Goal: Task Accomplishment & Management: Complete application form

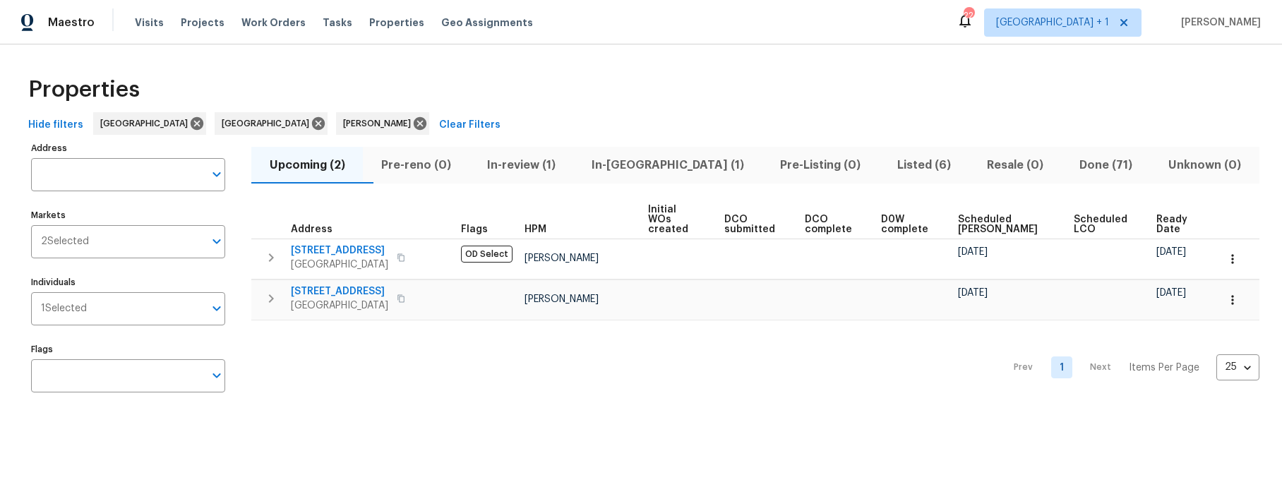
click at [658, 165] on span "In-reno (1)" at bounding box center [668, 165] width 172 height 20
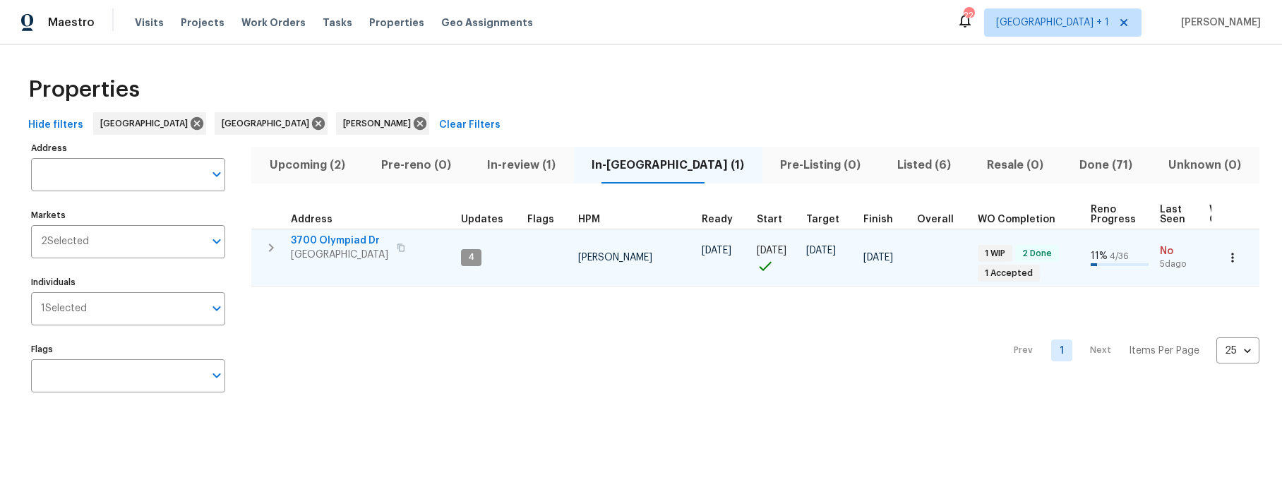
click at [337, 239] on span "3700 Olympiad Dr" at bounding box center [339, 241] width 97 height 14
click at [343, 251] on span "[GEOGRAPHIC_DATA]" at bounding box center [339, 255] width 97 height 14
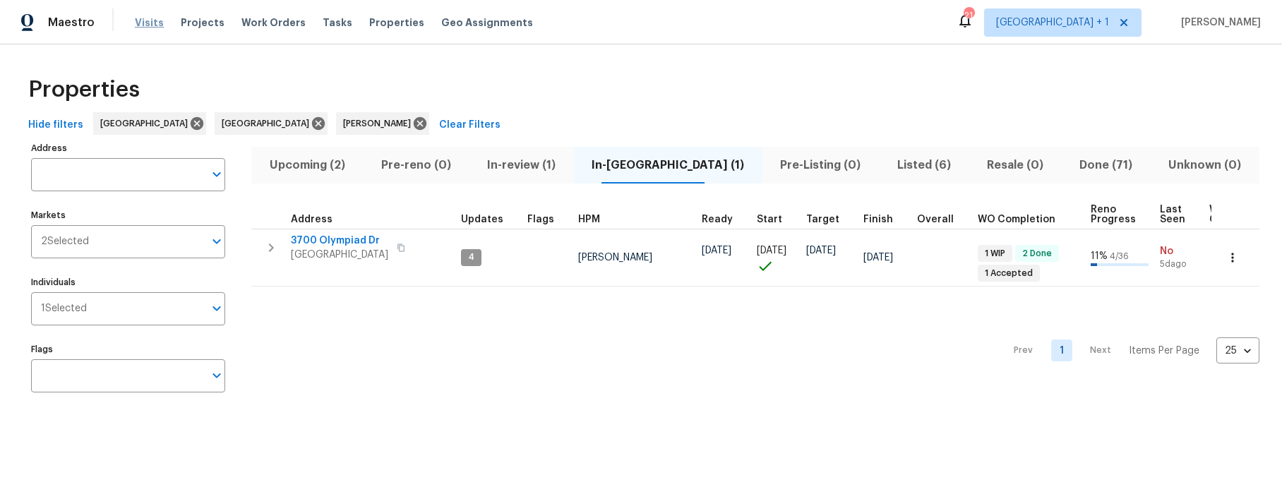
click at [146, 27] on span "Visits" at bounding box center [149, 23] width 29 height 14
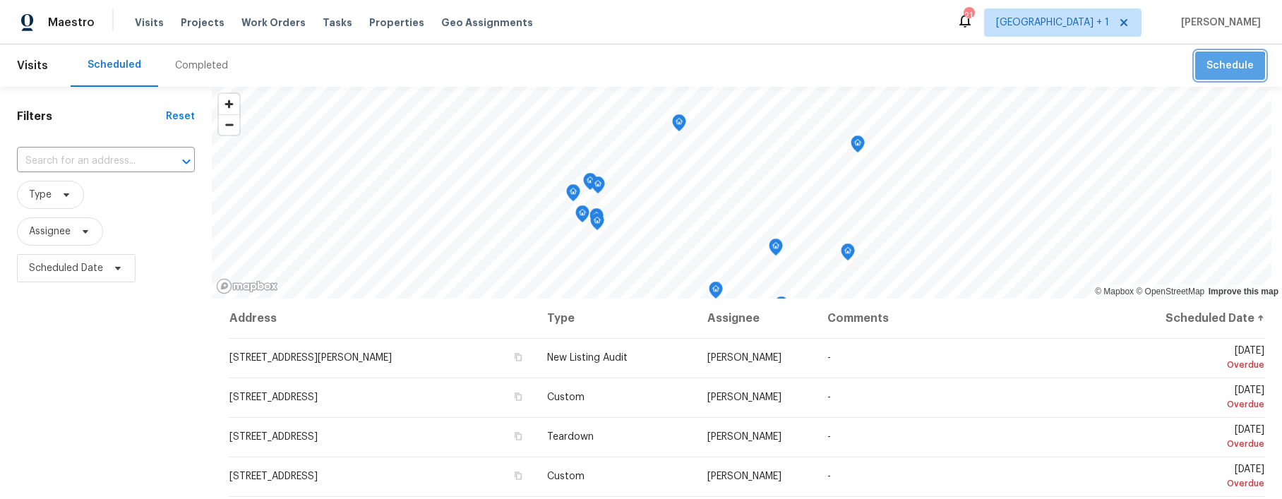
click at [1210, 74] on button "Schedule" at bounding box center [1230, 66] width 70 height 29
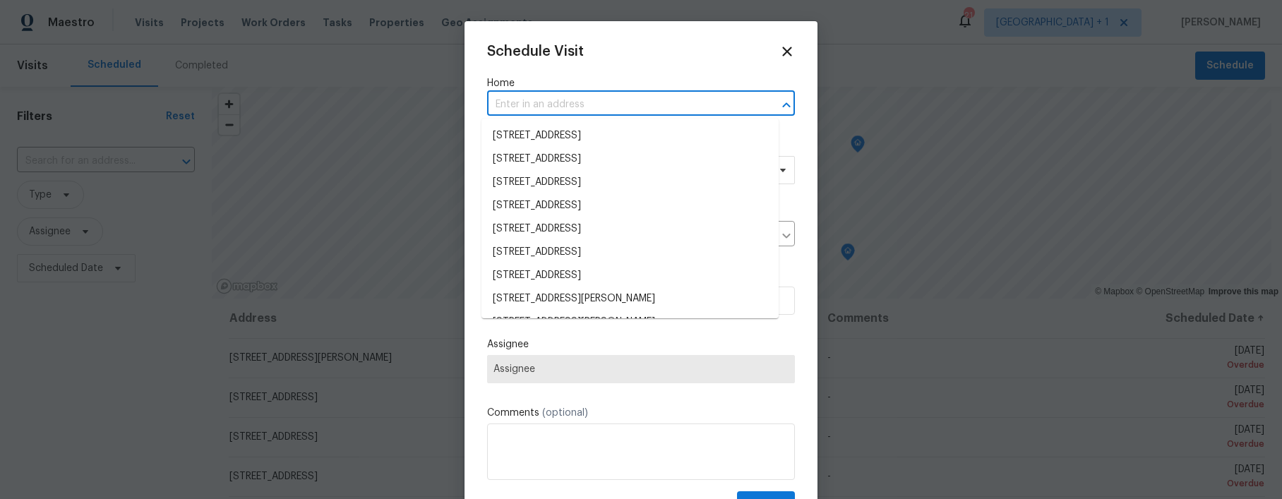
click at [565, 111] on input "text" at bounding box center [621, 105] width 268 height 22
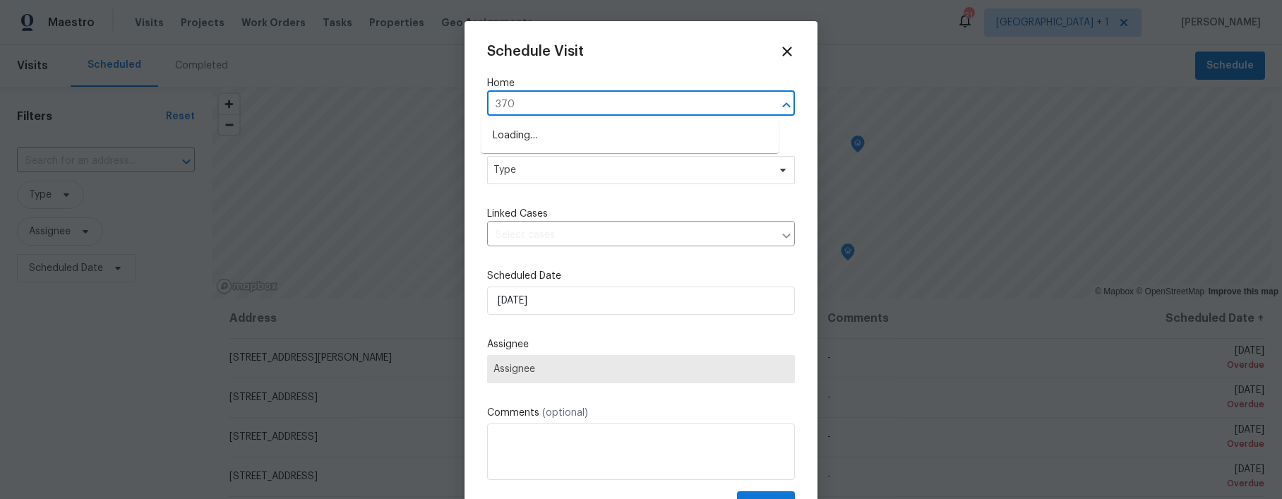
type input "3700"
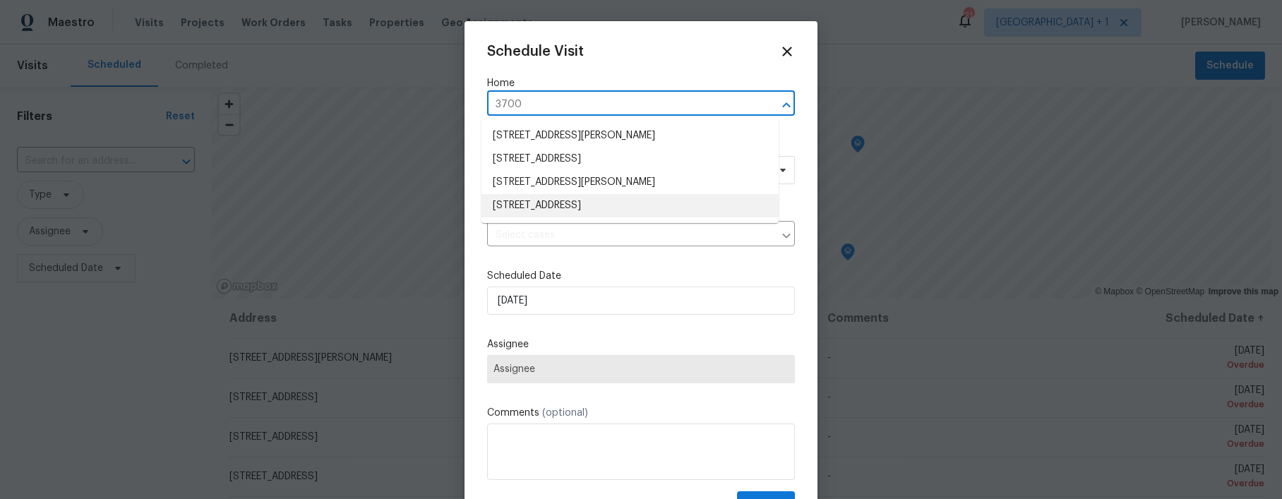
click at [596, 200] on li "[STREET_ADDRESS]" at bounding box center [629, 205] width 297 height 23
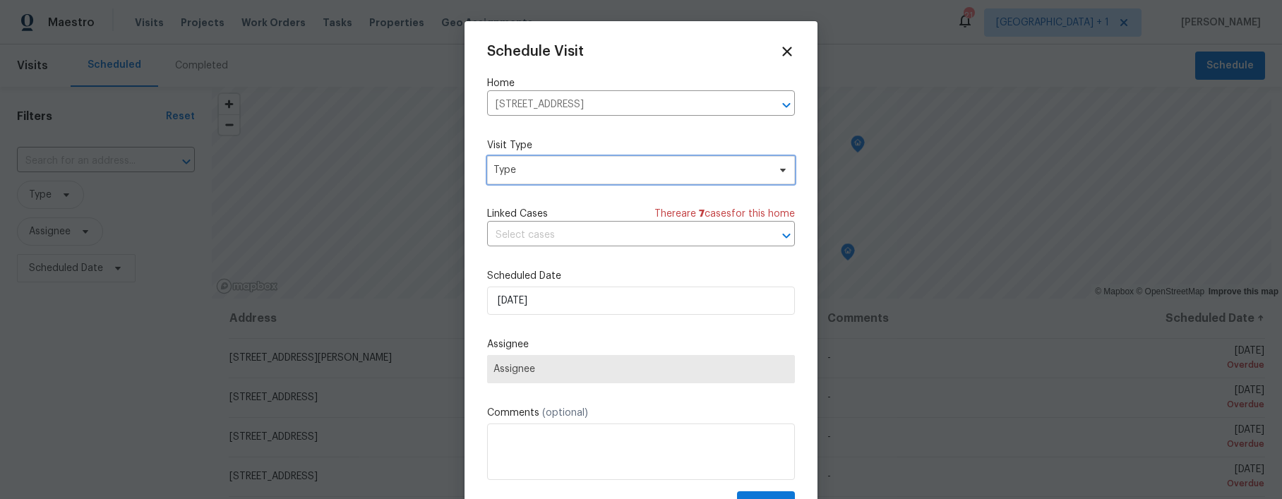
click at [560, 172] on span "Type" at bounding box center [630, 170] width 275 height 14
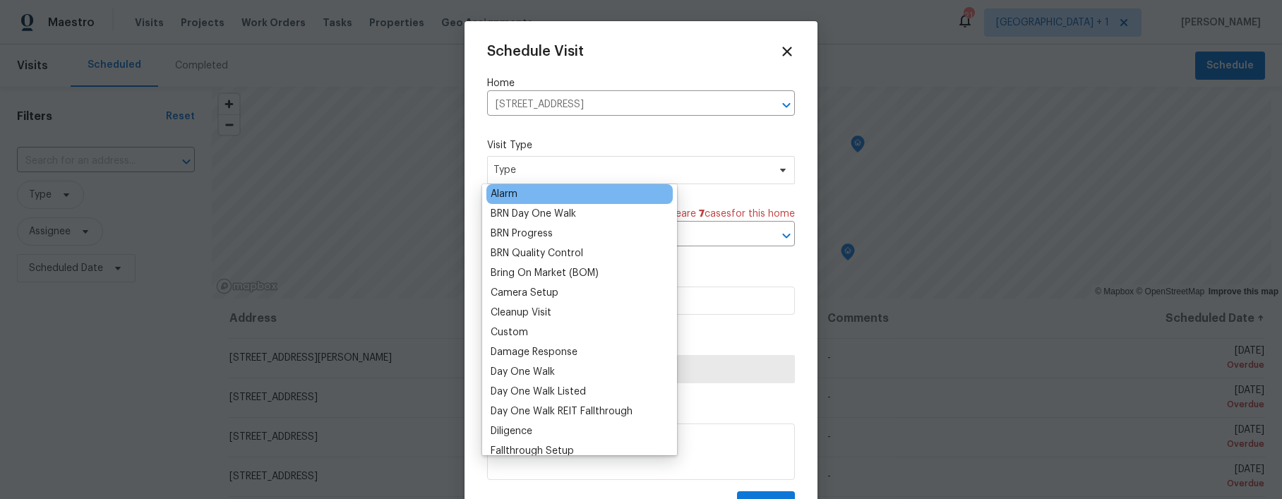
scroll to position [91, 0]
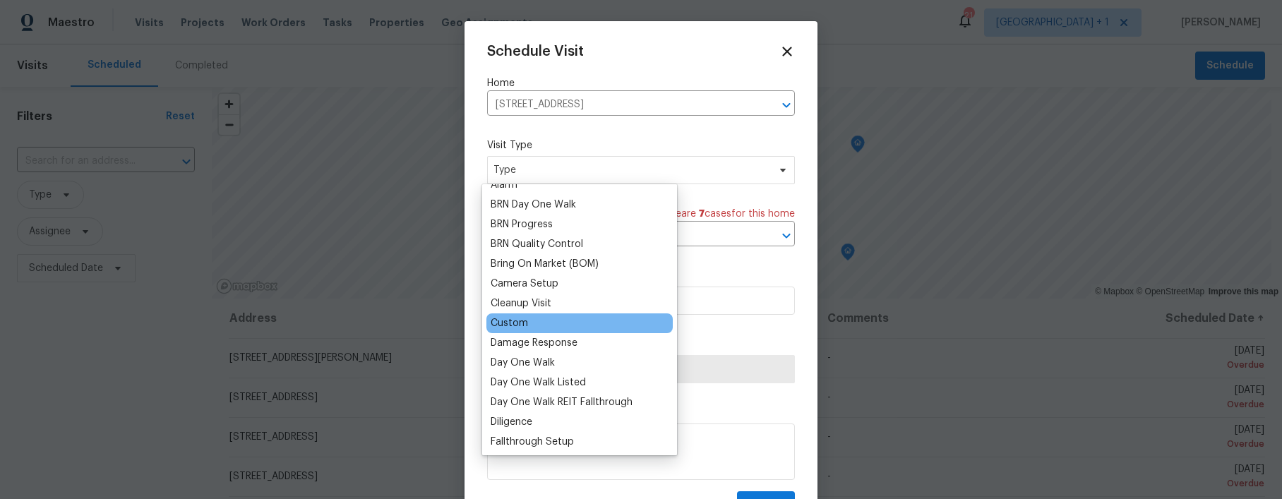
click at [517, 323] on div "Custom" at bounding box center [509, 323] width 37 height 14
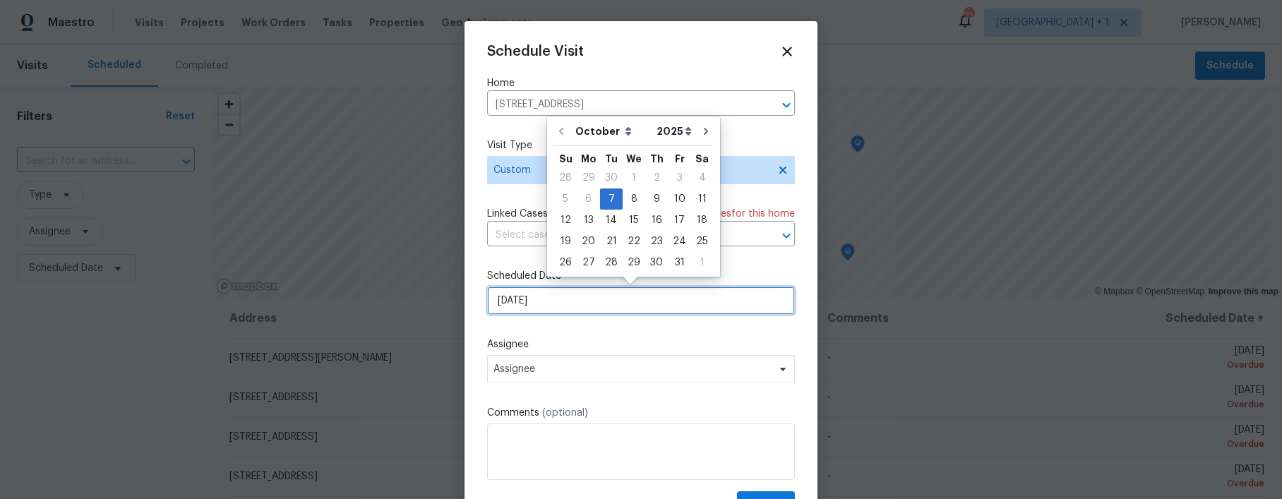
click at [553, 308] on input "[DATE]" at bounding box center [641, 301] width 308 height 28
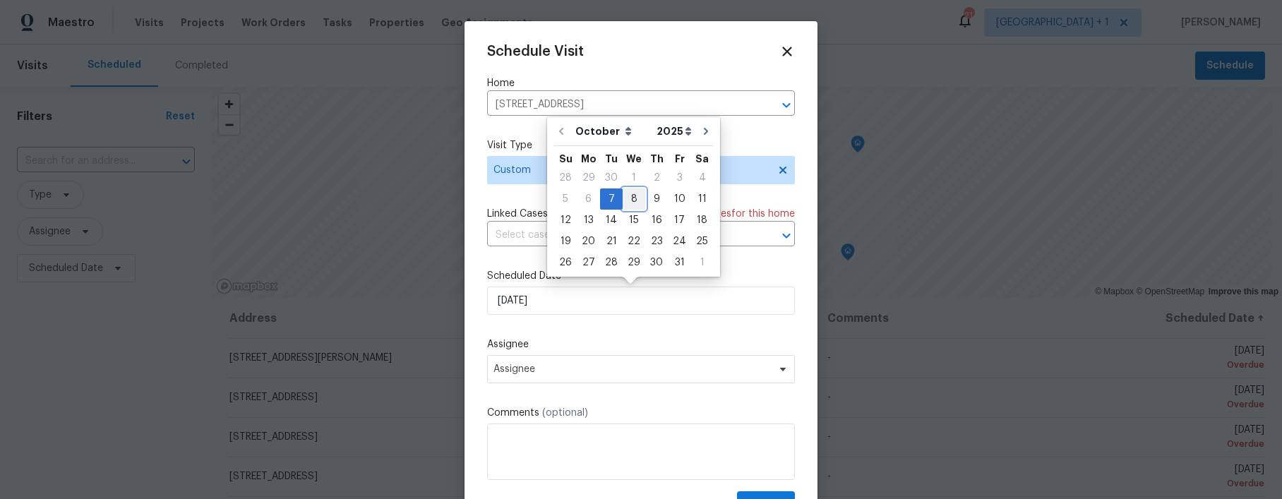
click at [630, 202] on div "8" at bounding box center [634, 199] width 23 height 20
type input "10/8/2025"
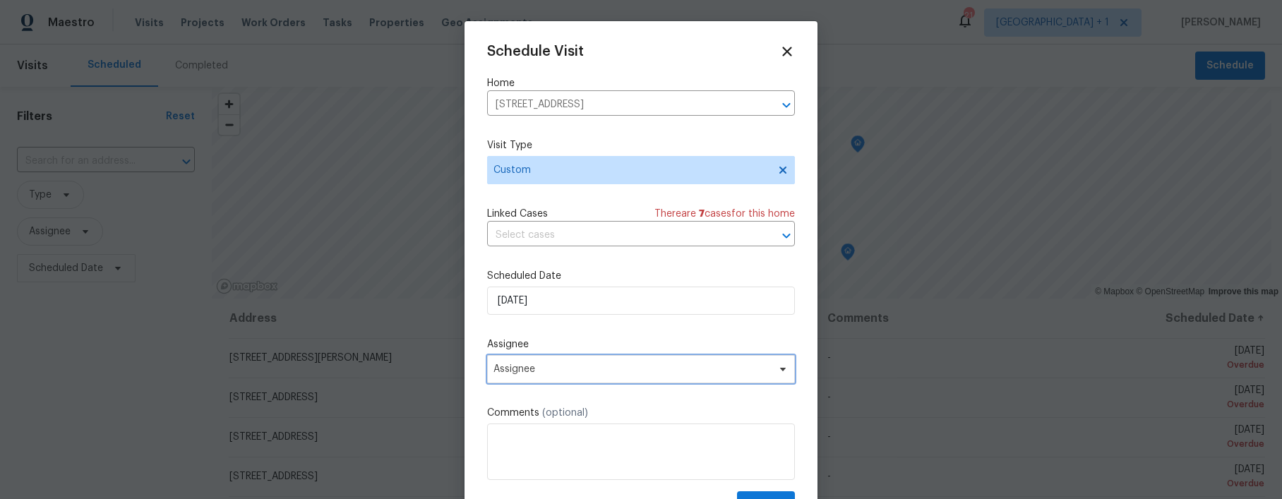
click at [556, 377] on span "Assignee" at bounding box center [641, 369] width 308 height 28
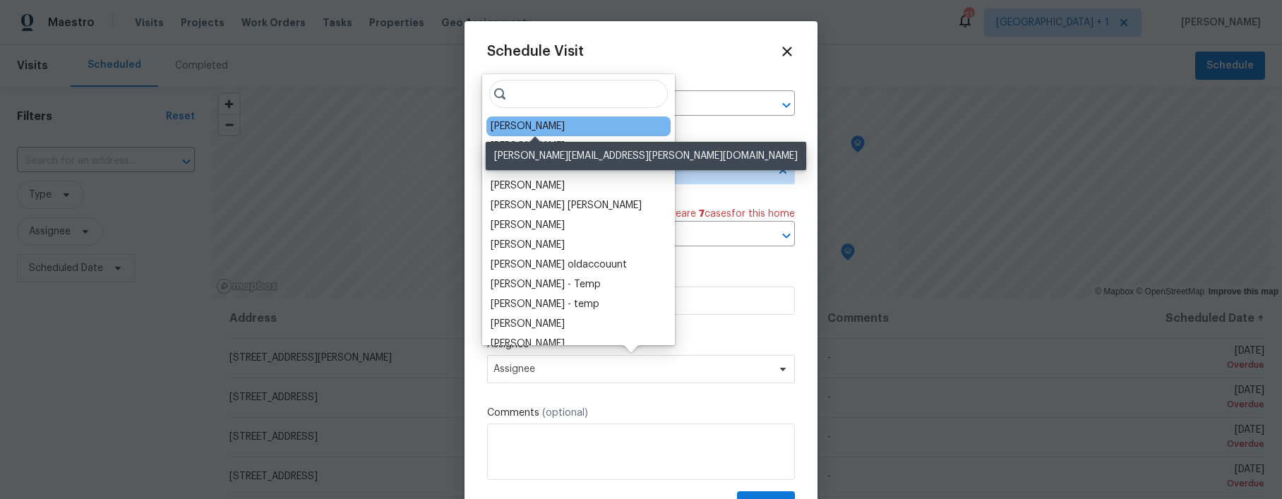
click at [546, 132] on div "[PERSON_NAME]" at bounding box center [528, 126] width 74 height 14
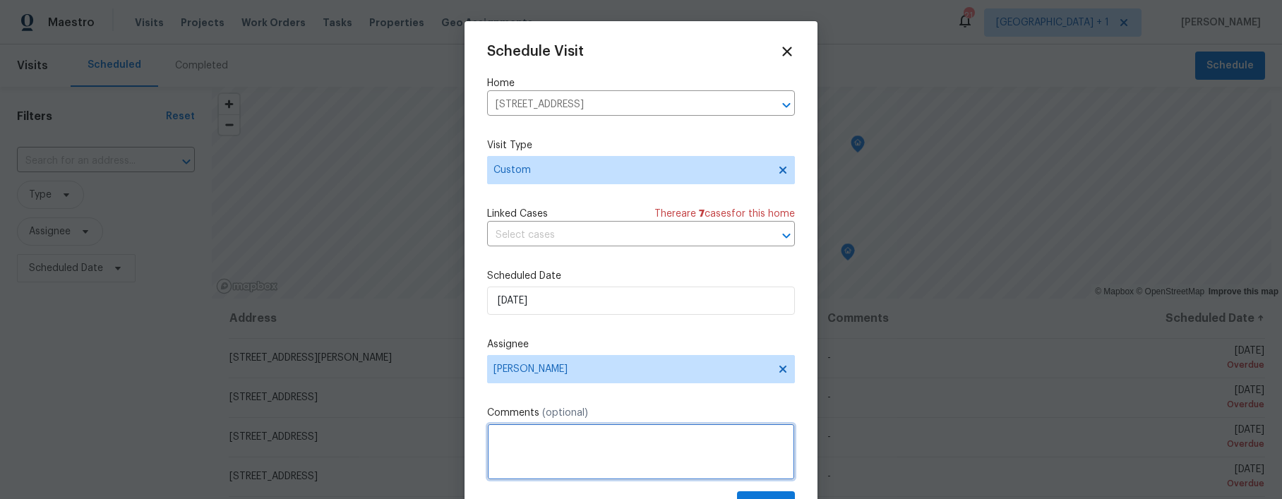
click at [540, 438] on textarea at bounding box center [641, 452] width 308 height 56
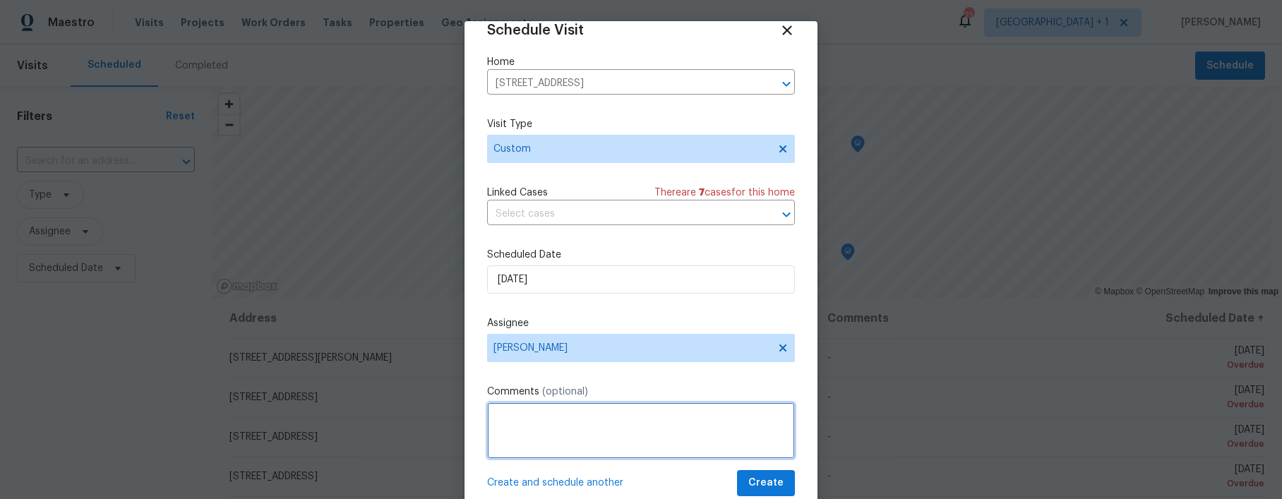
scroll to position [25, 0]
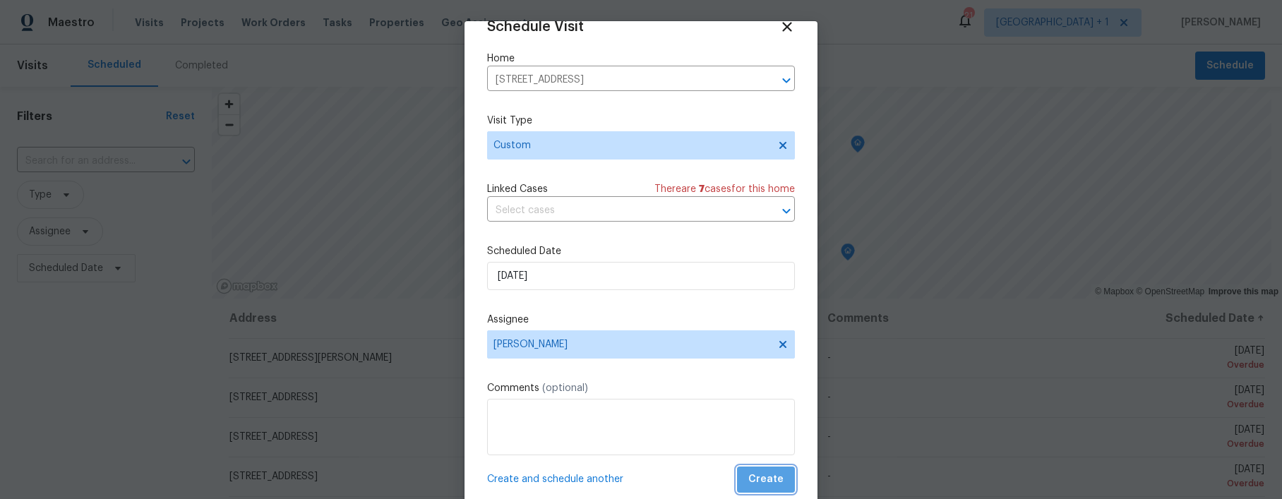
click at [764, 478] on span "Create" at bounding box center [765, 480] width 35 height 18
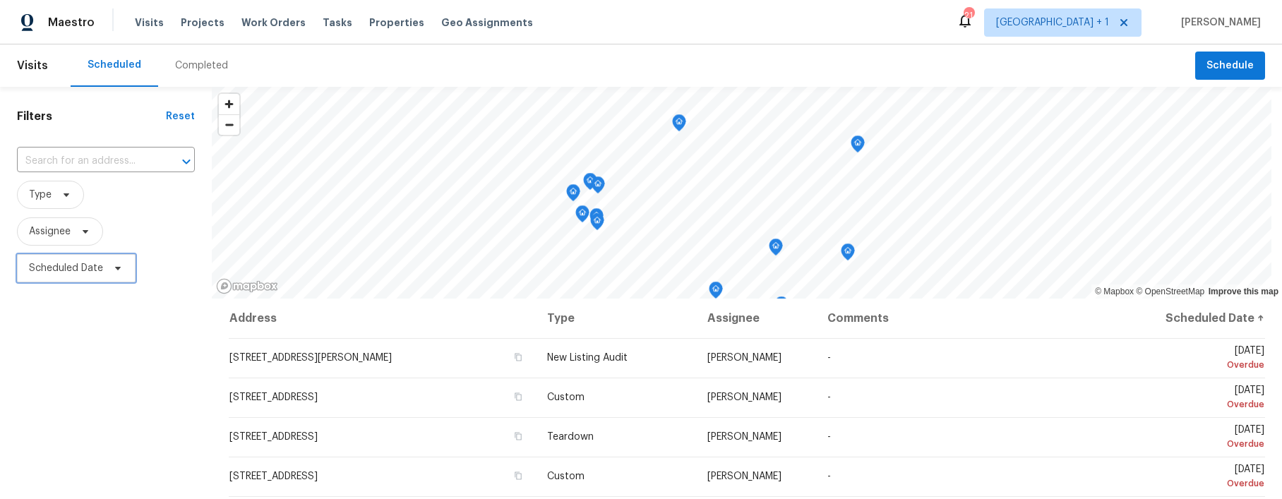
click at [94, 272] on span "Scheduled Date" at bounding box center [66, 268] width 74 height 14
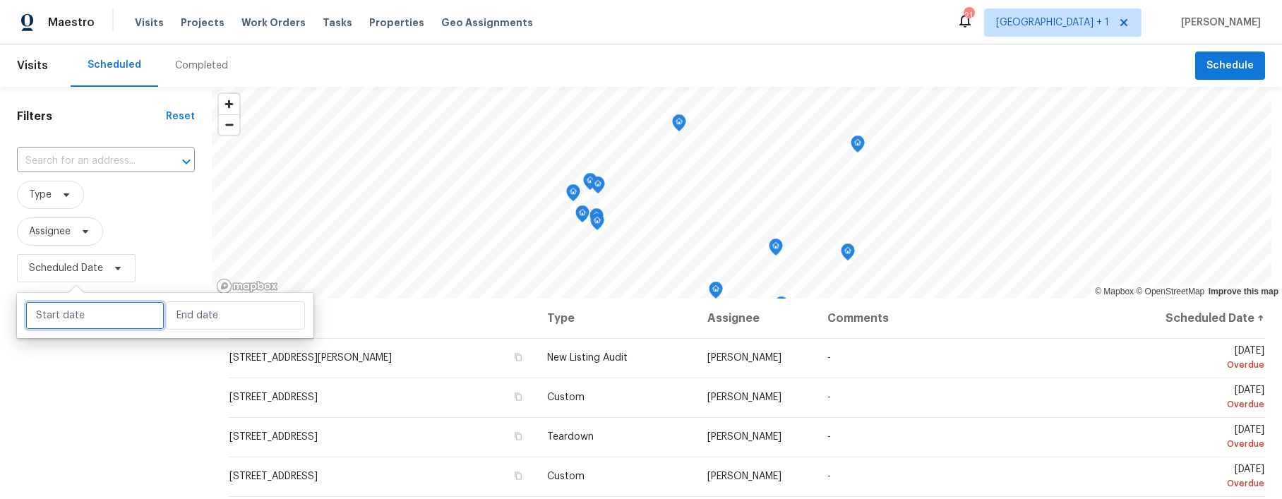
click at [103, 306] on input "text" at bounding box center [94, 315] width 139 height 28
select select "9"
select select "2025"
select select "10"
select select "2025"
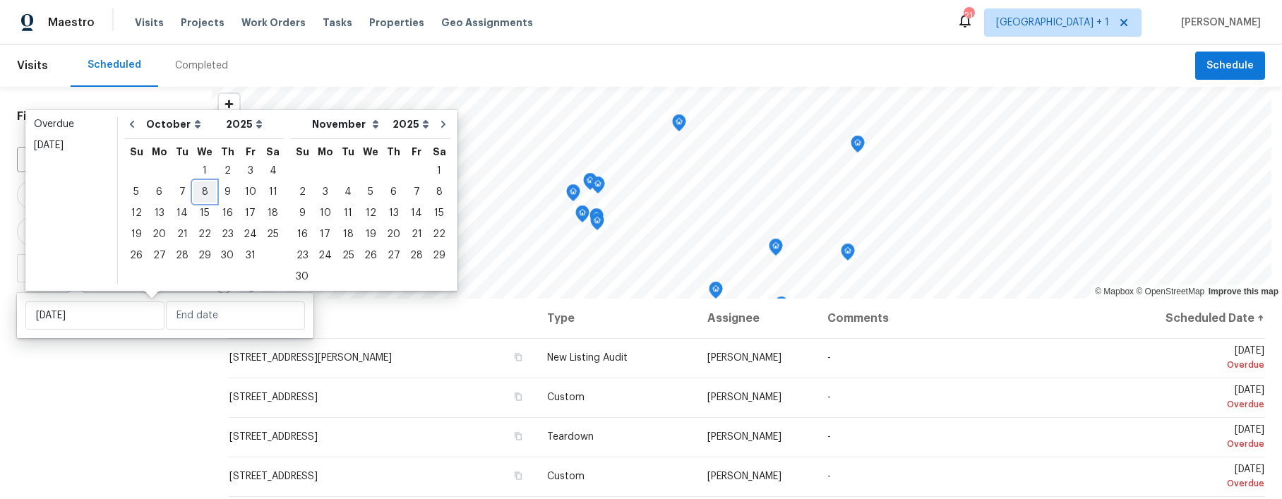
click at [199, 196] on div "8" at bounding box center [204, 192] width 23 height 20
type input "Wed, Oct 08"
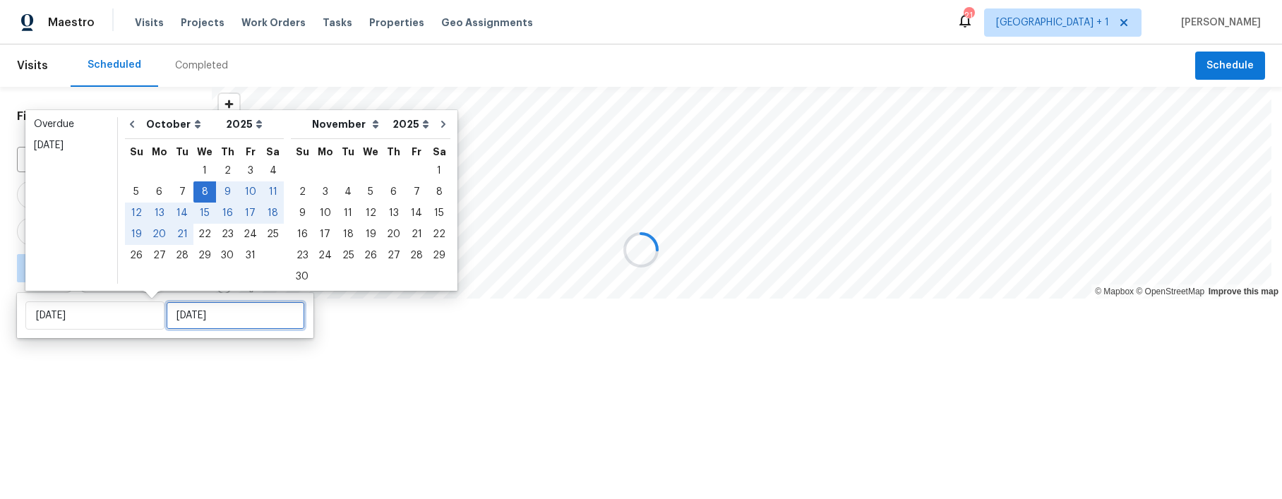
type input "Wed, Oct 29"
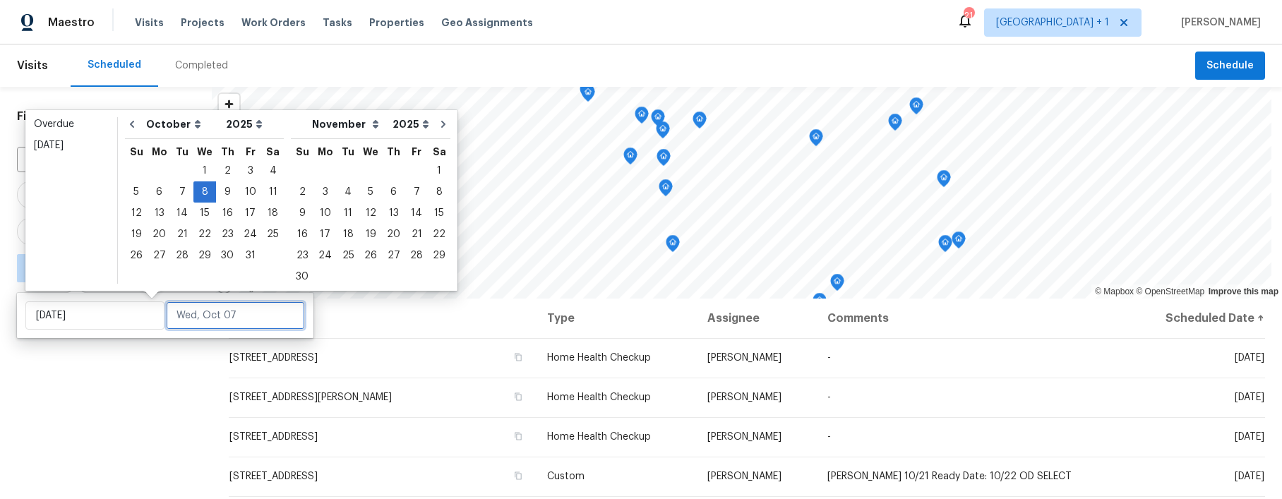
click at [244, 318] on input "text" at bounding box center [235, 315] width 139 height 28
click at [205, 194] on div "8" at bounding box center [204, 192] width 23 height 20
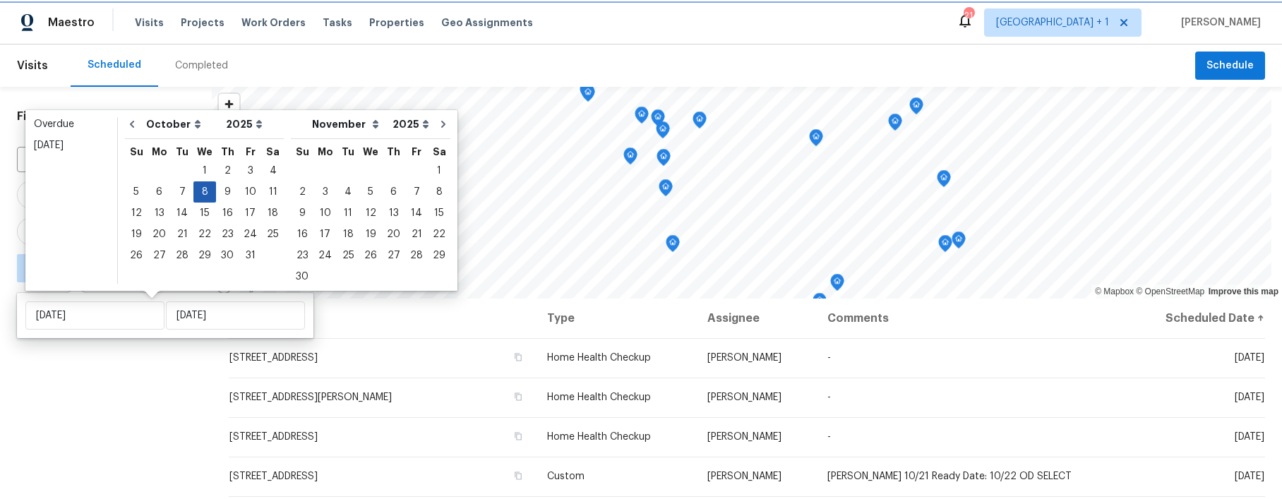
type input "Wed, Oct 08"
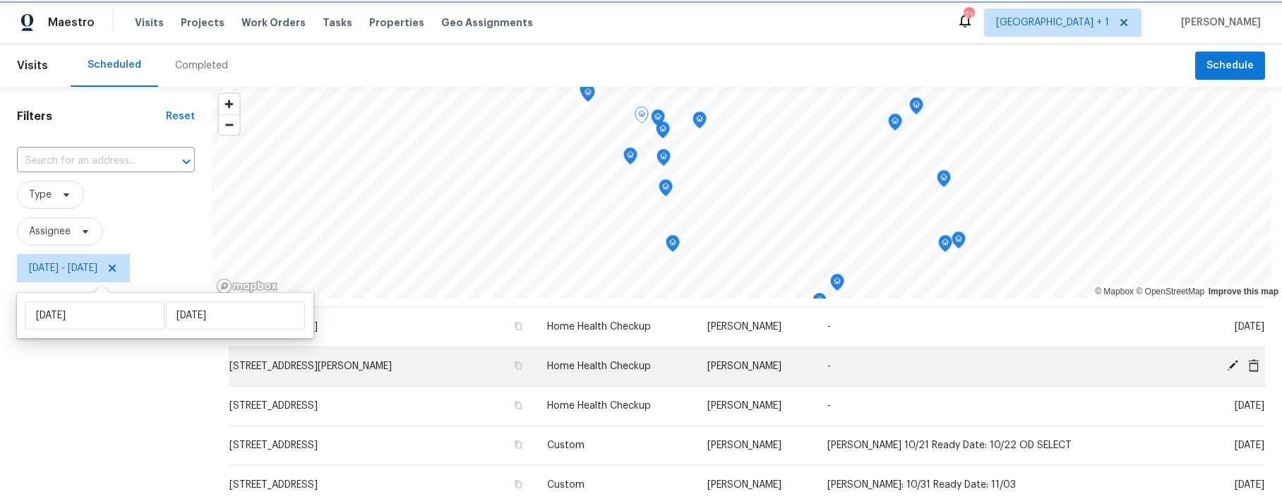
scroll to position [42, 0]
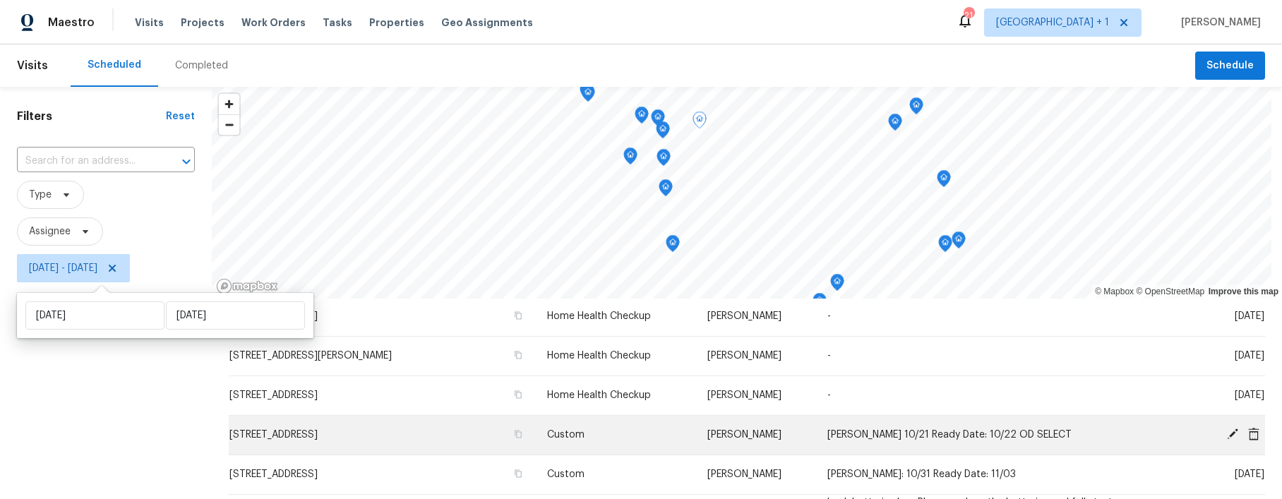
click at [1227, 435] on icon at bounding box center [1232, 433] width 11 height 11
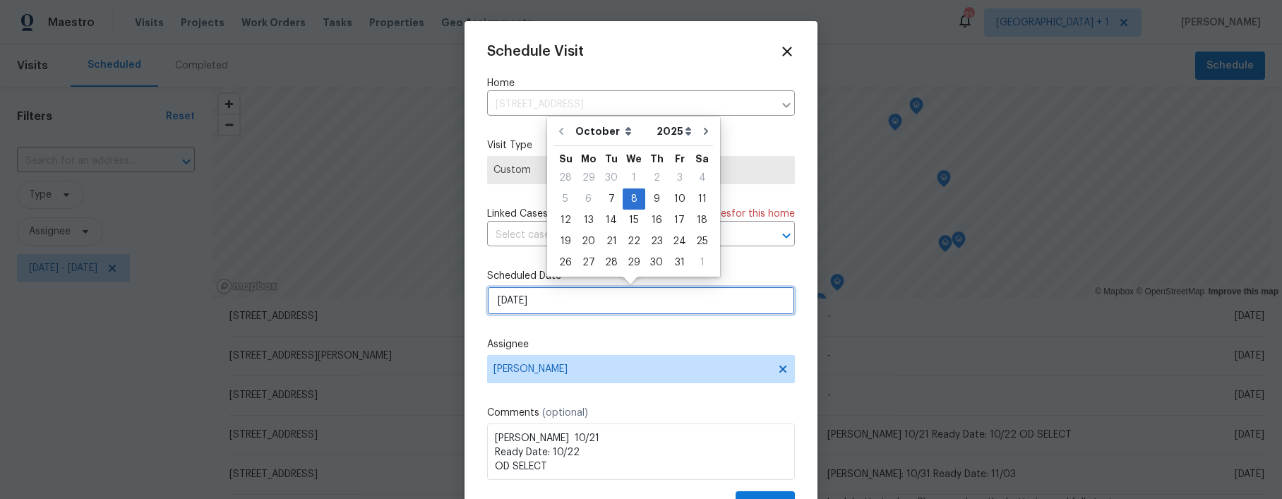
click at [601, 301] on input "10/8/2025" at bounding box center [641, 301] width 308 height 28
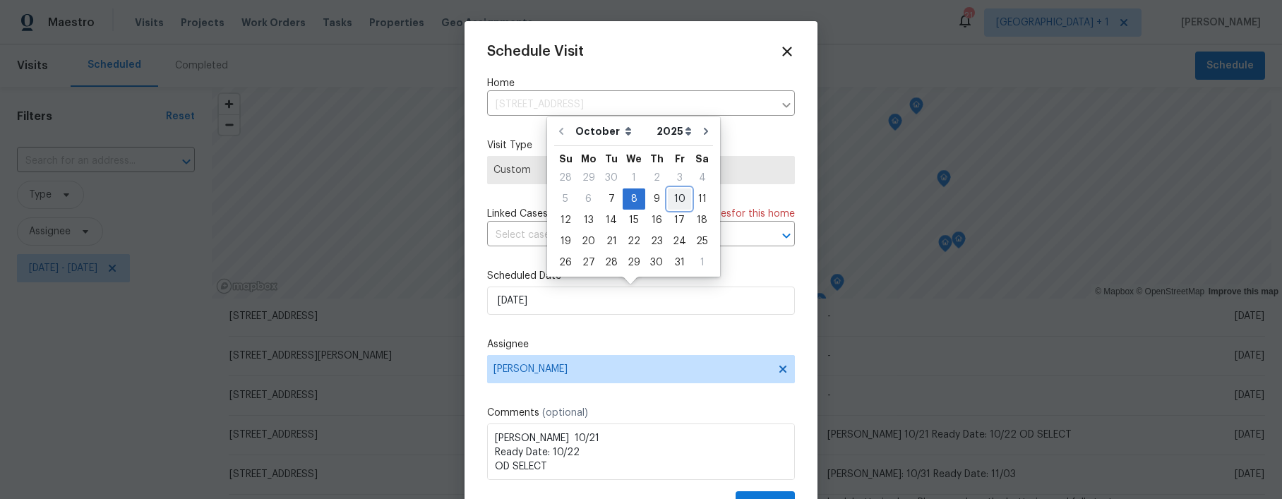
click at [677, 197] on div "10" at bounding box center [679, 199] width 23 height 20
type input "10/10/2025"
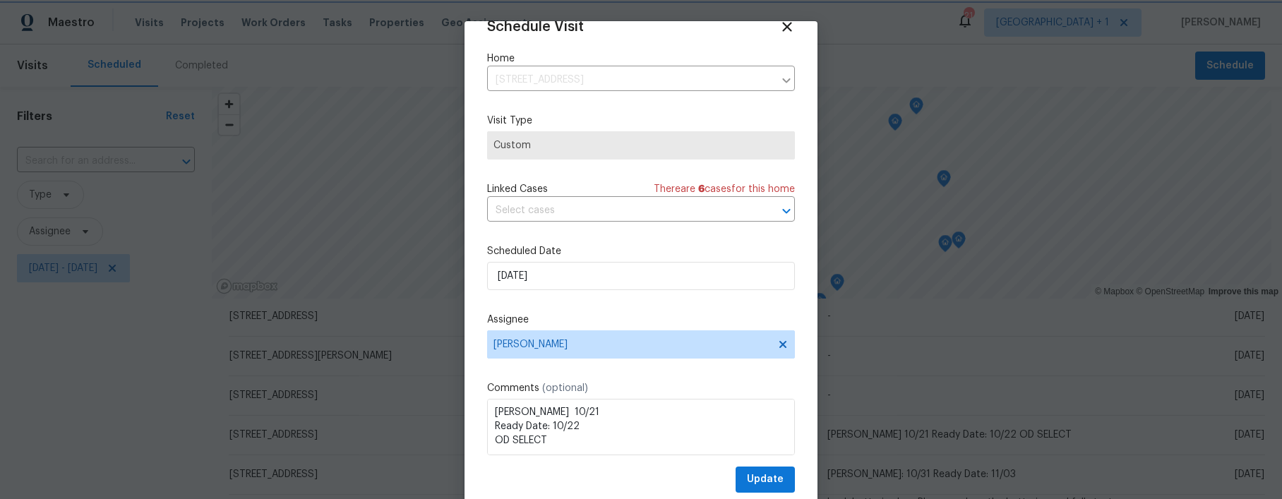
scroll to position [25, 0]
click at [751, 472] on span "Update" at bounding box center [765, 480] width 37 height 18
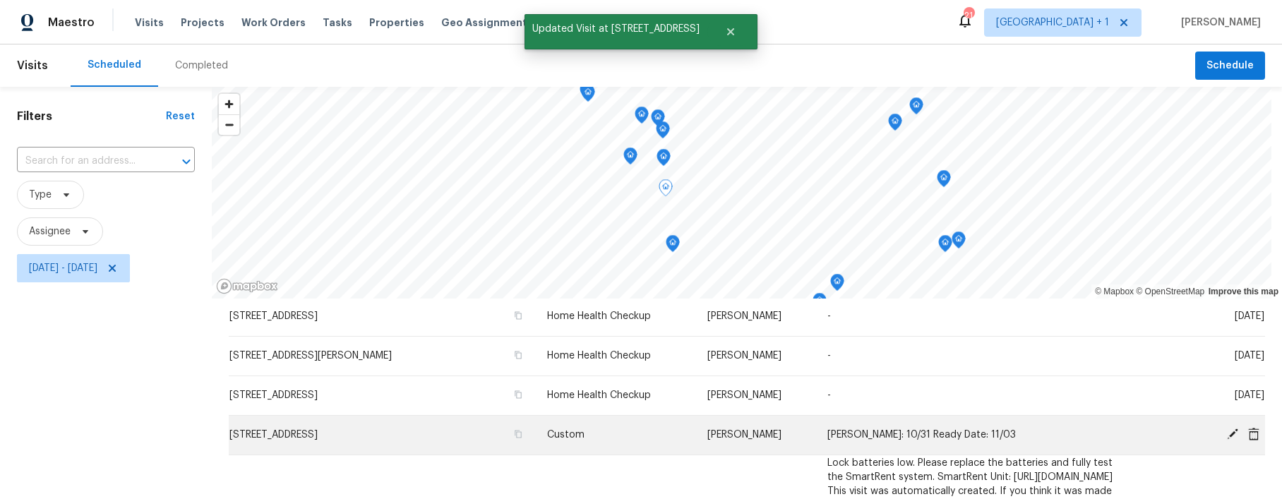
click at [1227, 432] on icon at bounding box center [1232, 433] width 11 height 11
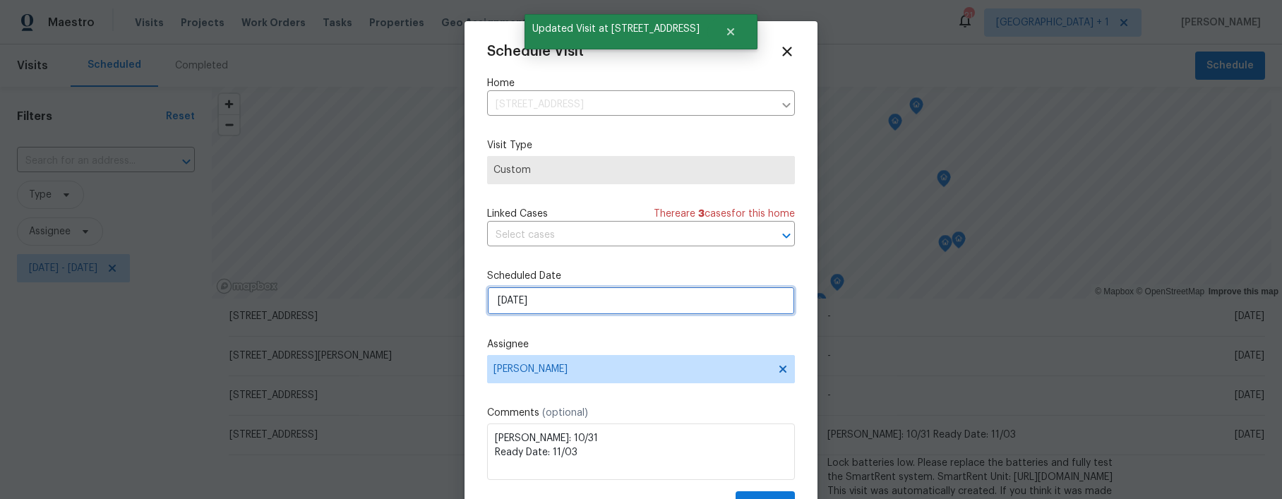
click at [604, 303] on input "10/8/2025" at bounding box center [641, 301] width 308 height 28
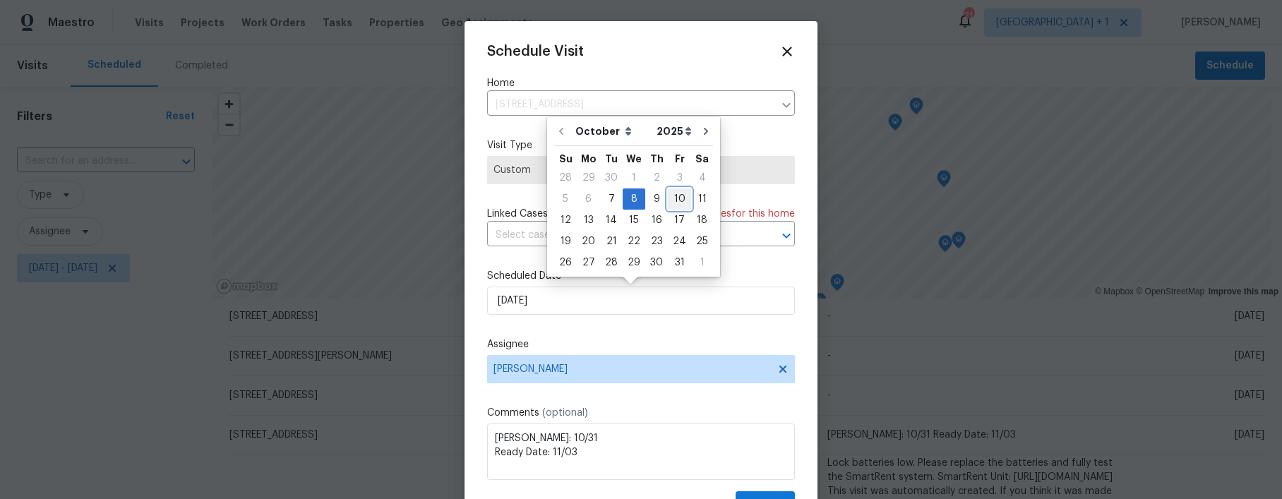
click at [681, 198] on div "10" at bounding box center [679, 199] width 23 height 20
type input "10/10/2025"
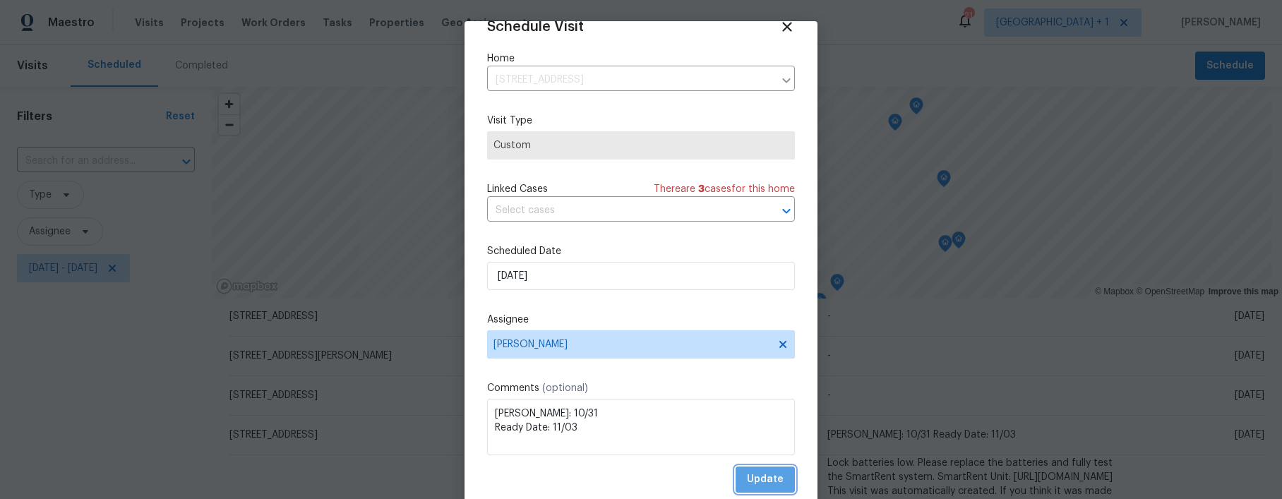
click at [747, 470] on button "Update" at bounding box center [765, 480] width 59 height 26
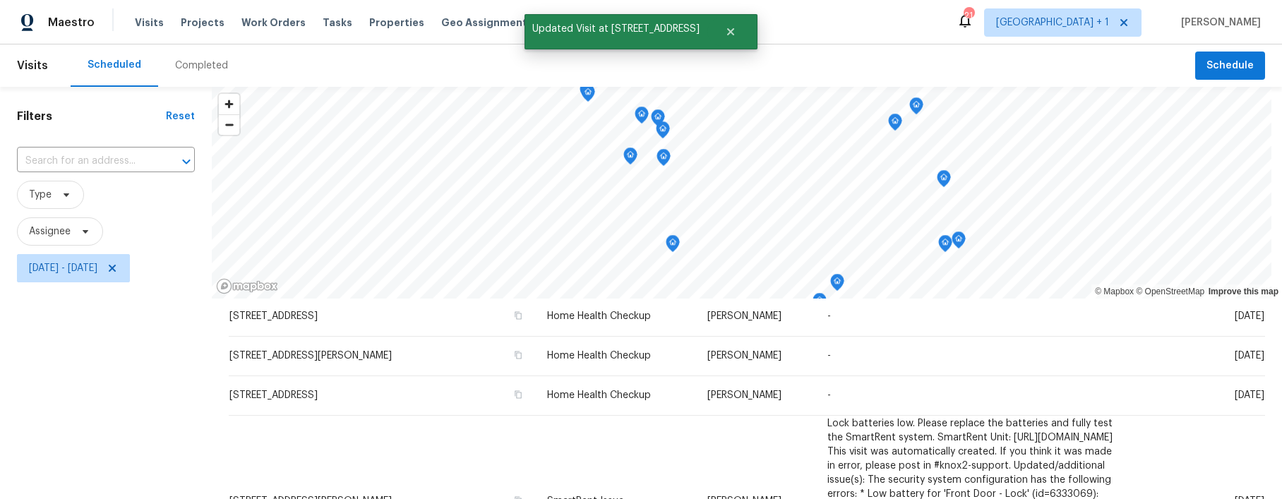
click at [106, 408] on div "Filters Reset ​ Type Assignee Wed, Oct 08 - Wed, Oct 08" at bounding box center [106, 392] width 212 height 611
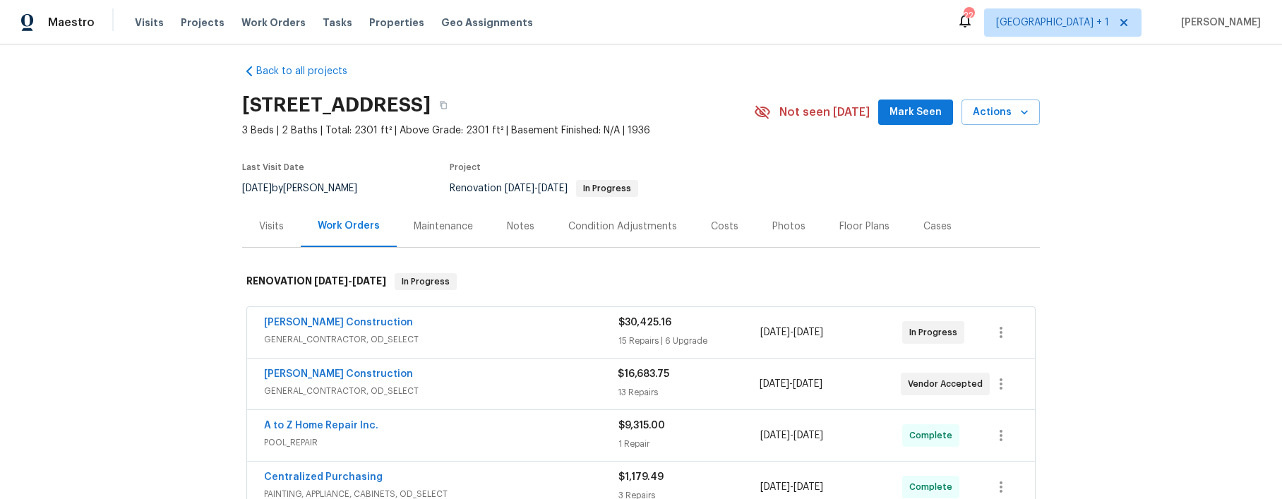
scroll to position [28, 0]
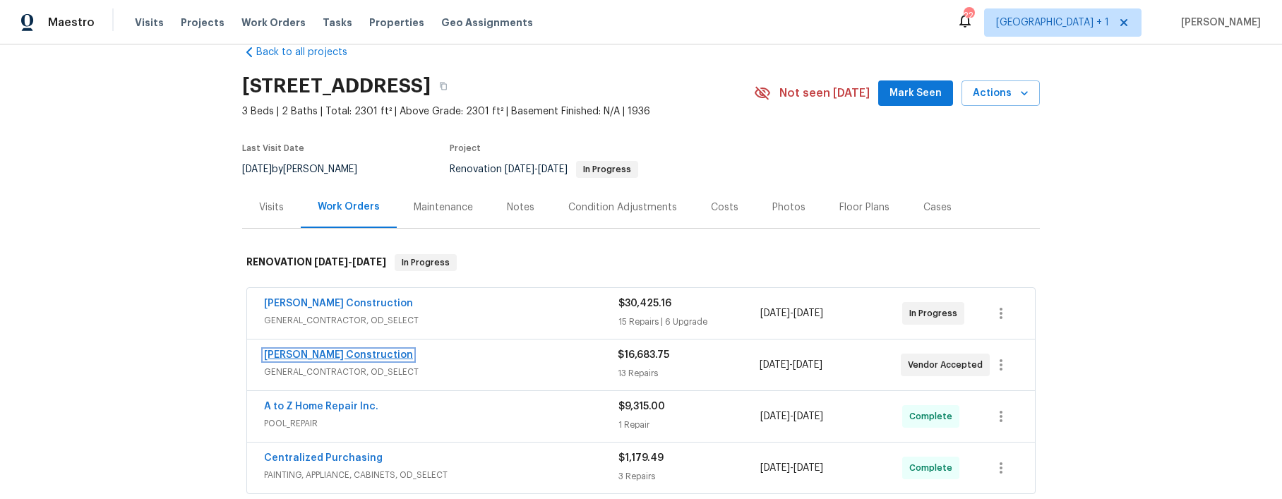
click at [310, 357] on link "[PERSON_NAME] Construction" at bounding box center [338, 355] width 149 height 10
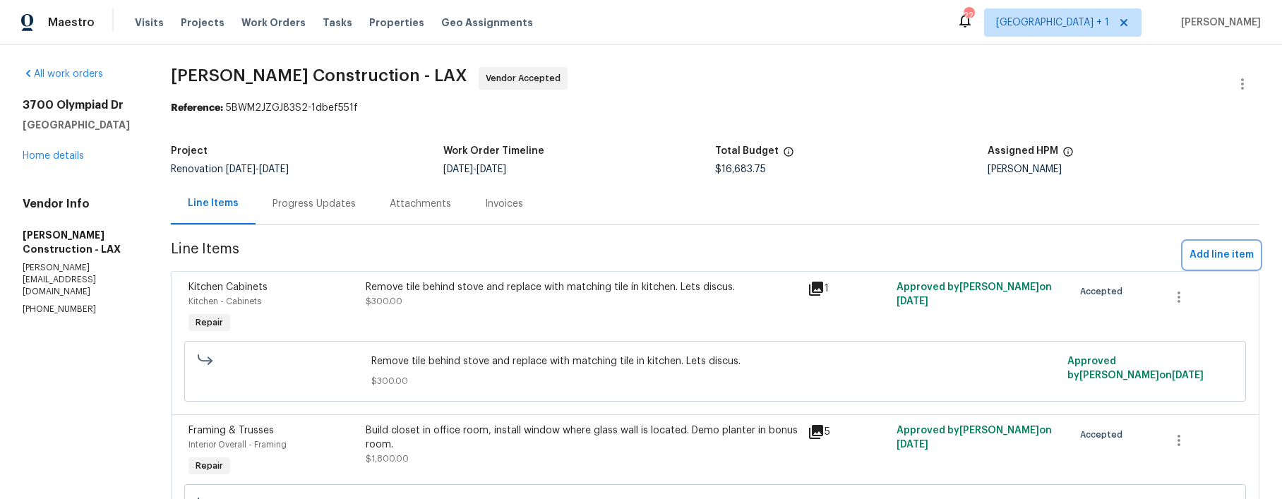
click at [1189, 256] on span "Add line item" at bounding box center [1221, 255] width 64 height 18
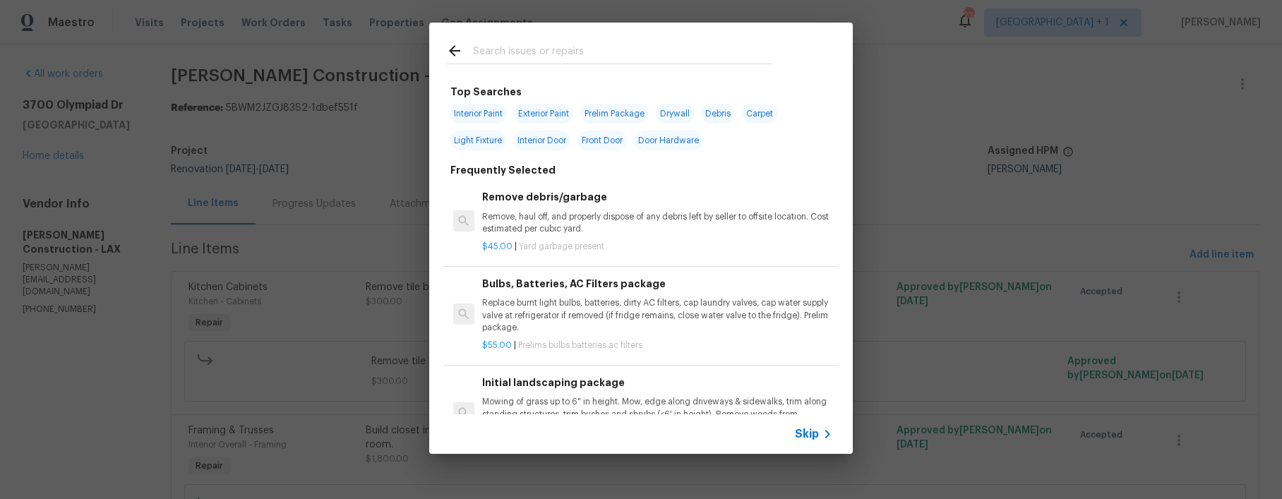
click at [515, 49] on input "text" at bounding box center [622, 52] width 299 height 21
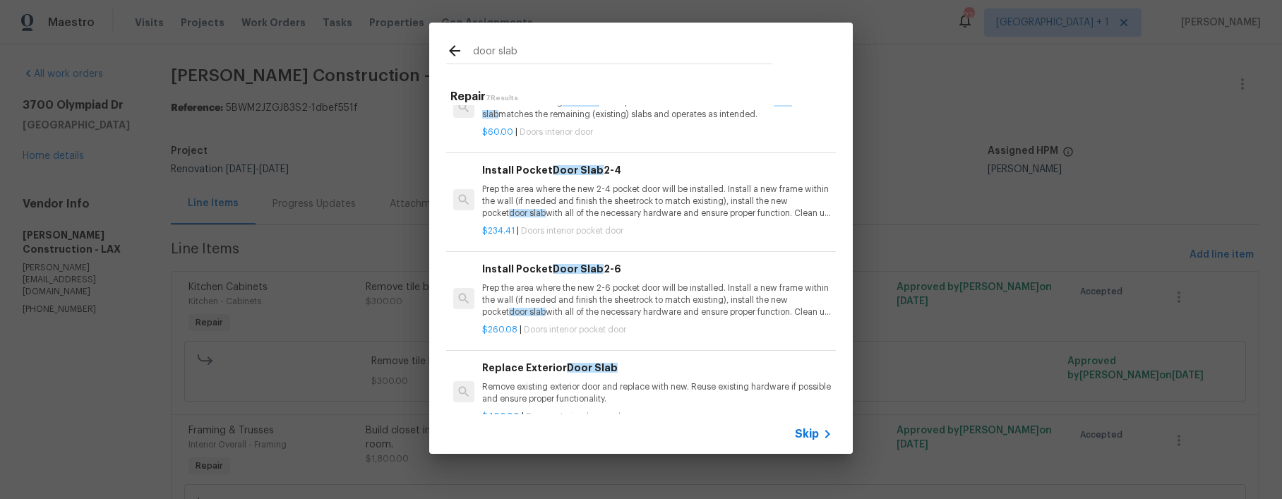
scroll to position [135, 0]
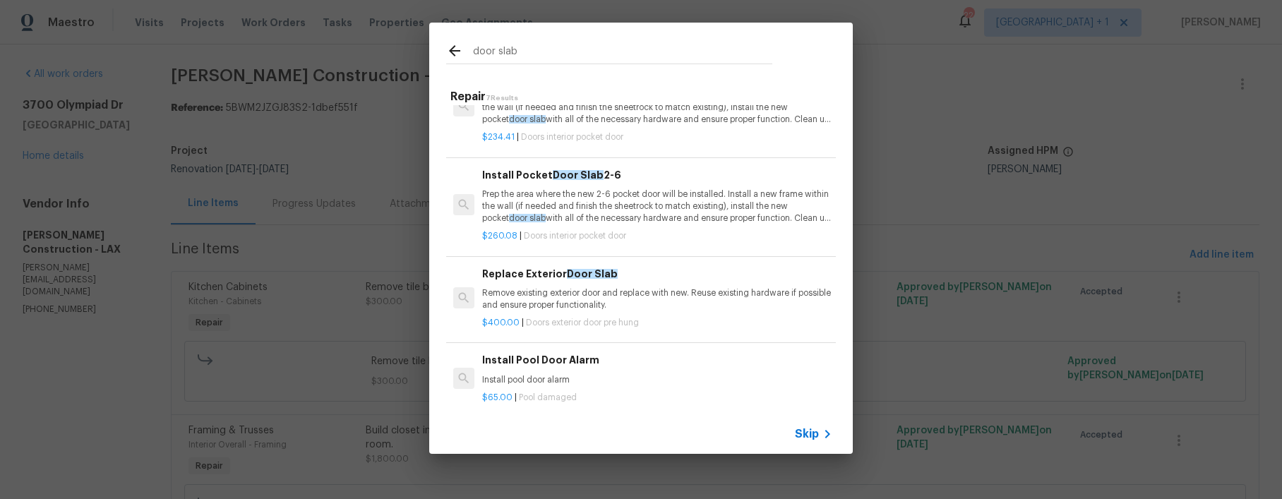
type input "door slab"
click at [808, 434] on span "Skip" at bounding box center [807, 434] width 24 height 14
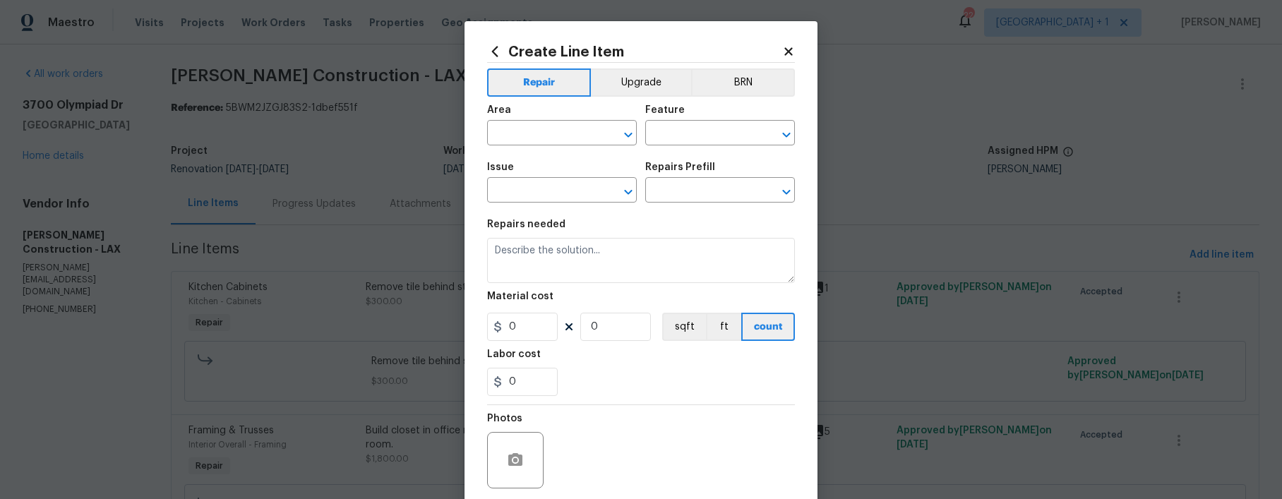
click at [537, 121] on div "Area" at bounding box center [562, 114] width 150 height 18
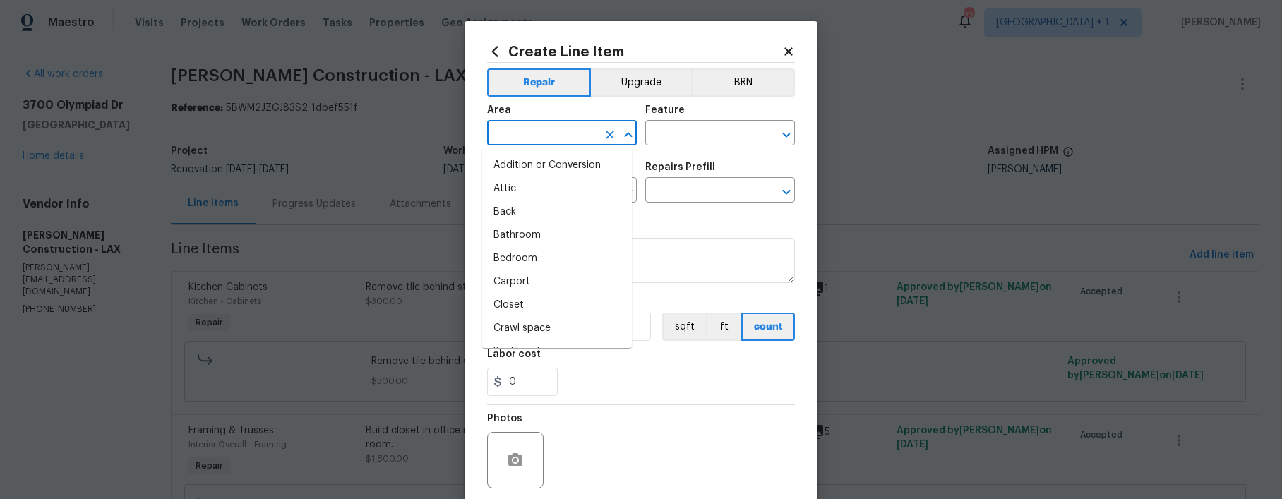
click at [536, 124] on input "text" at bounding box center [542, 135] width 110 height 22
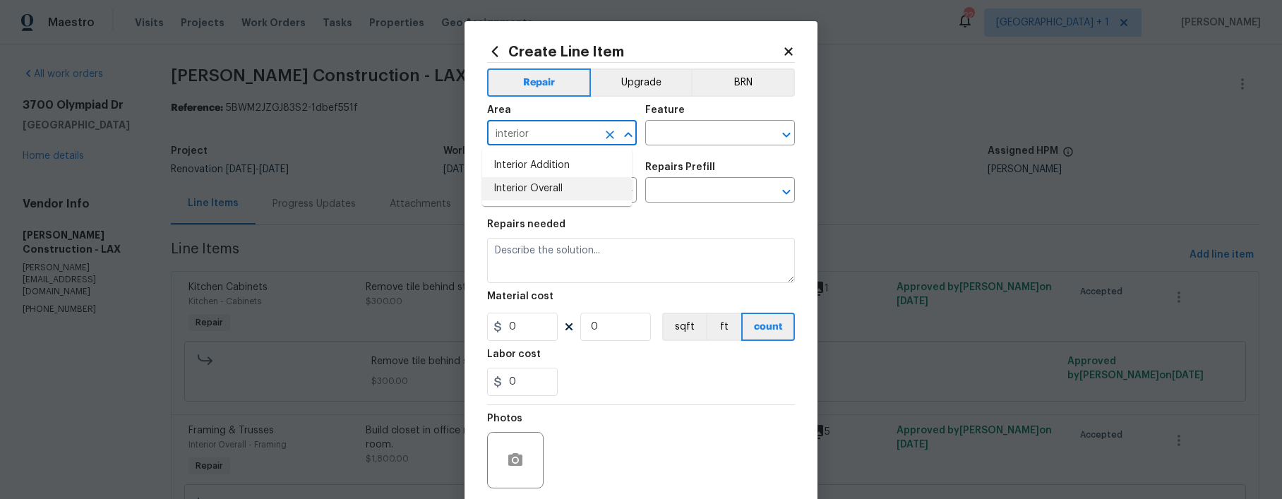
click at [544, 198] on li "Interior Overall" at bounding box center [557, 188] width 150 height 23
type input "Interior Overall"
click at [694, 112] on div "Feature" at bounding box center [720, 114] width 150 height 18
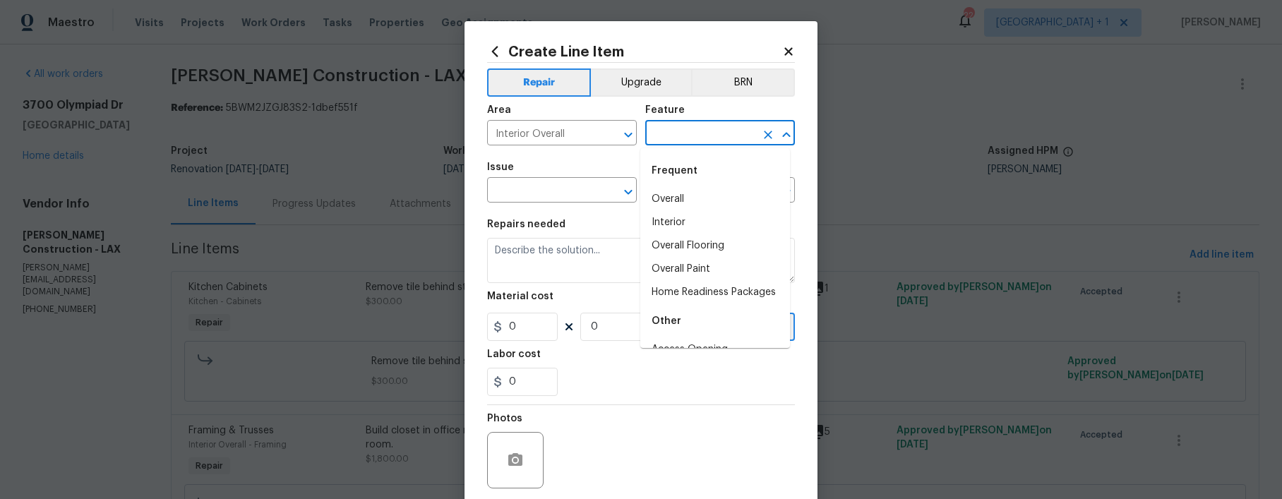
click at [688, 127] on input "text" at bounding box center [700, 135] width 110 height 22
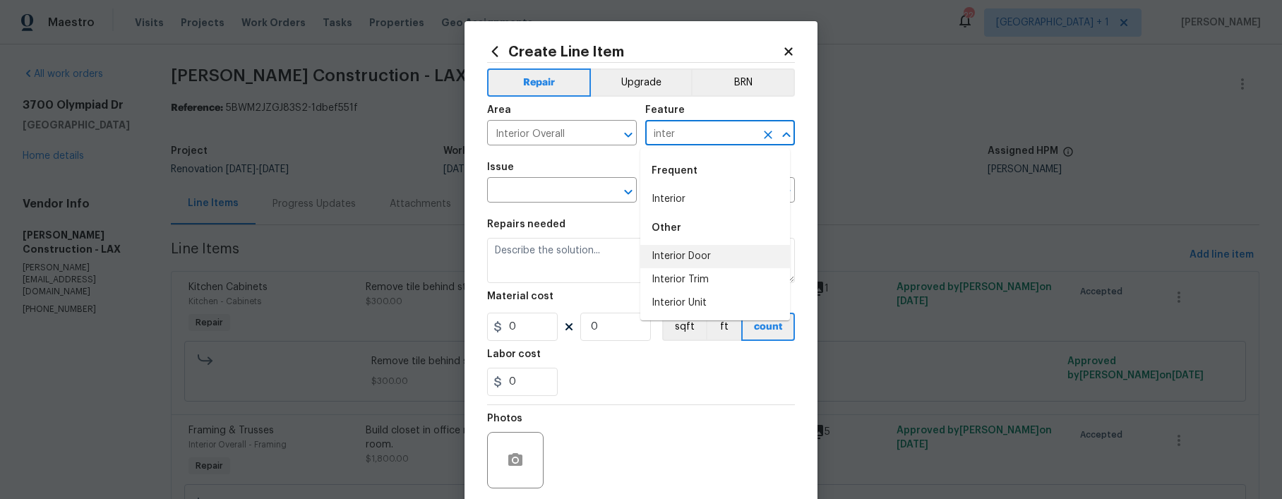
click at [683, 251] on li "Interior Door" at bounding box center [715, 256] width 150 height 23
type input "Interior Door"
click at [508, 184] on input "text" at bounding box center [542, 192] width 110 height 22
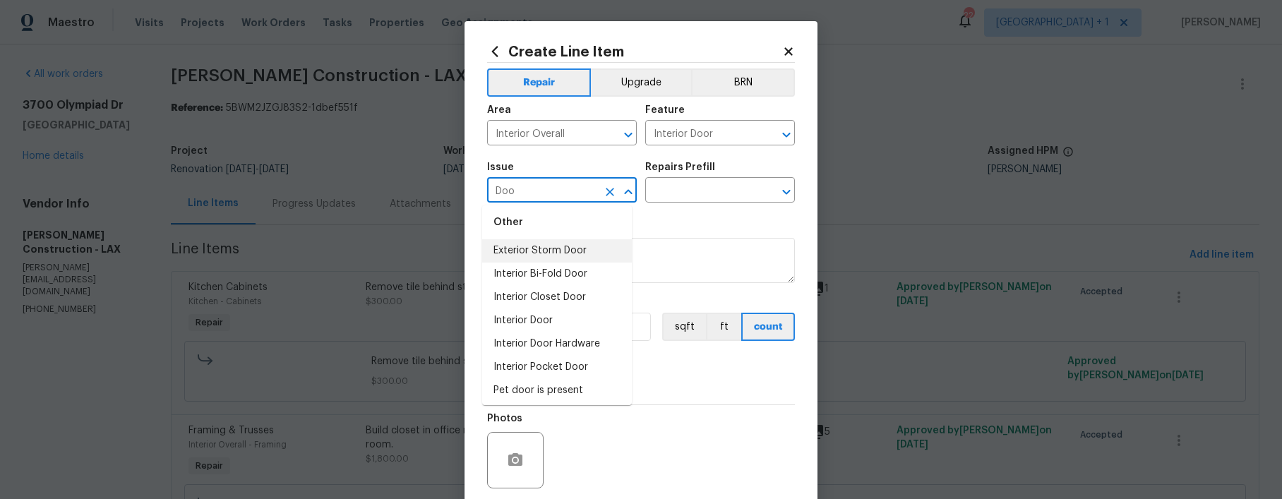
scroll to position [125, 0]
click at [546, 316] on li "Interior Door" at bounding box center [557, 317] width 150 height 23
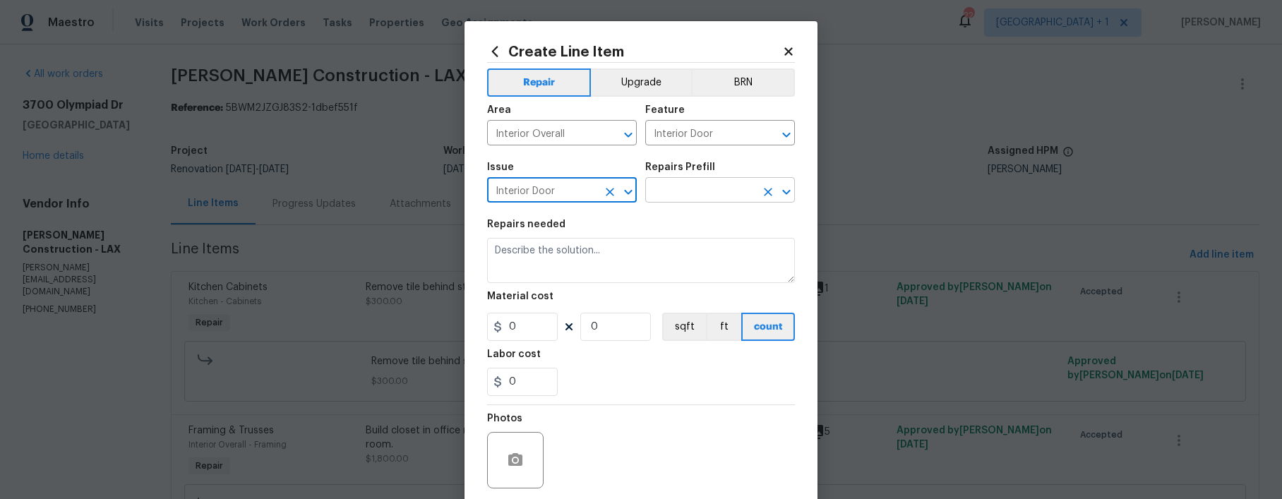
type input "Interior Door"
click at [676, 189] on input "text" at bounding box center [700, 192] width 110 height 22
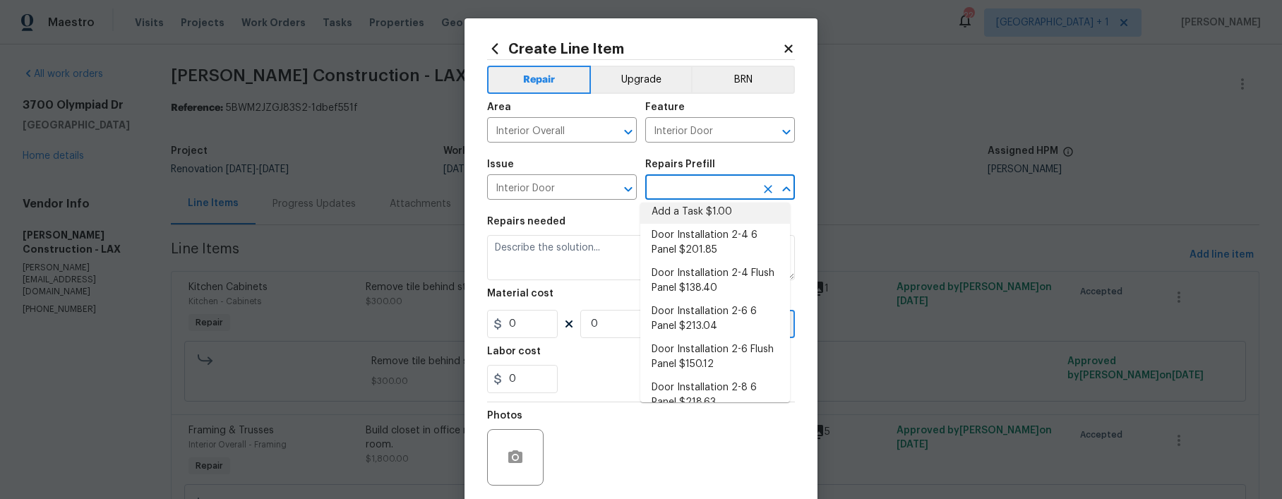
scroll to position [8, 0]
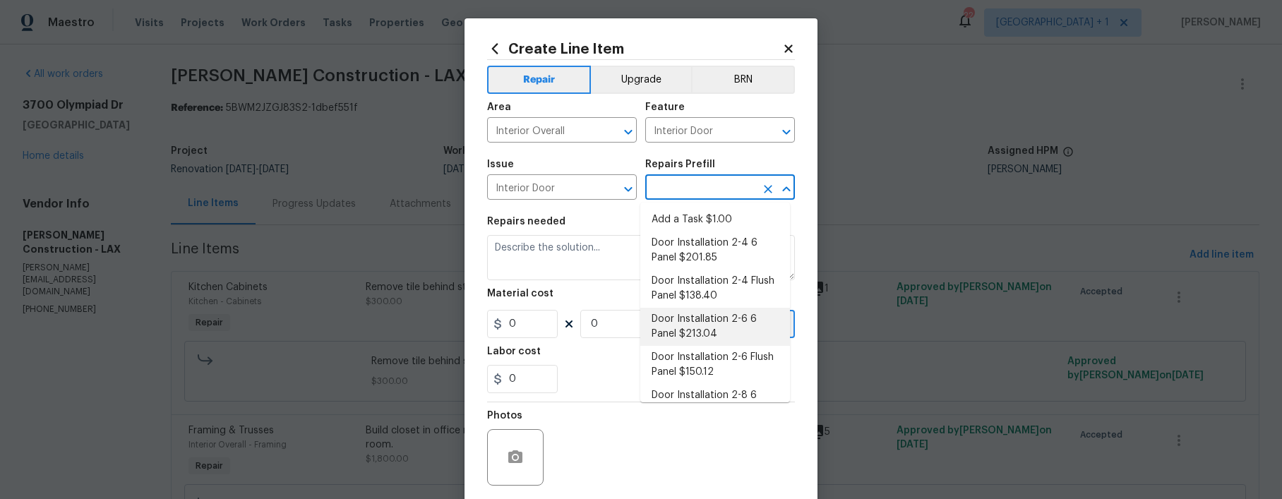
click at [727, 325] on li "Door Installation 2-6 6 Panel $213.04" at bounding box center [715, 327] width 150 height 38
type input "Door Installation 2-6 6 Panel $213.04"
type textarea "Remove the existing door (if present). Install a new pre-hung 2-6 6 panel inter…"
type input "213.04"
type input "1"
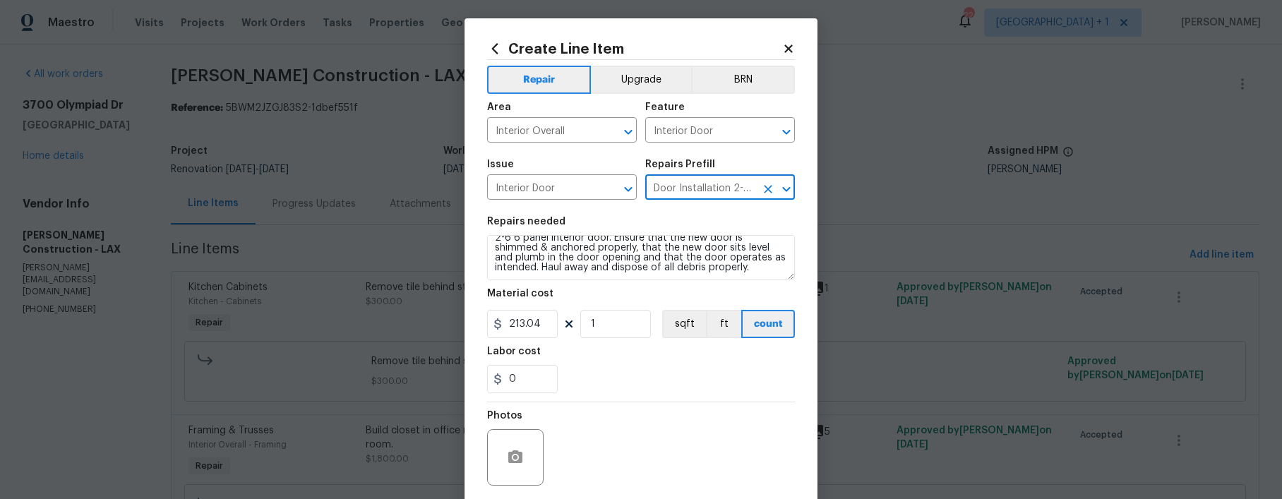
scroll to position [0, 0]
click at [766, 185] on icon "Clear" at bounding box center [768, 189] width 8 height 8
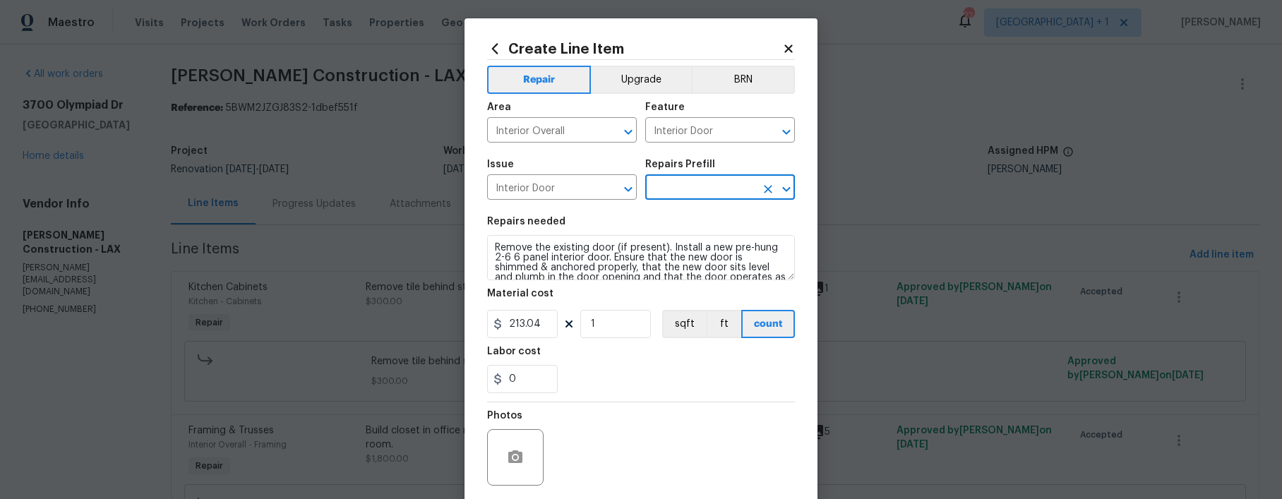
click at [720, 186] on input "text" at bounding box center [700, 189] width 110 height 22
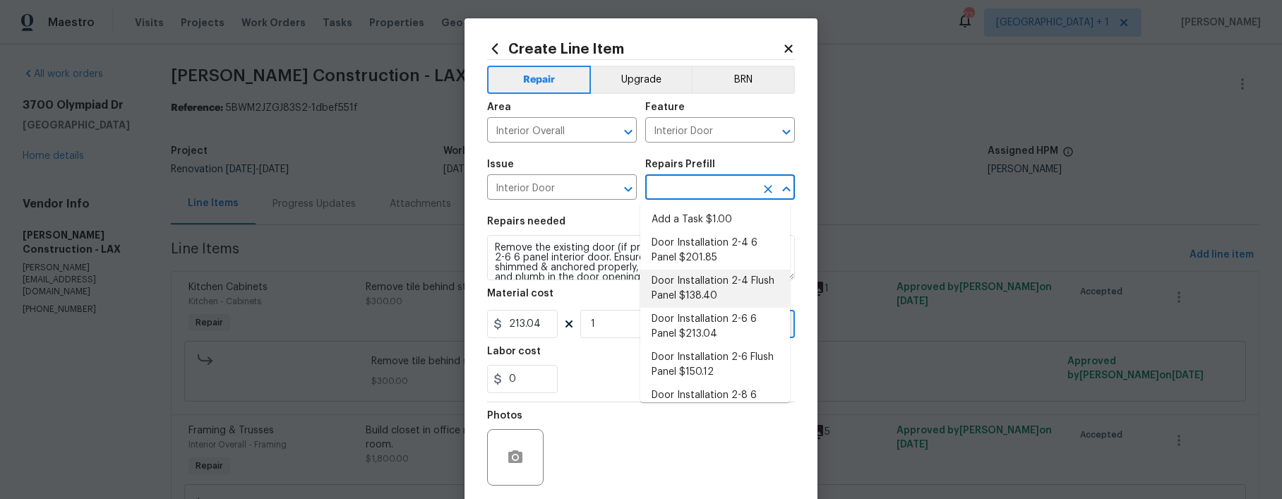
click at [704, 282] on li "Door Installation 2-4 Flush Panel $138.40" at bounding box center [715, 289] width 150 height 38
type input "Door Installation 2-4 Flush Panel $138.40"
type textarea "Remove the existing door (if present). Install a new pre-hung 2-4 flush panel i…"
type input "138.4"
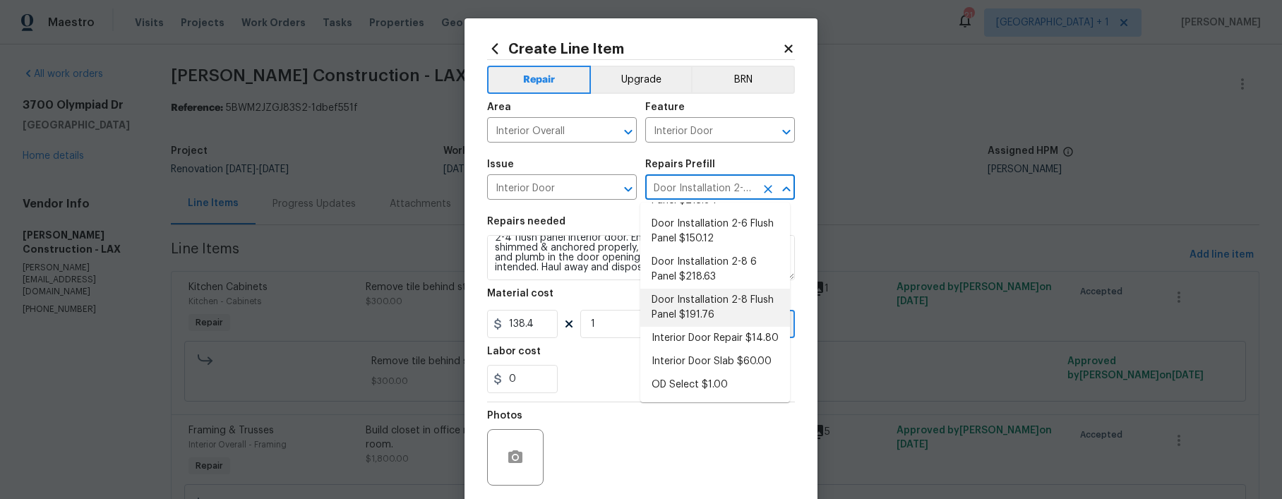
scroll to position [163, 0]
click at [690, 354] on li "Interior Door Slab $60.00" at bounding box center [715, 361] width 150 height 23
type input "Interior Door Slab $60.00"
type textarea "Remove the existing door slab and replace it with new. Ensure that the new door…"
type input "60"
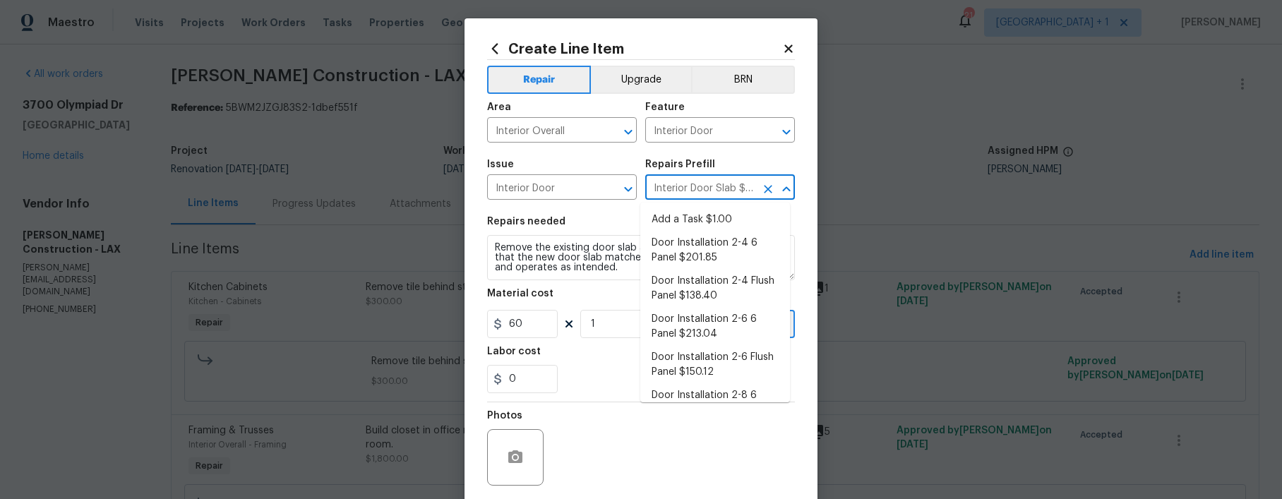
scroll to position [134, 0]
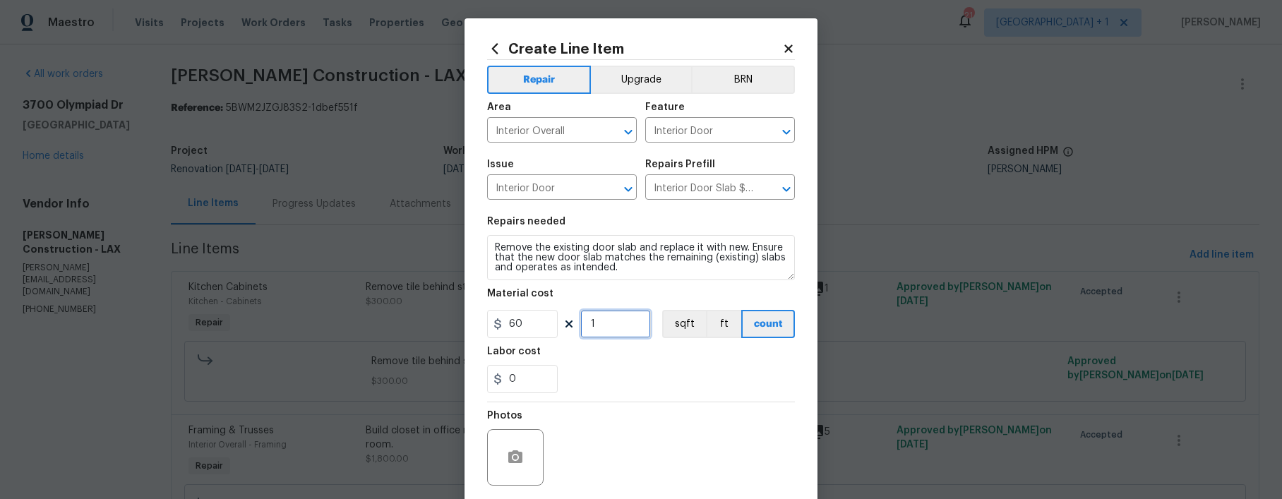
drag, startPoint x: 624, startPoint y: 313, endPoint x: 569, endPoint y: 318, distance: 55.2
click at [568, 320] on div "60 1 sqft ft count" at bounding box center [641, 324] width 308 height 28
type input "8"
click at [600, 369] on div "0" at bounding box center [641, 379] width 308 height 28
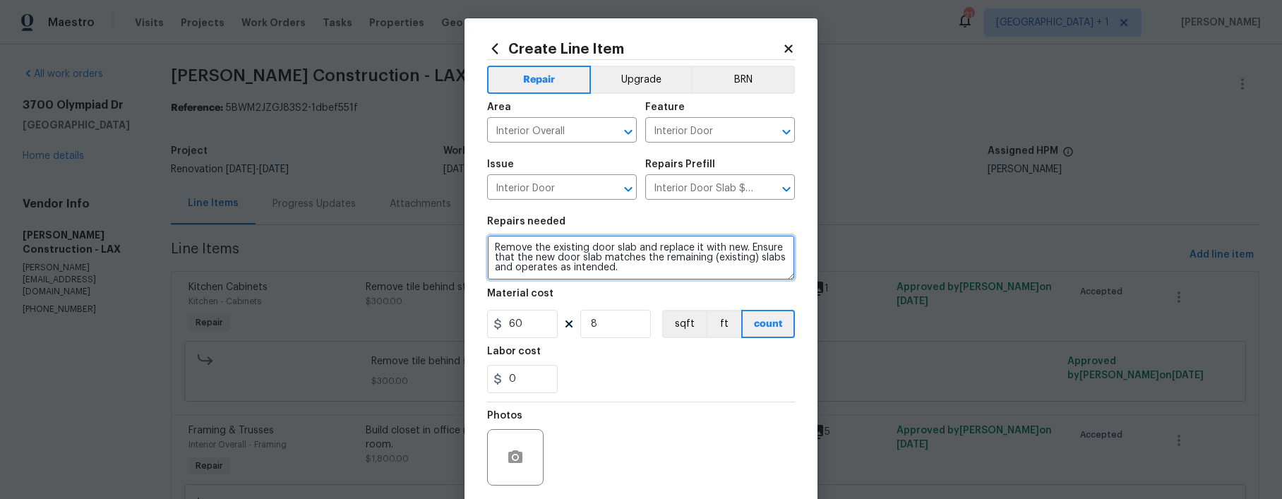
click at [628, 270] on textarea "Remove the existing door slab and replace it with new. Ensure that the new door…" at bounding box center [641, 257] width 308 height 45
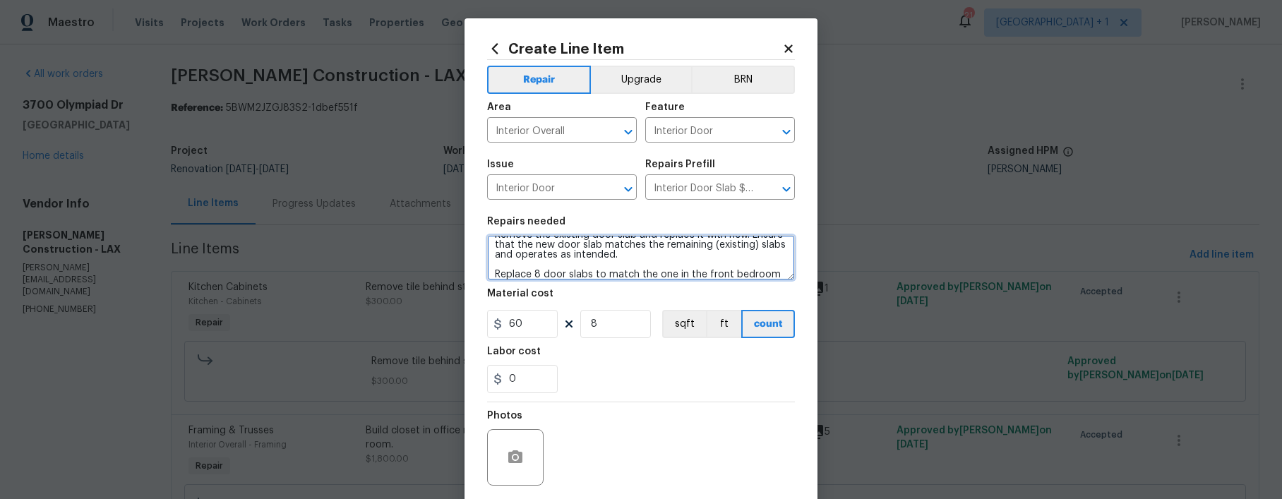
scroll to position [23, 0]
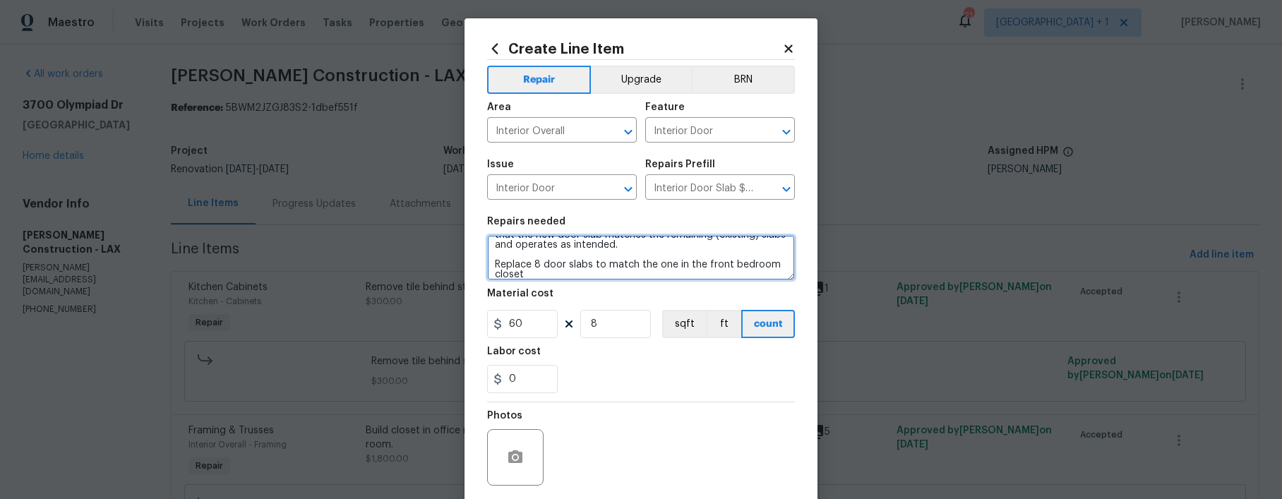
type textarea "Remove the existing door slab and replace it with new. Ensure that the new door…"
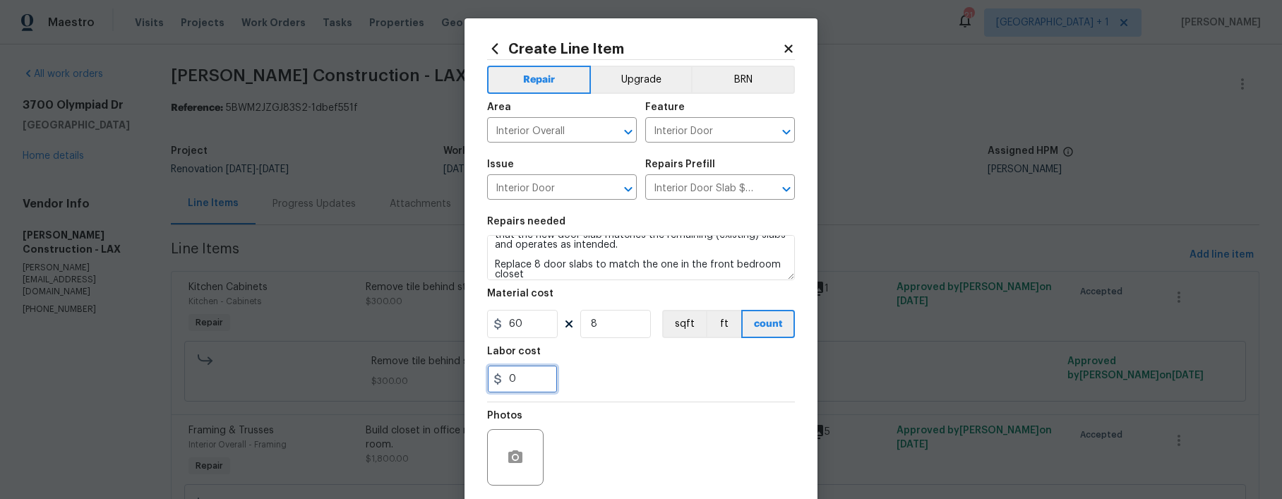
drag, startPoint x: 520, startPoint y: 376, endPoint x: 504, endPoint y: 377, distance: 15.6
click at [504, 377] on input "0" at bounding box center [522, 379] width 71 height 28
type input "200"
click at [596, 476] on div "Photos" at bounding box center [641, 448] width 308 height 92
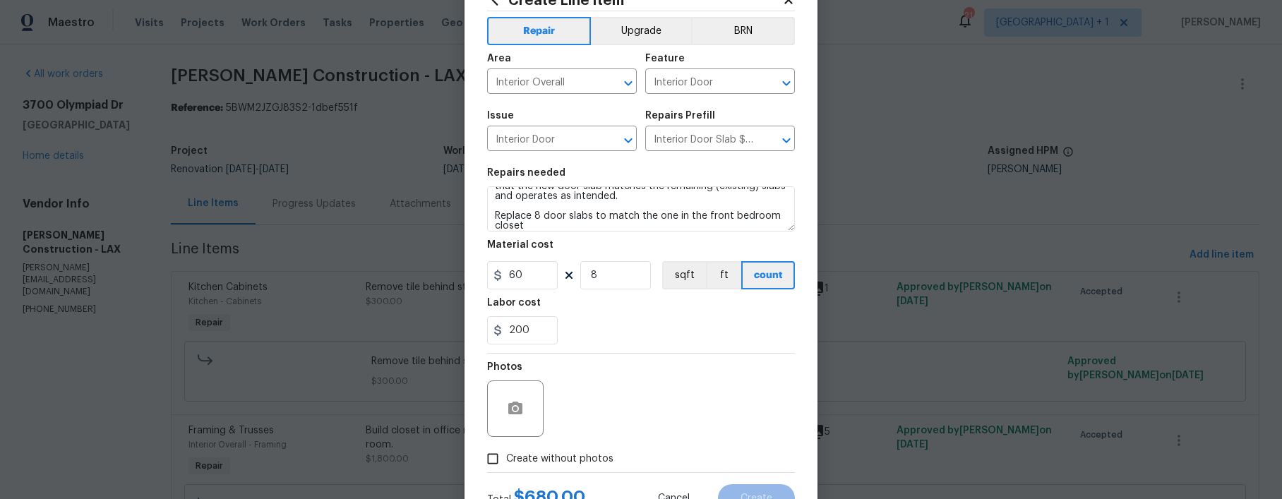
scroll to position [52, 0]
click at [494, 464] on input "Create without photos" at bounding box center [492, 458] width 27 height 27
checkbox input "true"
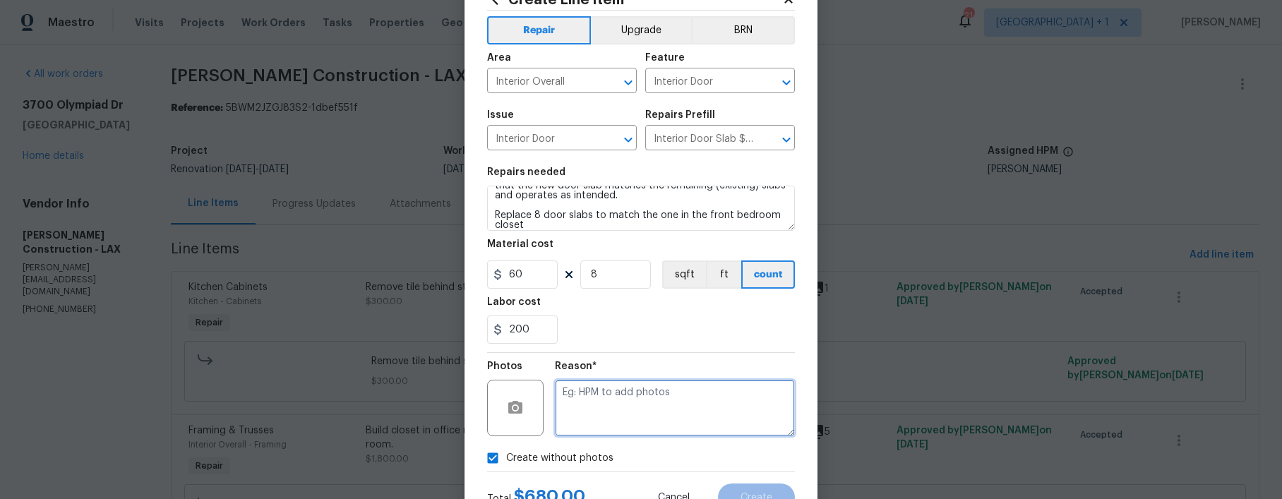
click at [630, 415] on textarea at bounding box center [675, 408] width 240 height 56
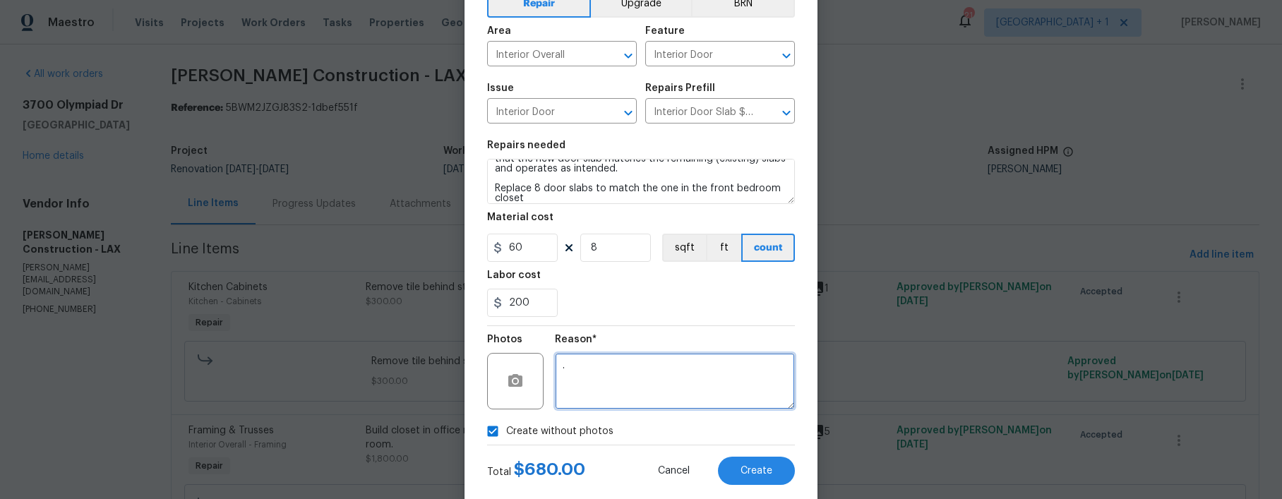
scroll to position [109, 0]
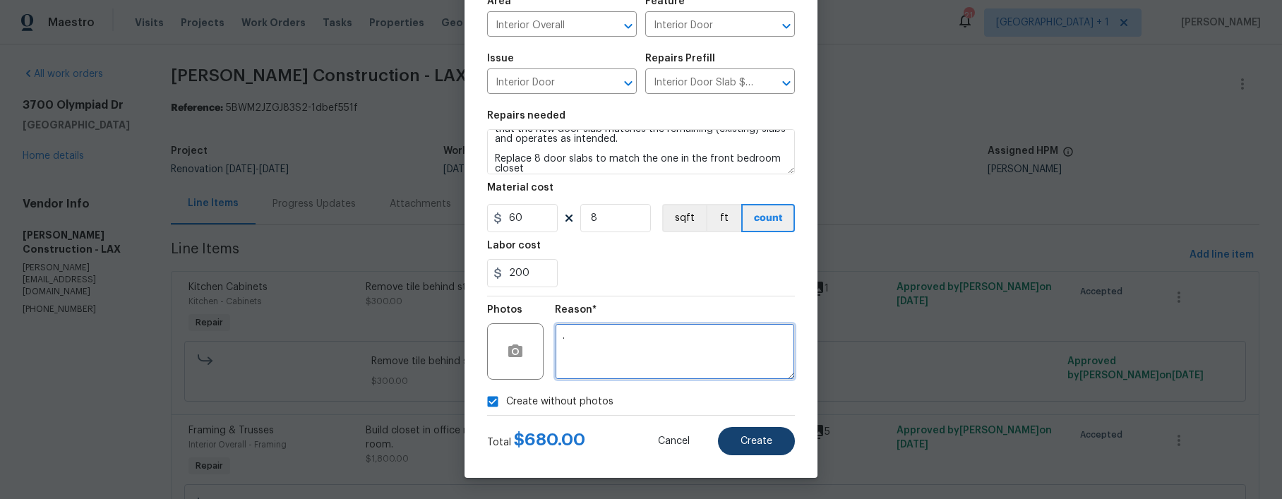
type textarea "."
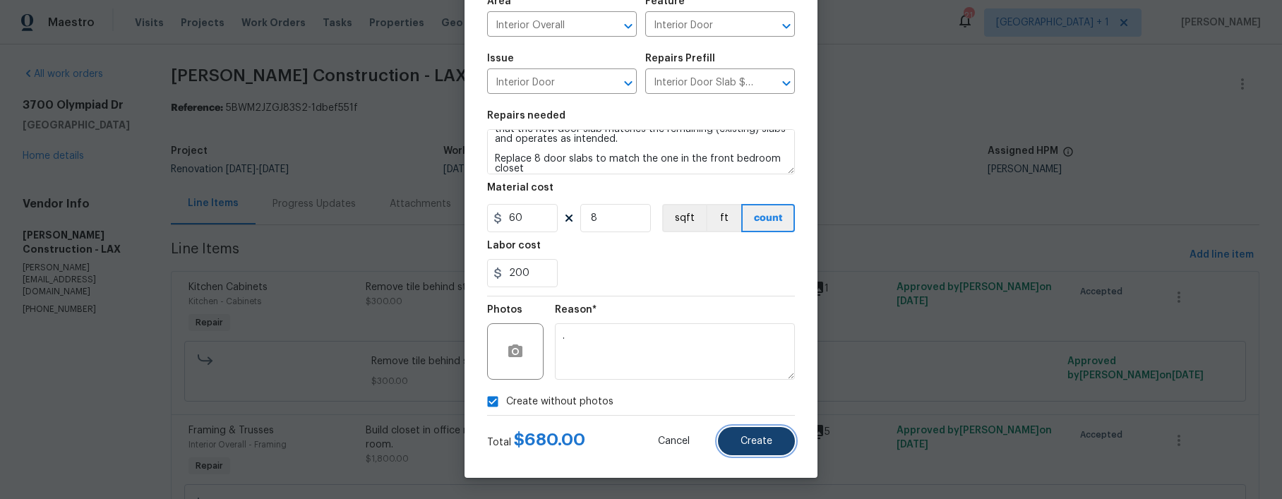
click at [749, 441] on span "Create" at bounding box center [756, 441] width 32 height 11
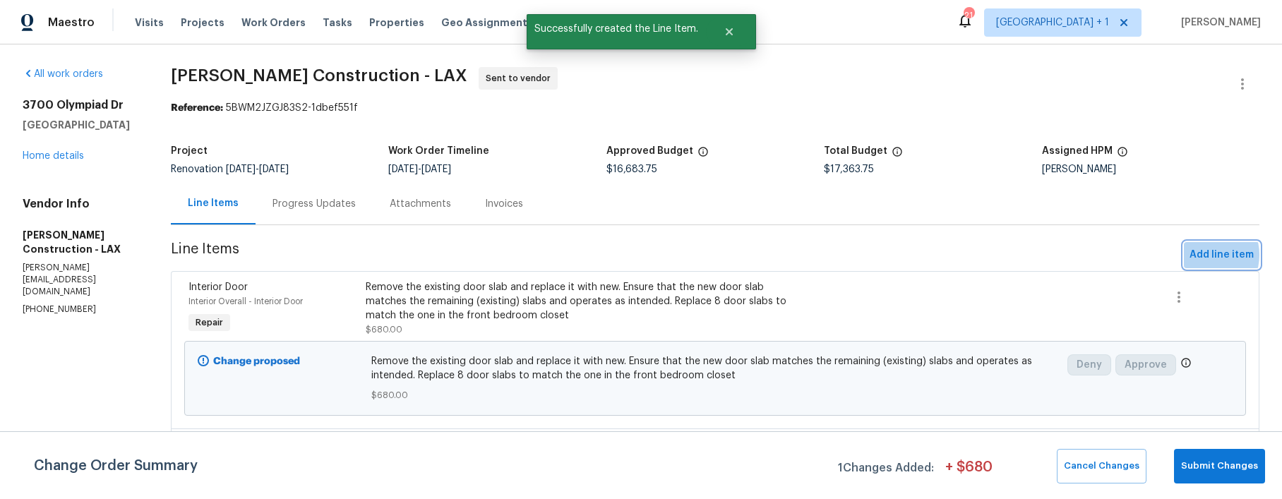
click at [1192, 256] on span "Add line item" at bounding box center [1221, 255] width 64 height 18
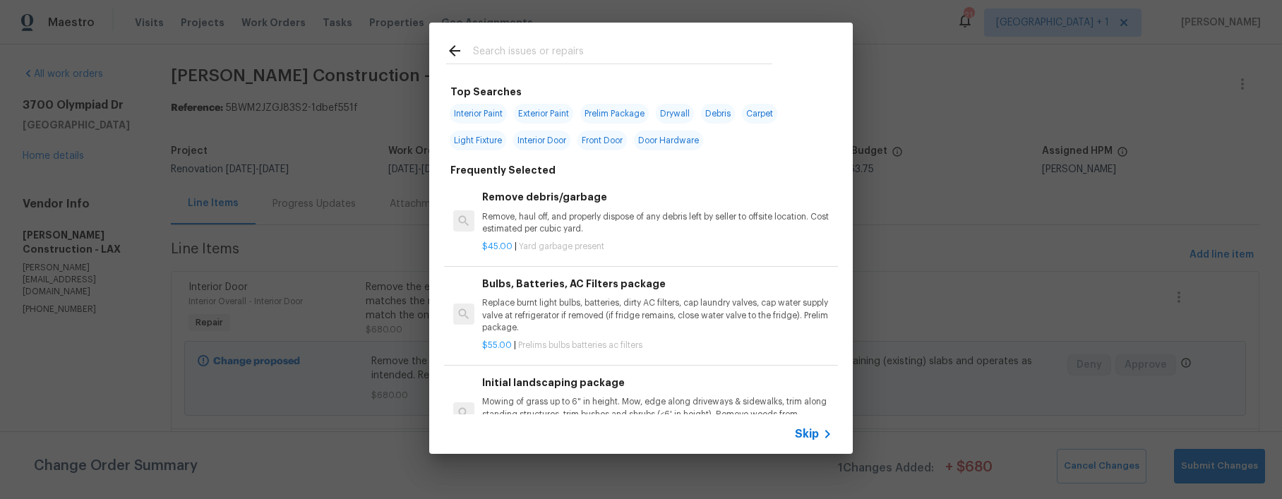
click at [813, 422] on div "Skip" at bounding box center [641, 434] width 424 height 40
click at [815, 428] on span "Skip" at bounding box center [807, 434] width 24 height 14
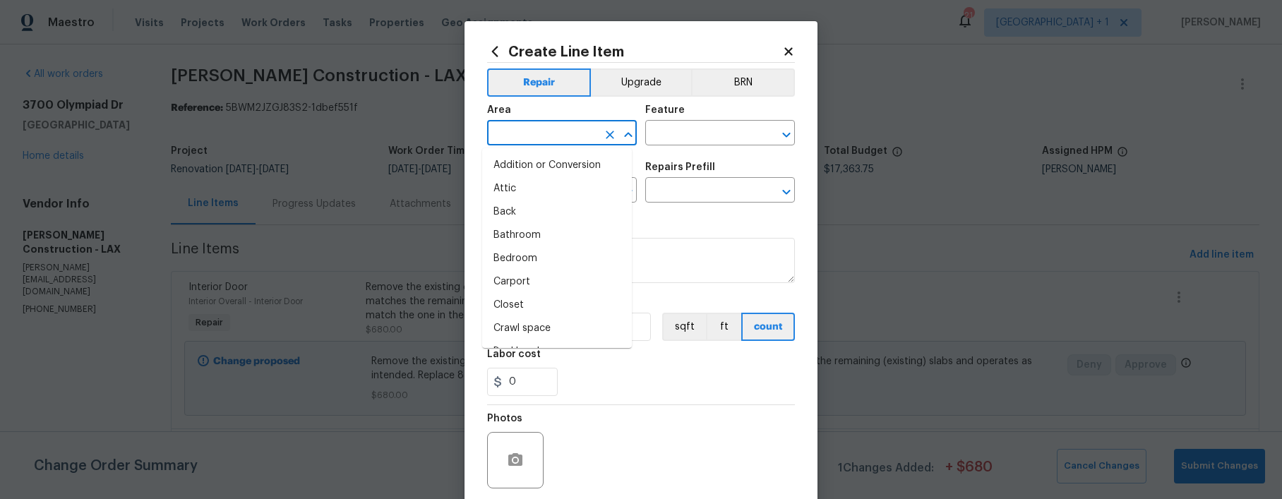
click at [489, 131] on input "text" at bounding box center [542, 135] width 110 height 22
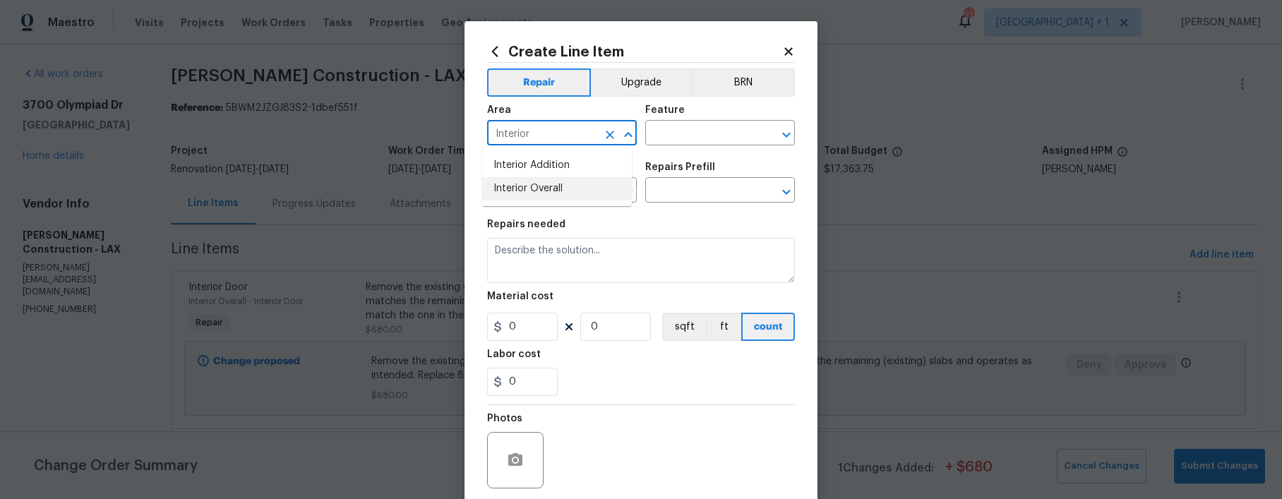
click at [519, 180] on li "Interior Overall" at bounding box center [557, 188] width 150 height 23
type input "Interior Overall"
click at [664, 138] on input "text" at bounding box center [700, 135] width 110 height 22
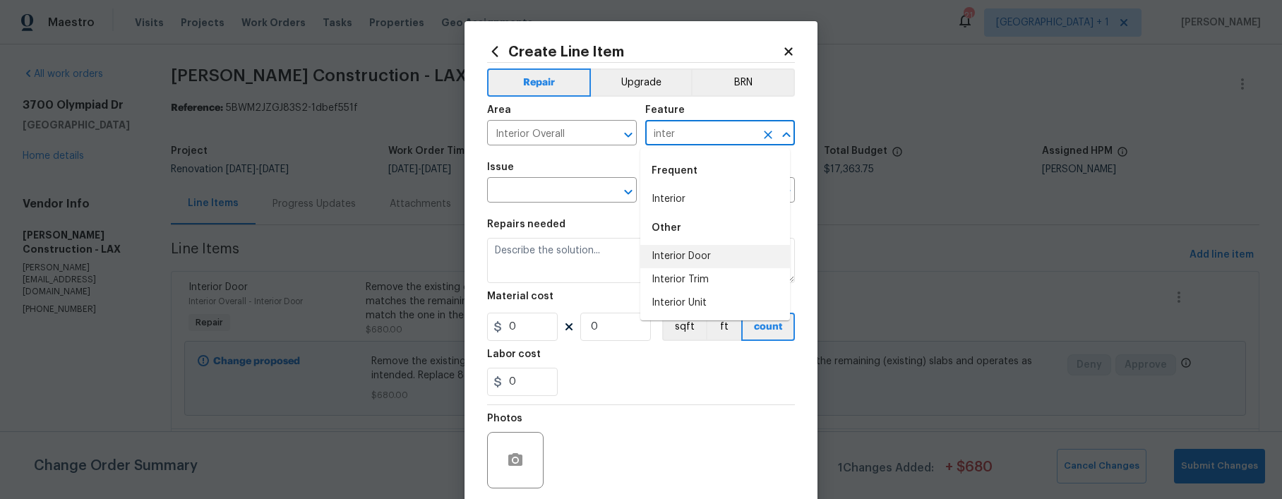
click at [685, 264] on li "Interior Door" at bounding box center [715, 256] width 150 height 23
type input "Interior Door"
click at [510, 190] on input "text" at bounding box center [542, 192] width 110 height 22
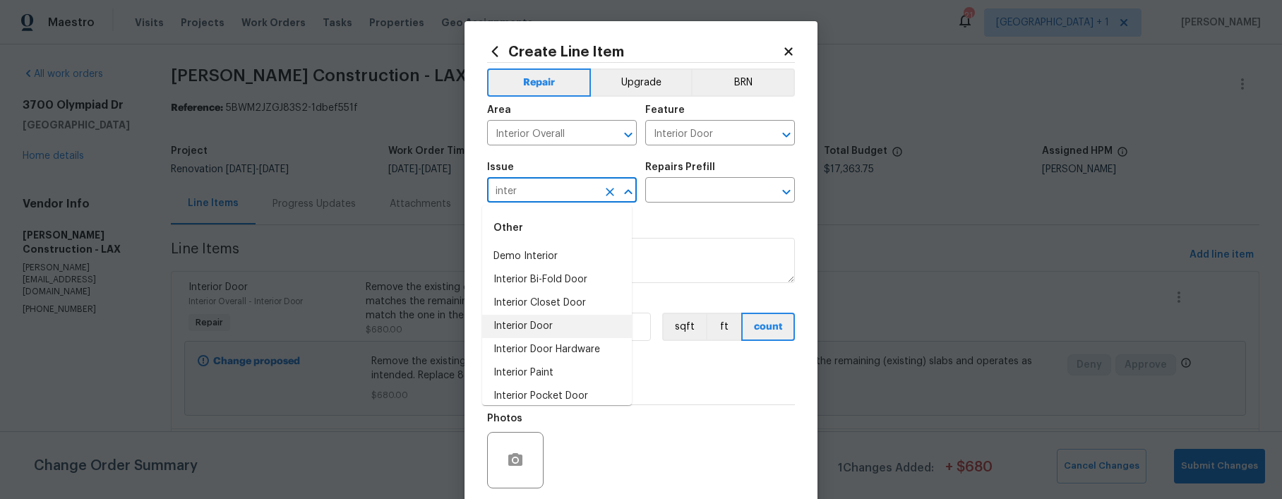
click at [532, 318] on li "Interior Door" at bounding box center [557, 326] width 150 height 23
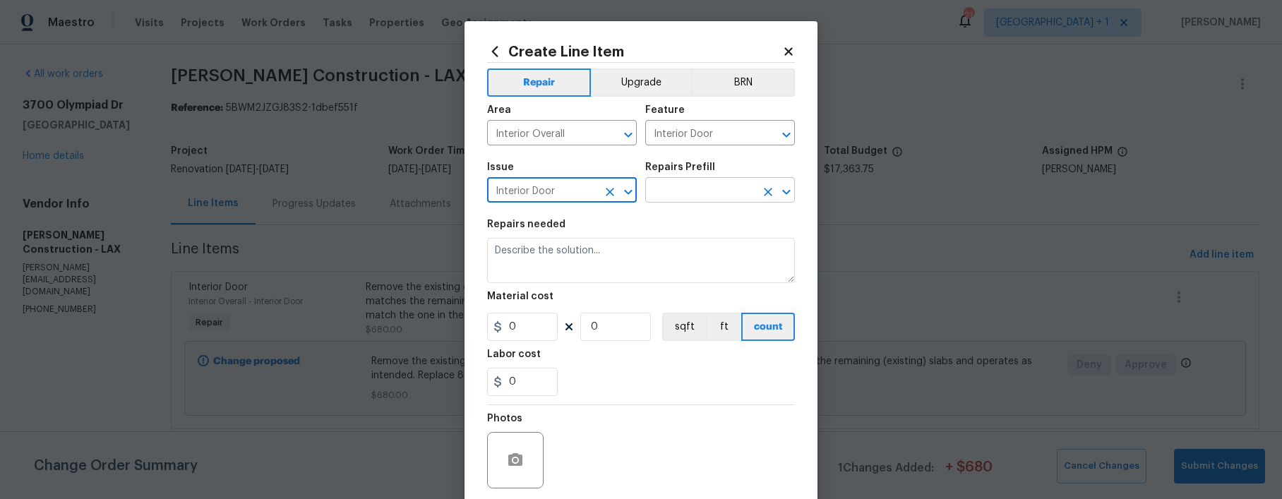
type input "Interior Door"
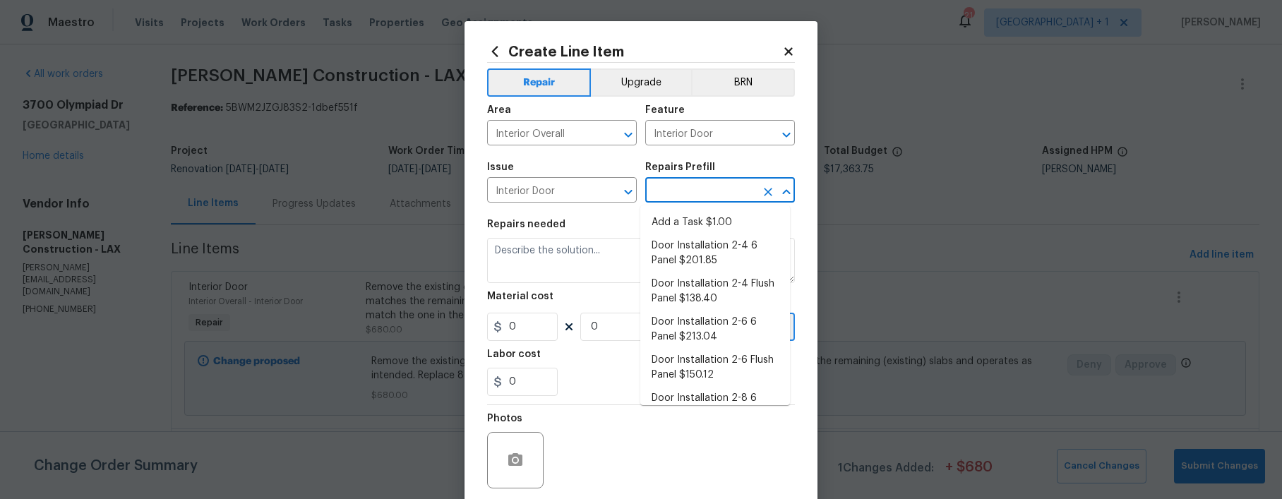
click at [677, 195] on input "text" at bounding box center [700, 192] width 110 height 22
click at [719, 255] on li "Door Installation 2-4 6 Panel $201.85" at bounding box center [715, 253] width 150 height 38
type input "Door Installation 2-4 6 Panel $201.85"
type textarea "Remove the existing door (if present). Install a new pre-hung 2-4 6 panel inter…"
type input "201.85"
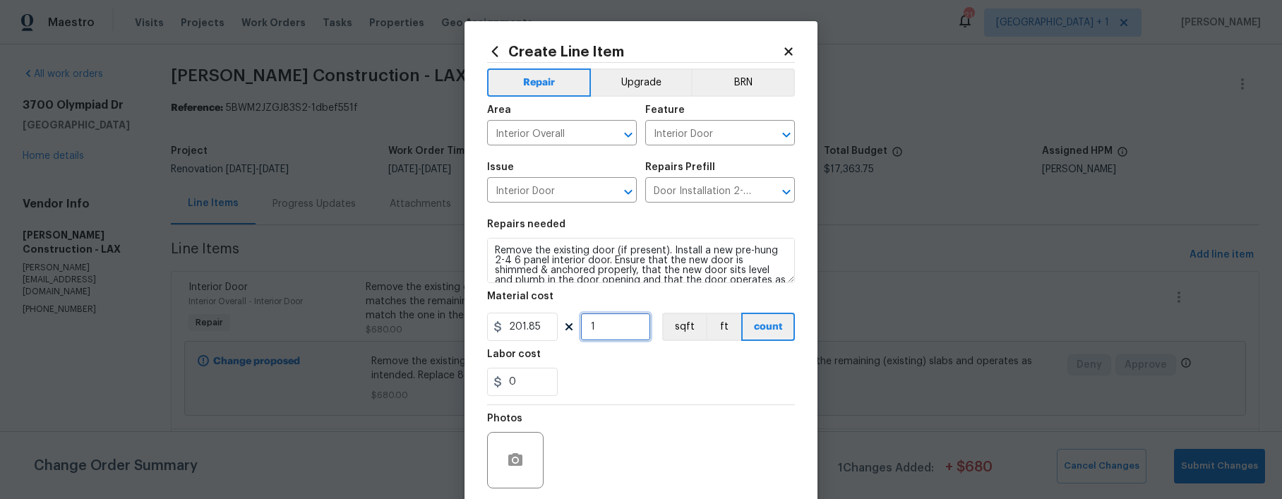
drag, startPoint x: 613, startPoint y: 330, endPoint x: 557, endPoint y: 328, distance: 56.5
click at [557, 328] on div "201.85 1 sqft ft count" at bounding box center [641, 327] width 308 height 28
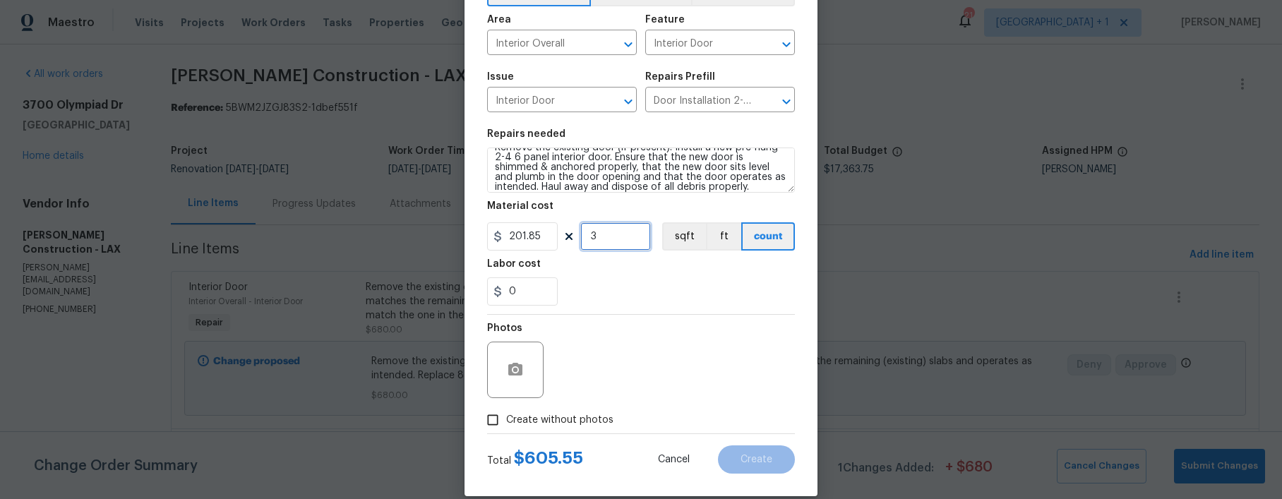
scroll to position [20, 0]
type input "3"
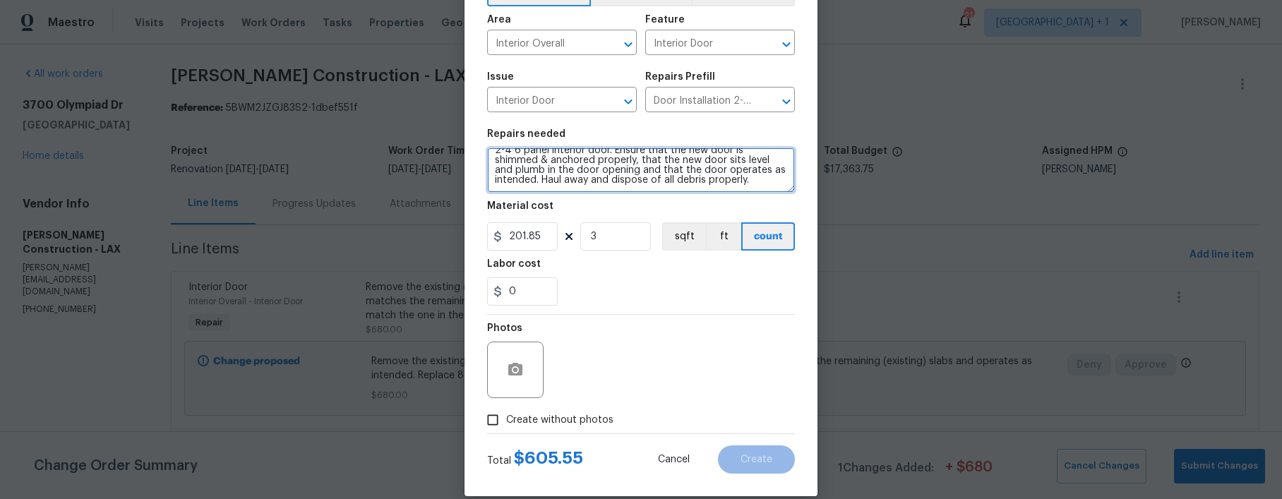
click at [761, 185] on textarea "Remove the existing door (if present). Install a new pre-hung 2-4 6 panel inter…" at bounding box center [641, 170] width 308 height 45
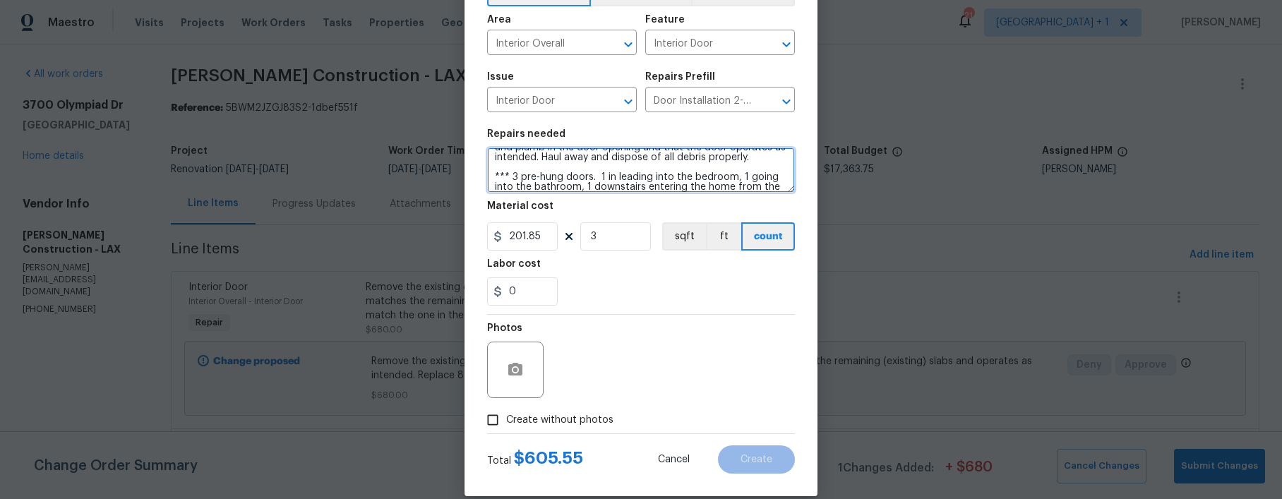
scroll to position [52, 0]
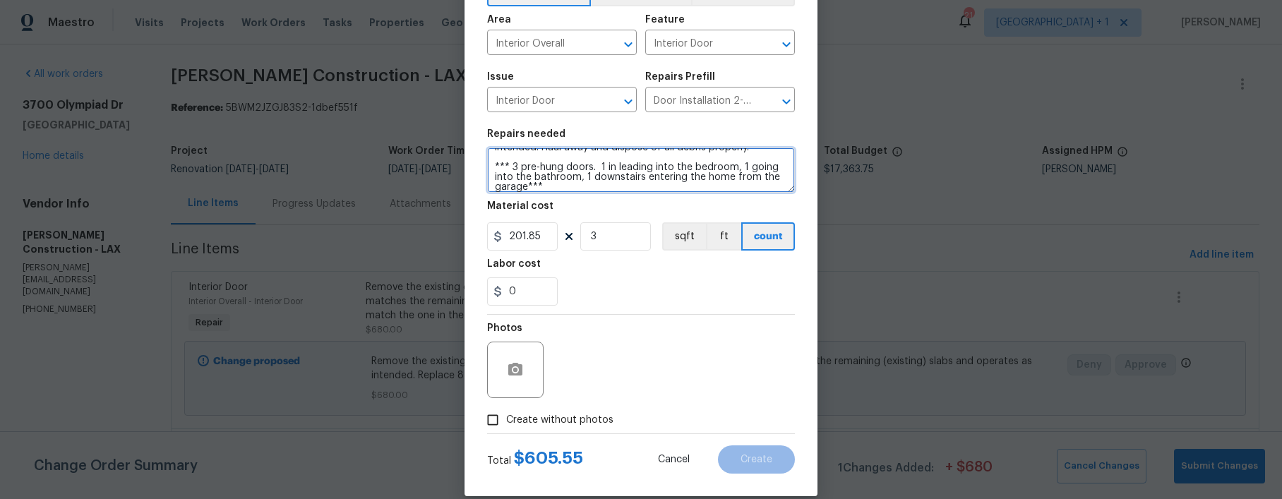
type textarea "Remove the existing door (if present). Install a new pre-hung 2-4 6 panel inter…"
click at [493, 419] on input "Create without photos" at bounding box center [492, 420] width 27 height 27
checkbox input "true"
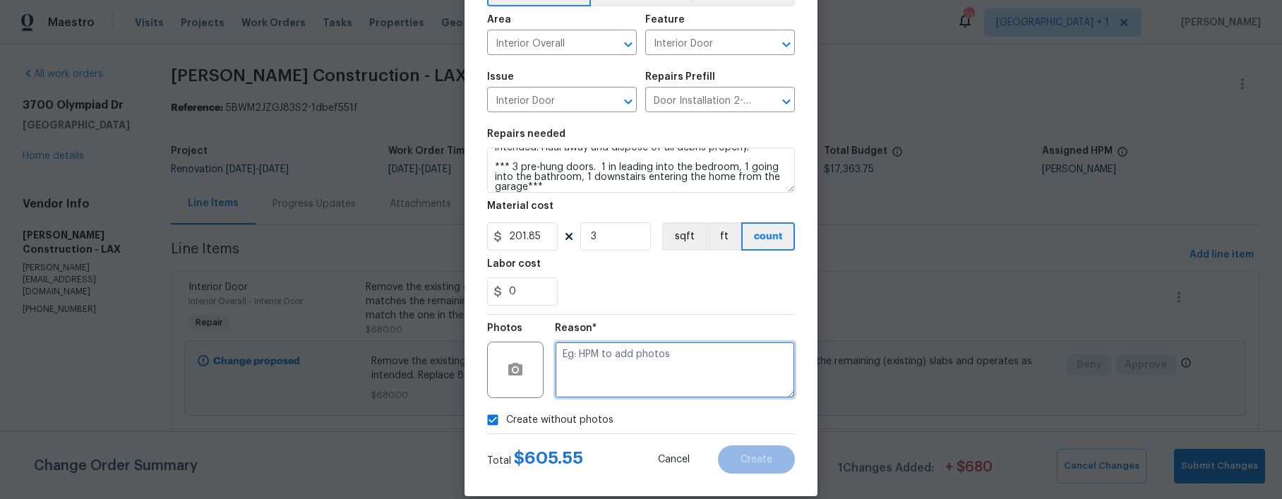
click at [628, 364] on textarea at bounding box center [675, 370] width 240 height 56
type textarea "."
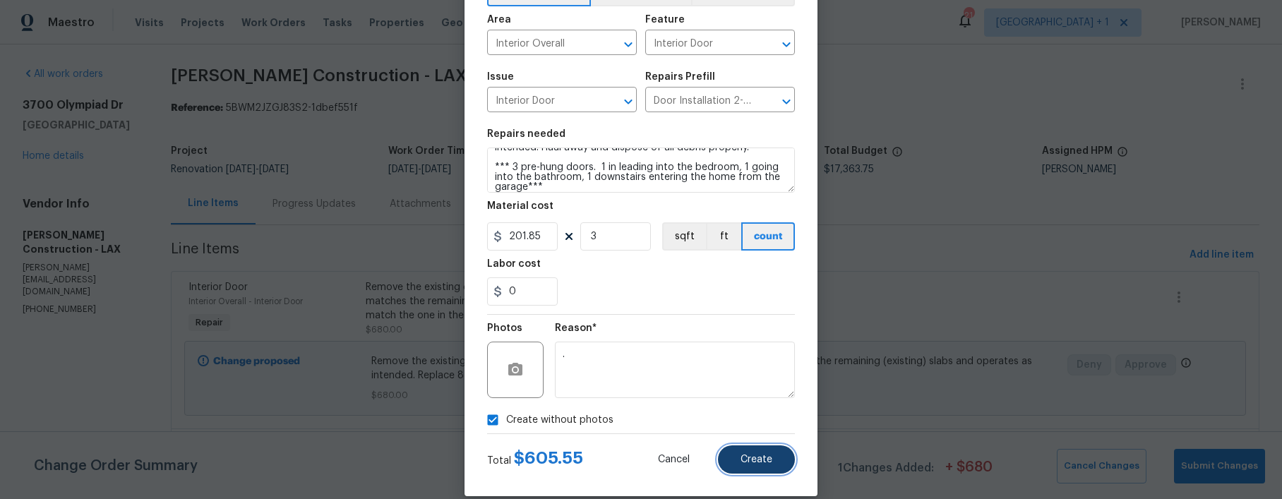
click at [764, 455] on span "Create" at bounding box center [756, 460] width 32 height 11
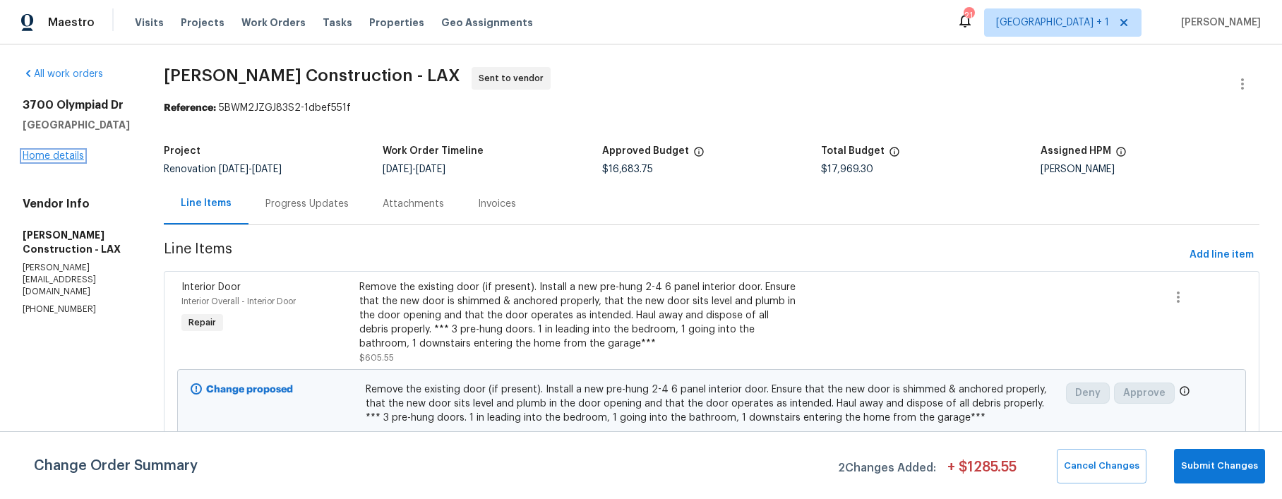
click at [66, 155] on link "Home details" at bounding box center [53, 156] width 61 height 10
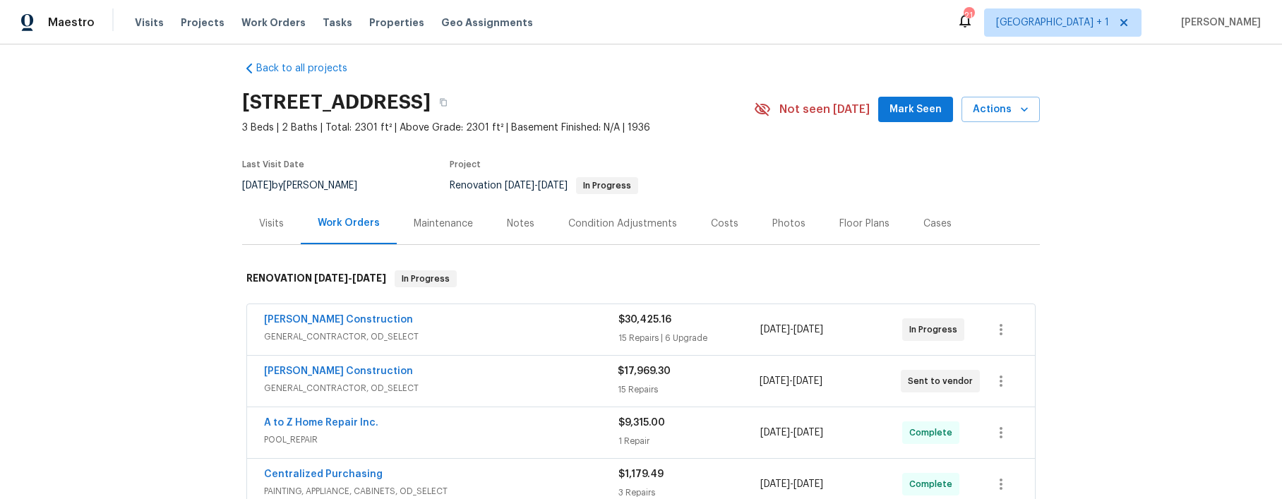
scroll to position [28, 0]
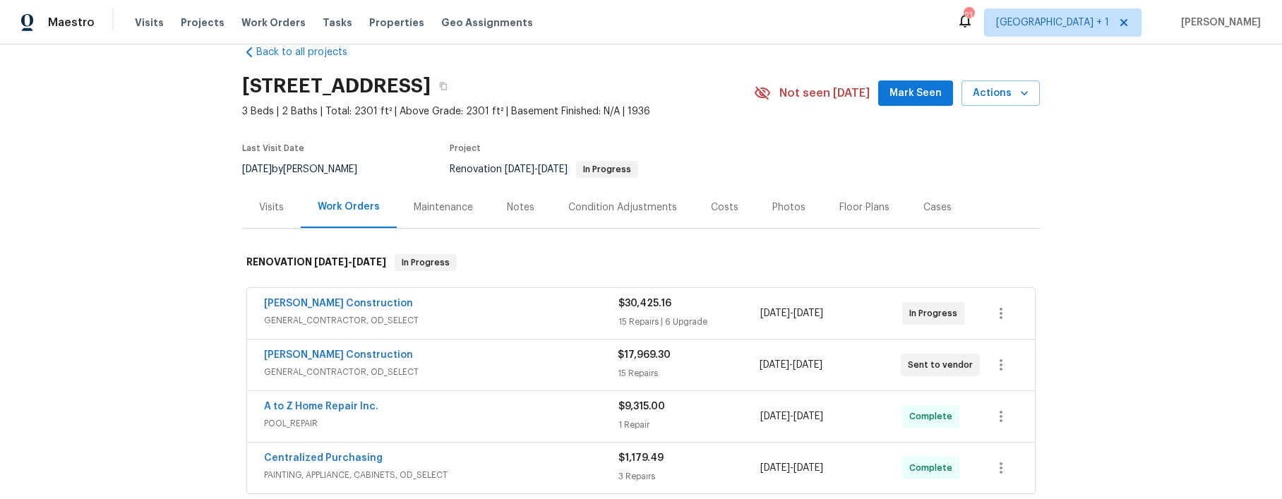
click at [527, 302] on div "[PERSON_NAME] Construction" at bounding box center [441, 304] width 354 height 17
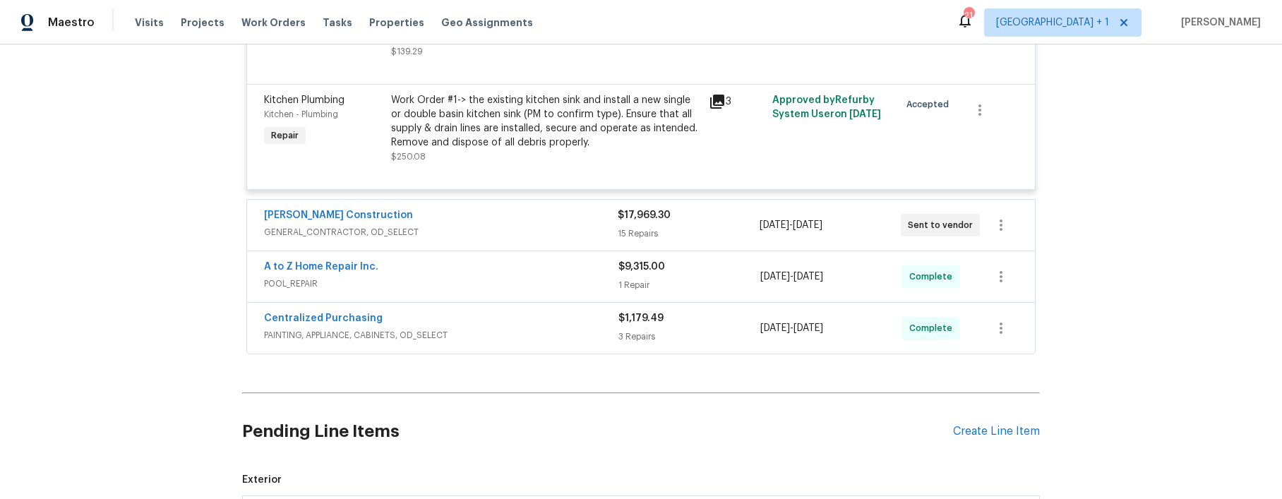
scroll to position [4957, 0]
click at [503, 222] on span "GENERAL_CONTRACTOR, OD_SELECT" at bounding box center [441, 229] width 354 height 14
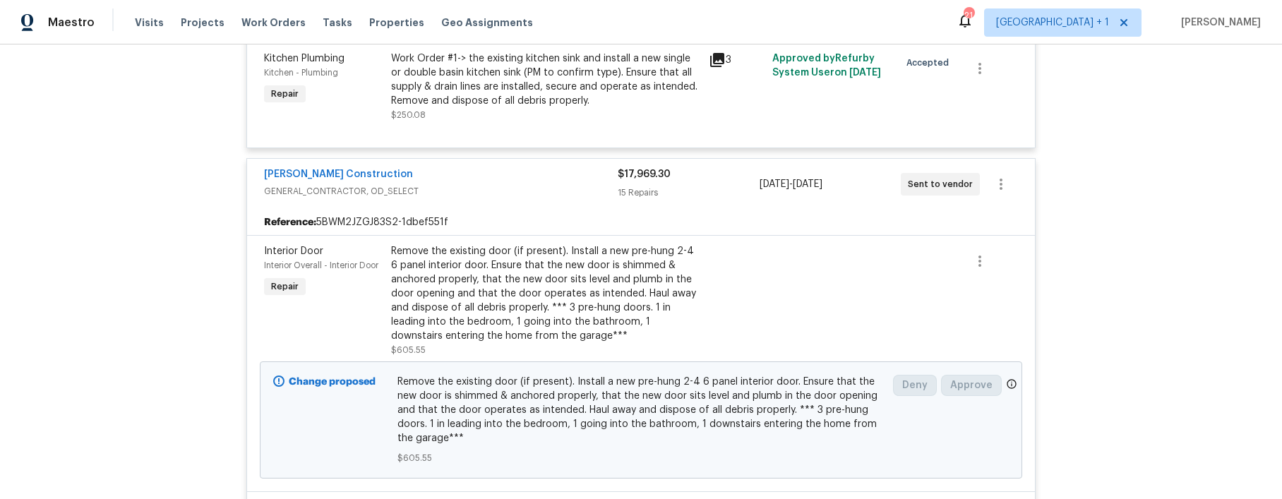
scroll to position [4983, 0]
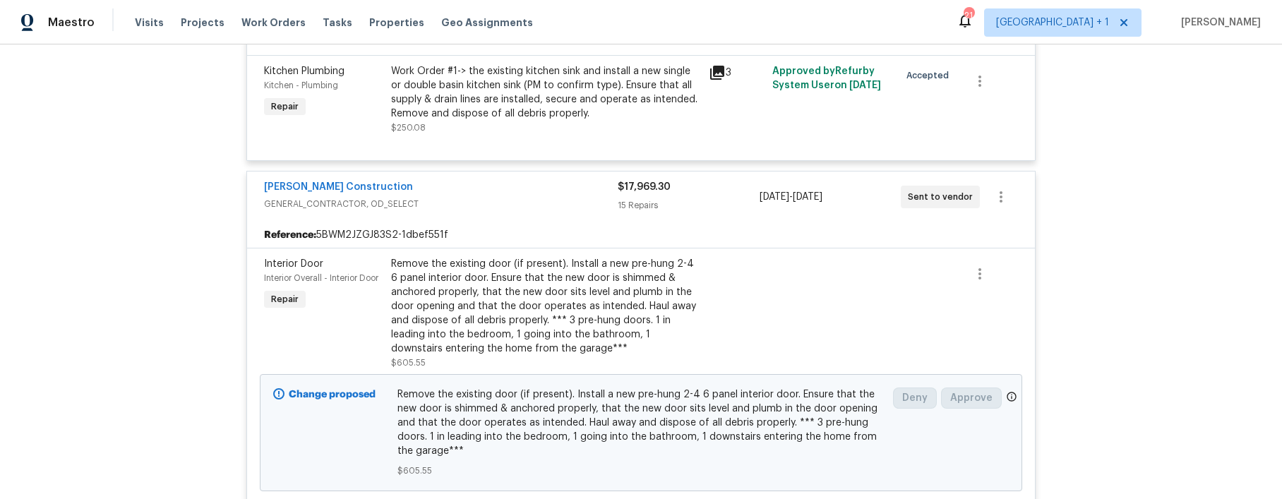
click at [532, 268] on div "Remove the existing door (if present). Install a new pre-hung 2-4 6 panel inter…" at bounding box center [545, 306] width 309 height 99
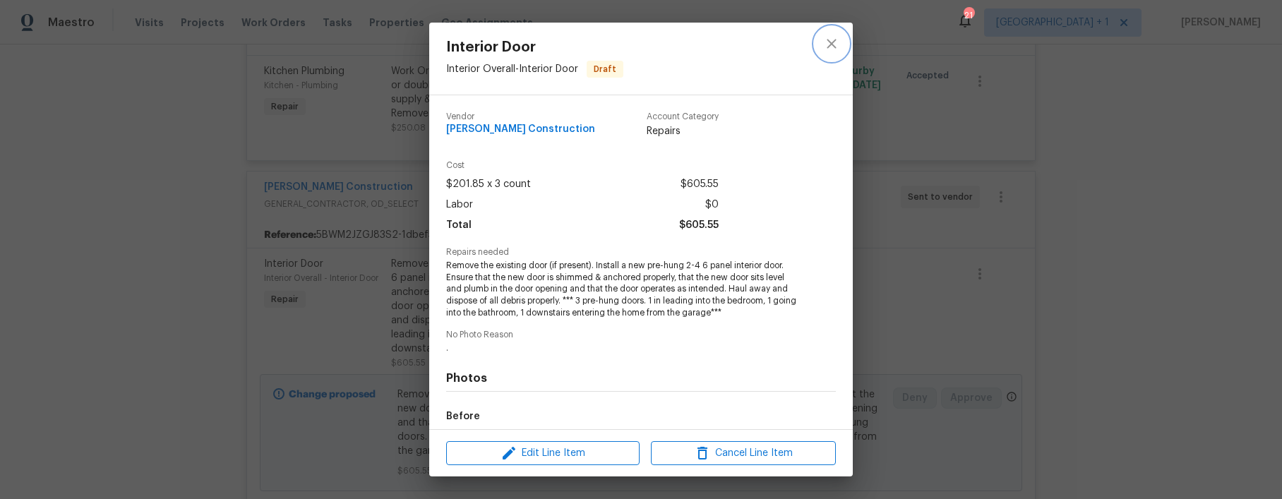
click at [836, 49] on icon "close" at bounding box center [831, 43] width 17 height 17
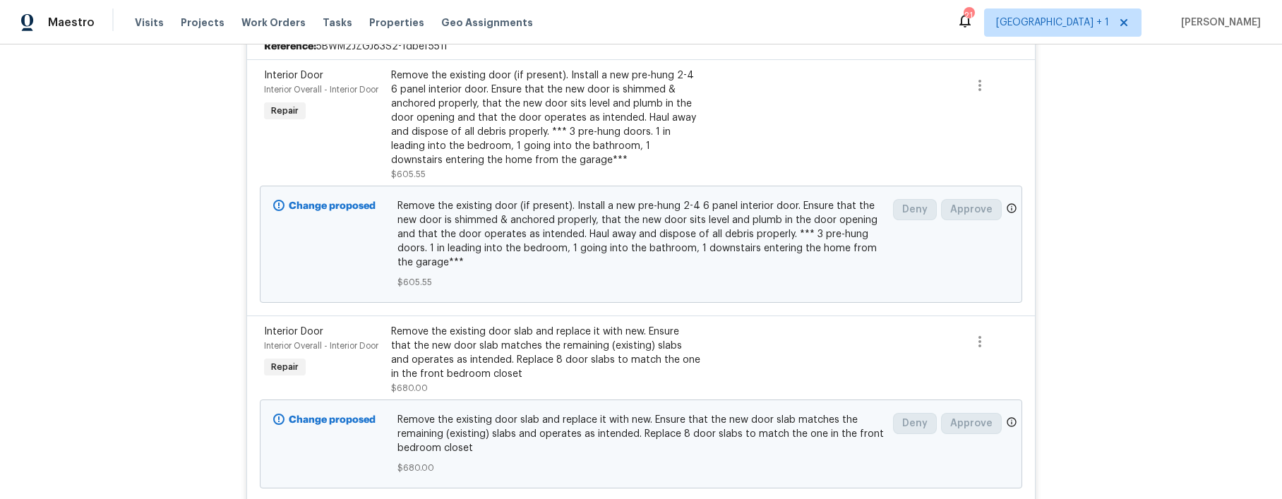
scroll to position [5252, 0]
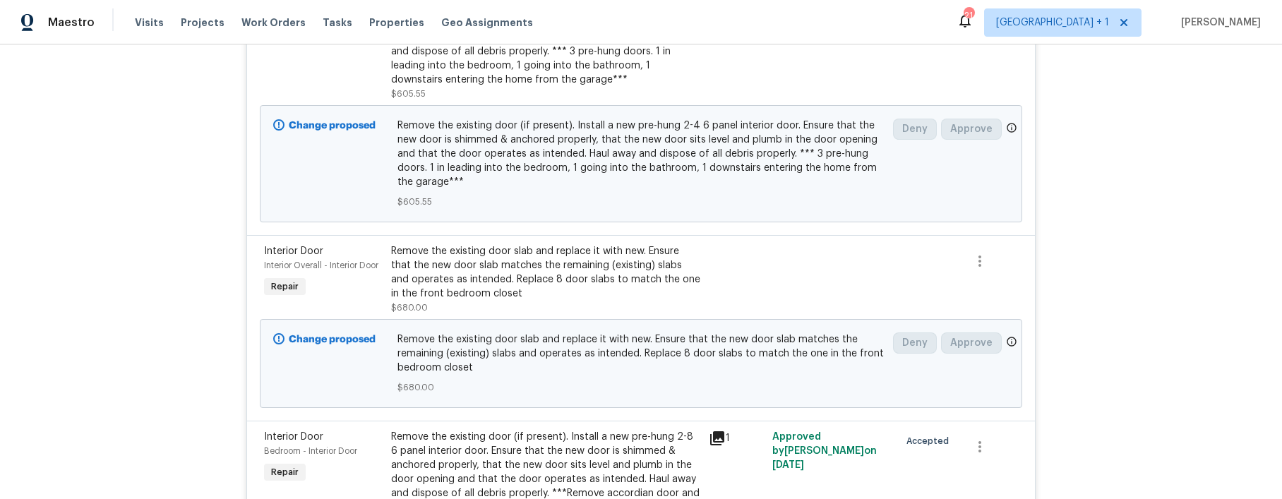
click at [619, 335] on span "Remove the existing door slab and replace it with new. Ensure that the new door…" at bounding box center [641, 353] width 488 height 42
click at [617, 332] on span "Remove the existing door slab and replace it with new. Ensure that the new door…" at bounding box center [641, 353] width 488 height 42
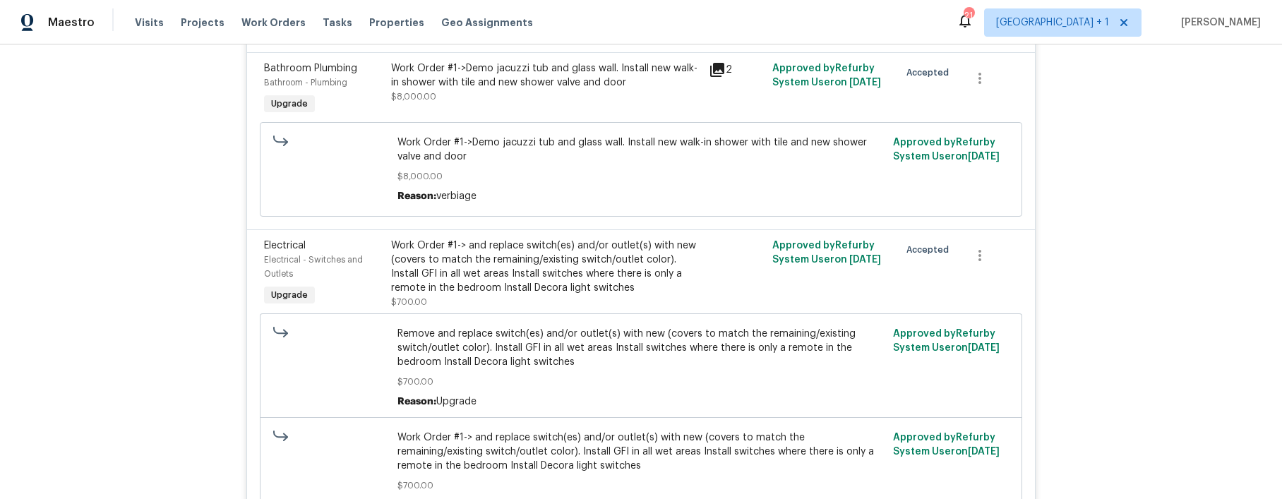
scroll to position [0, 0]
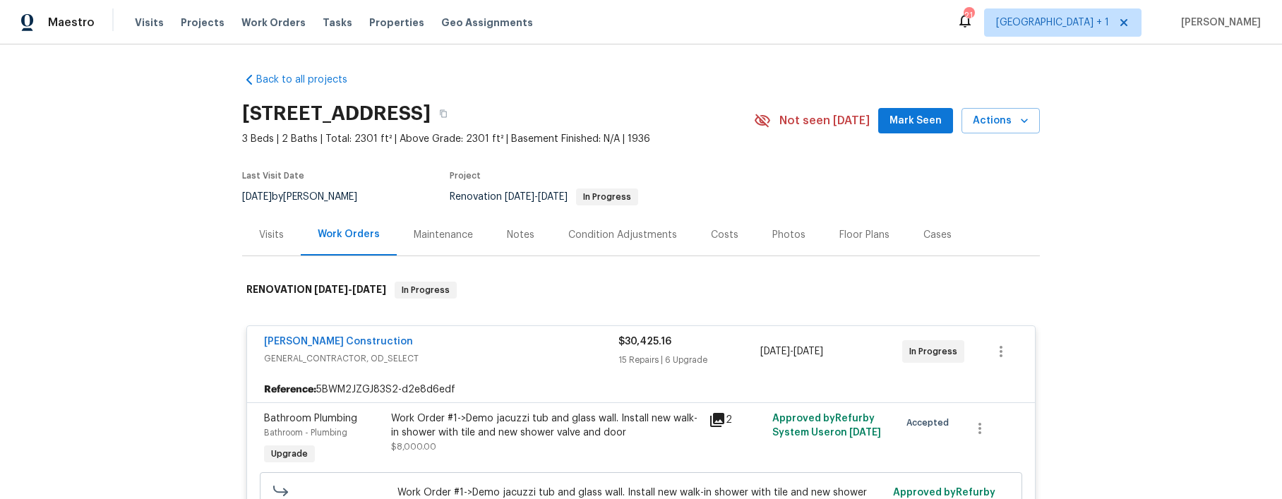
click at [340, 234] on div "Work Orders" at bounding box center [349, 234] width 62 height 14
click at [316, 342] on link "[PERSON_NAME] Construction" at bounding box center [338, 342] width 149 height 10
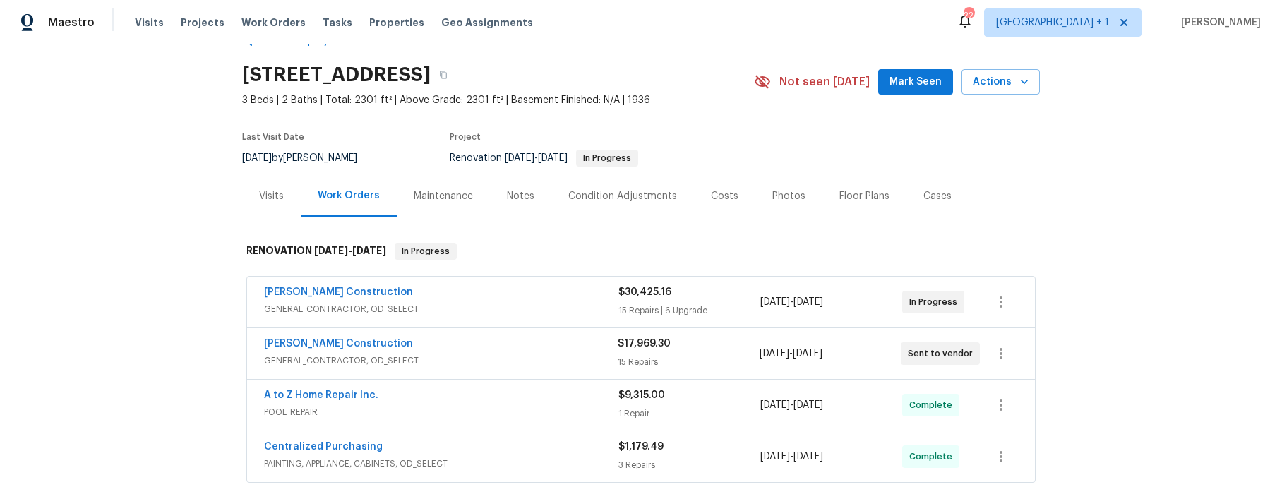
scroll to position [63, 0]
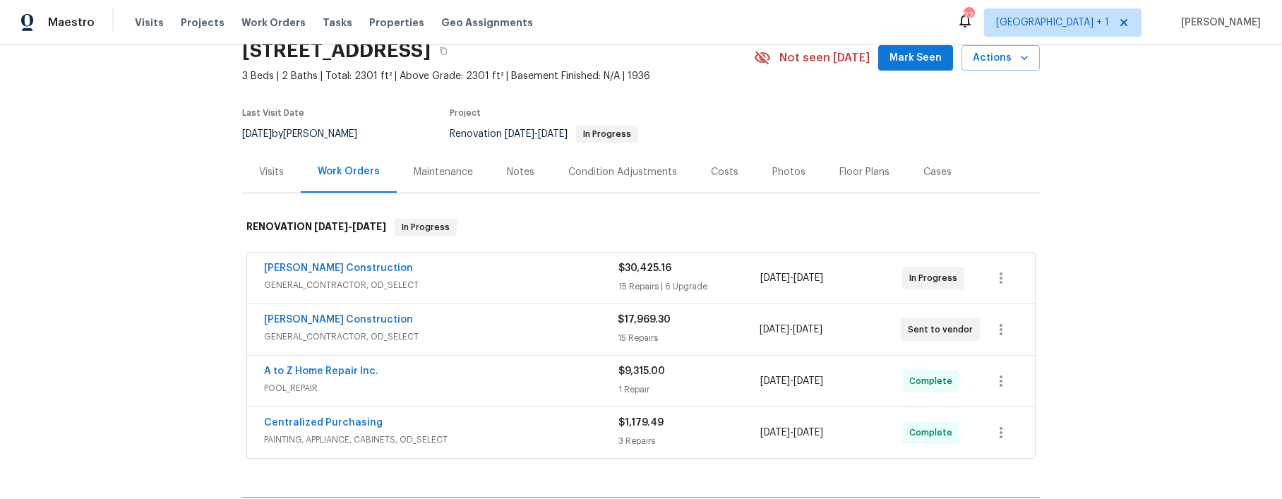
click at [351, 327] on div "[PERSON_NAME] Construction" at bounding box center [441, 321] width 354 height 17
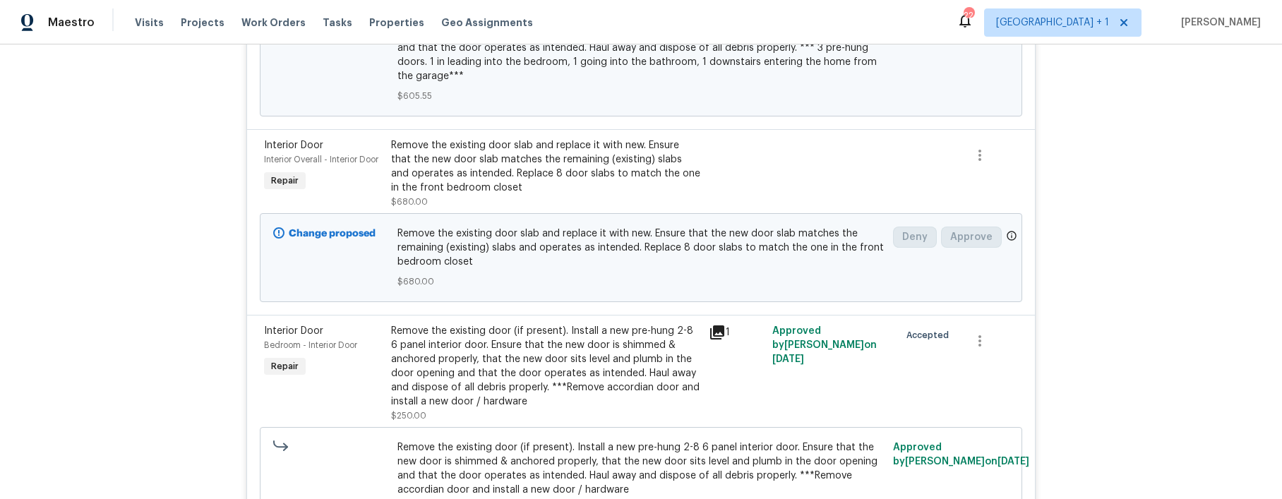
scroll to position [584, 0]
click at [710, 329] on icon at bounding box center [717, 330] width 14 height 14
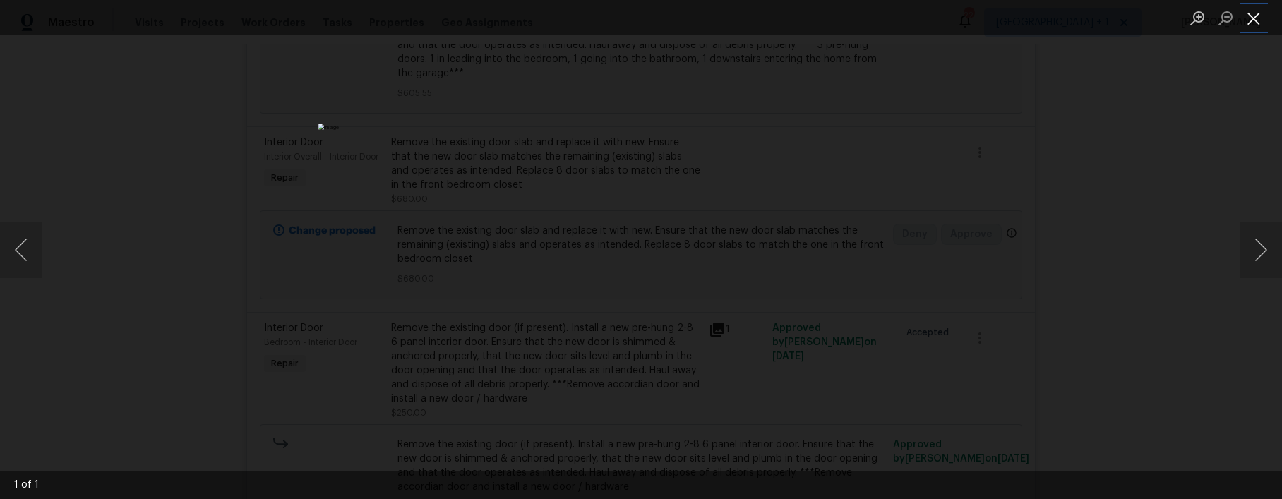
click at [1254, 28] on button "Close lightbox" at bounding box center [1254, 18] width 28 height 25
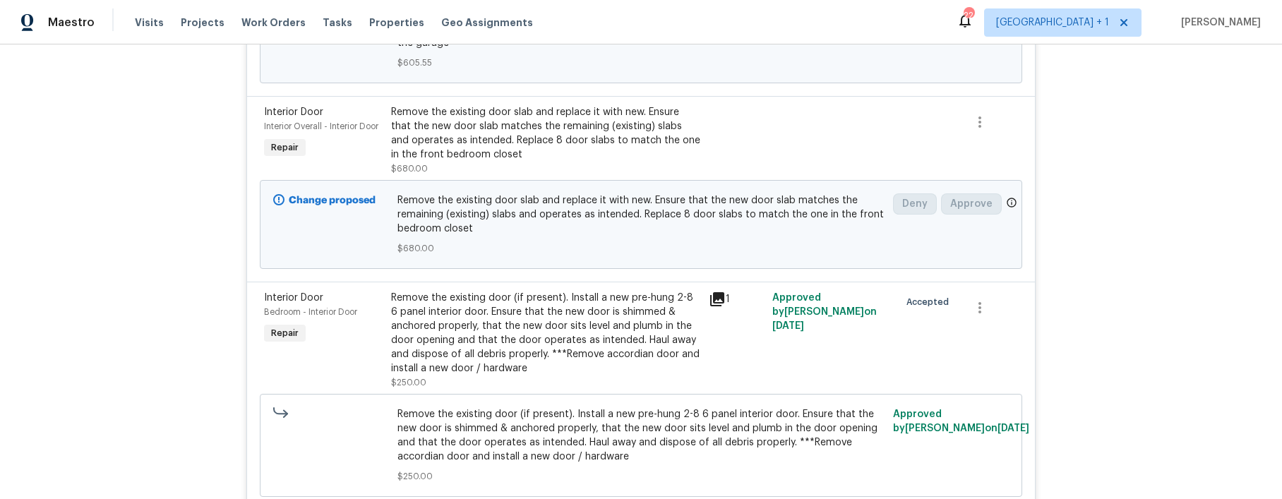
scroll to position [630, 0]
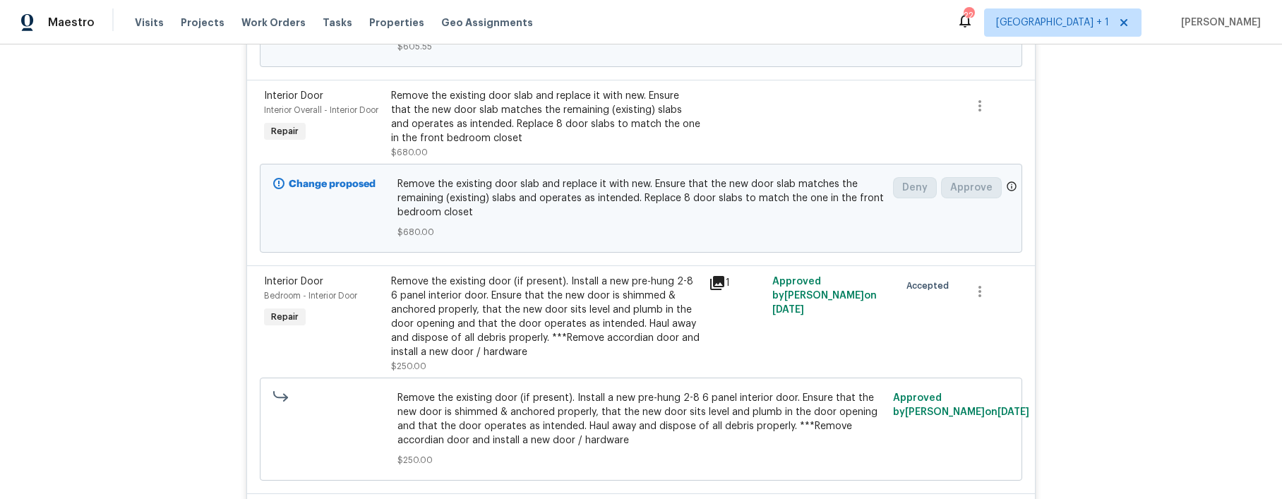
click at [583, 308] on div "Remove the existing door (if present). Install a new pre-hung 2-8 6 panel inter…" at bounding box center [545, 317] width 309 height 85
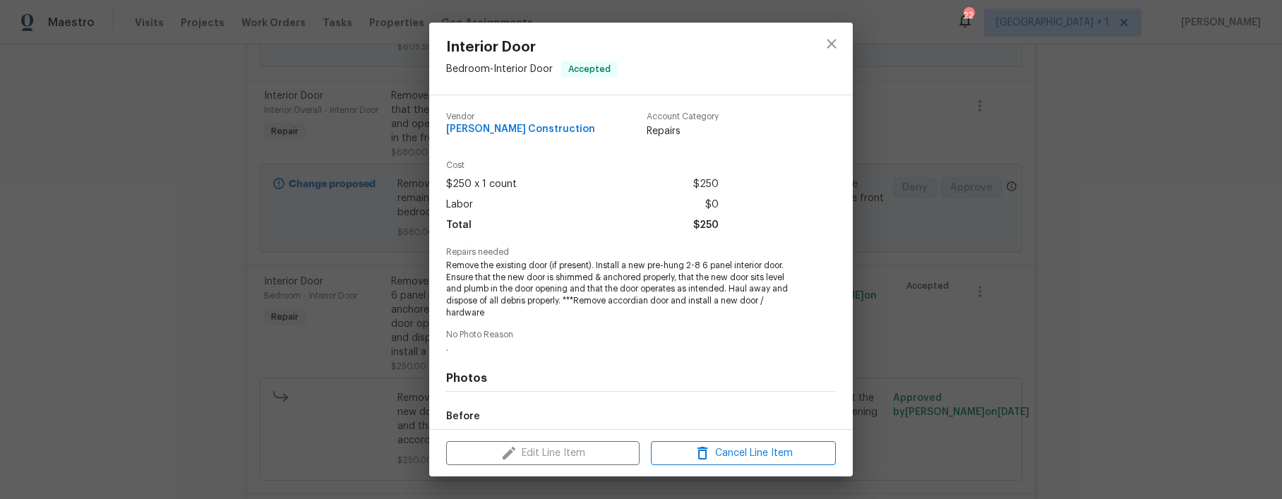
click at [848, 32] on div at bounding box center [831, 59] width 42 height 72
click at [837, 41] on icon "close" at bounding box center [831, 43] width 17 height 17
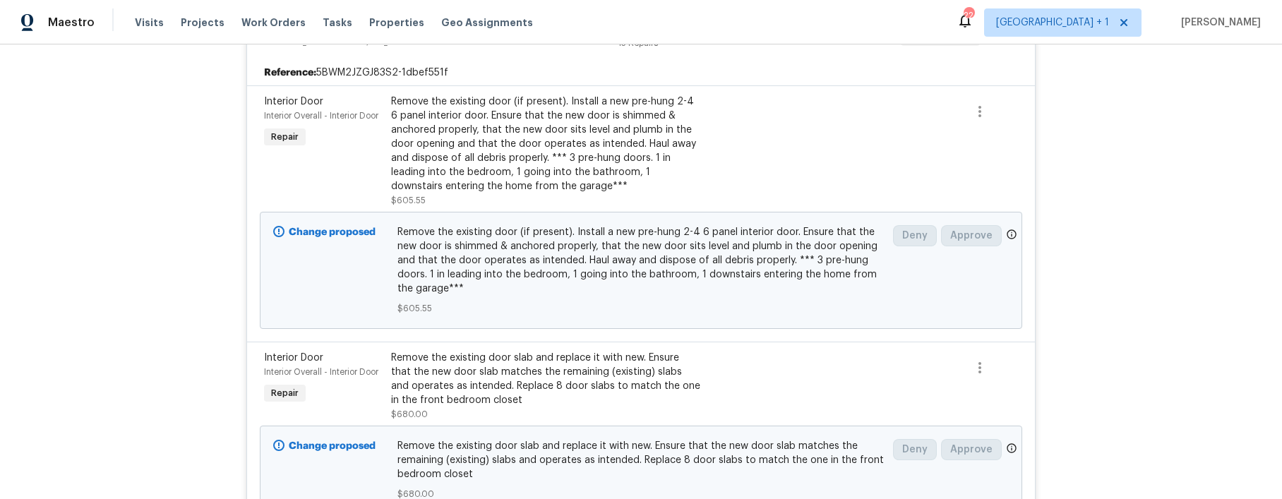
scroll to position [308, 0]
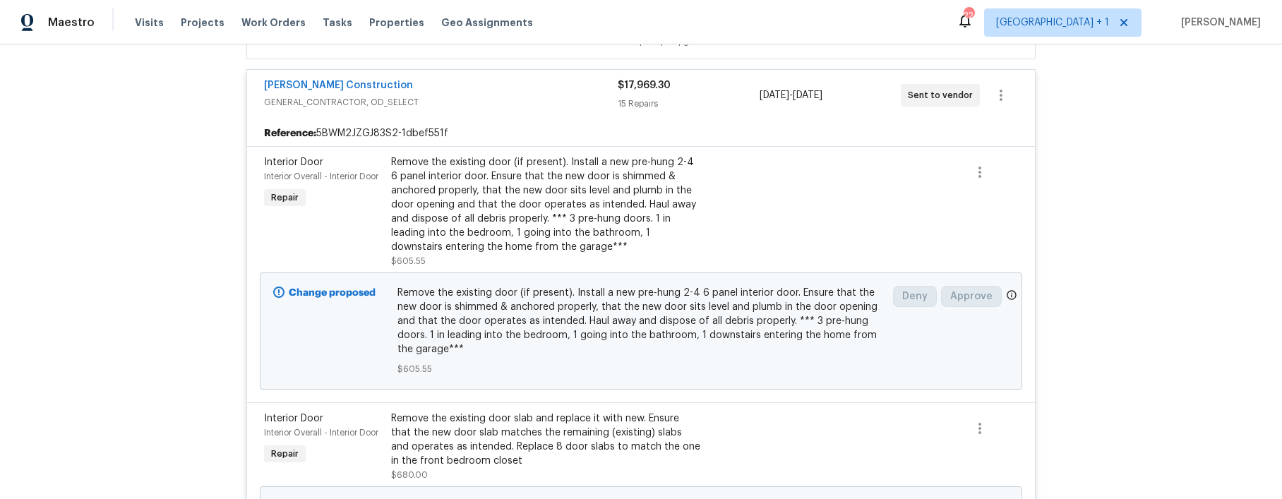
click at [569, 318] on span "Remove the existing door (if present). Install a new pre-hung 2-4 6 panel inter…" at bounding box center [641, 321] width 488 height 71
click at [978, 172] on icon "button" at bounding box center [979, 172] width 17 height 17
click at [978, 172] on li "Cancel" at bounding box center [985, 172] width 54 height 23
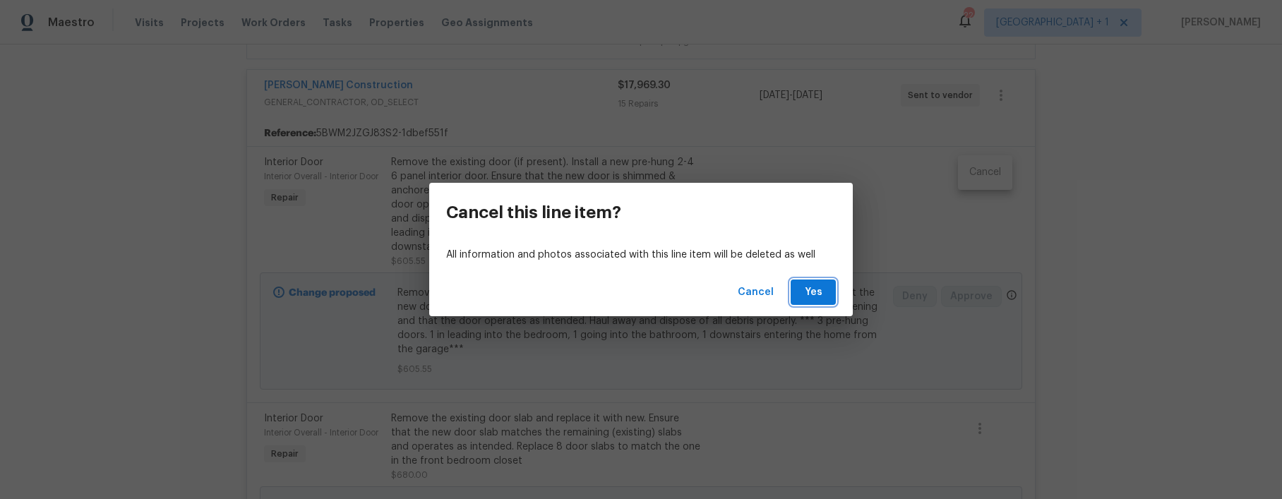
click at [803, 291] on span "Yes" at bounding box center [813, 293] width 23 height 18
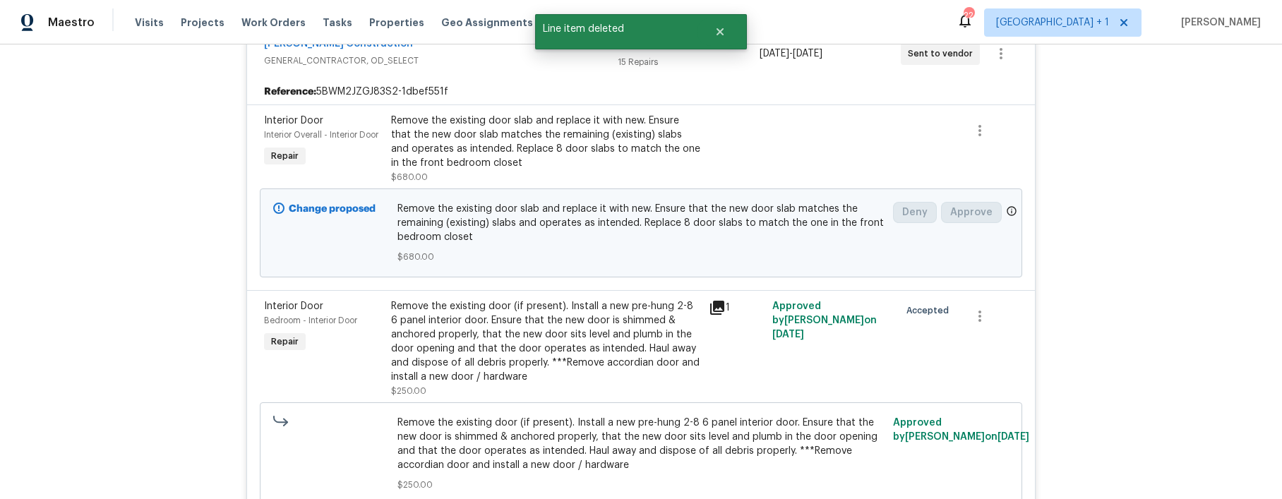
scroll to position [376, 0]
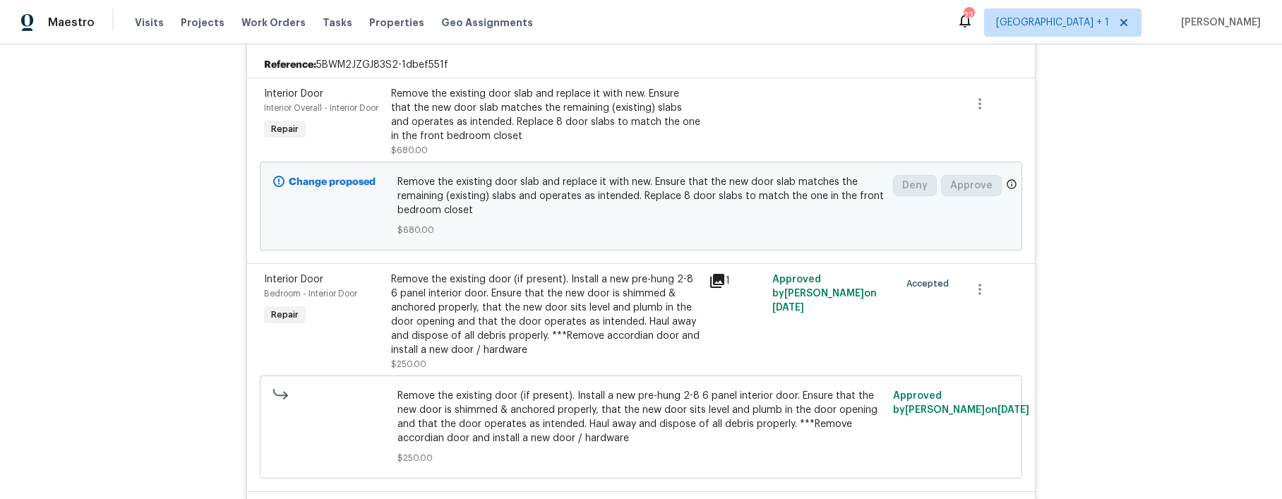
click at [563, 309] on div "Remove the existing door (if present). Install a new pre-hung 2-8 6 panel inter…" at bounding box center [545, 314] width 309 height 85
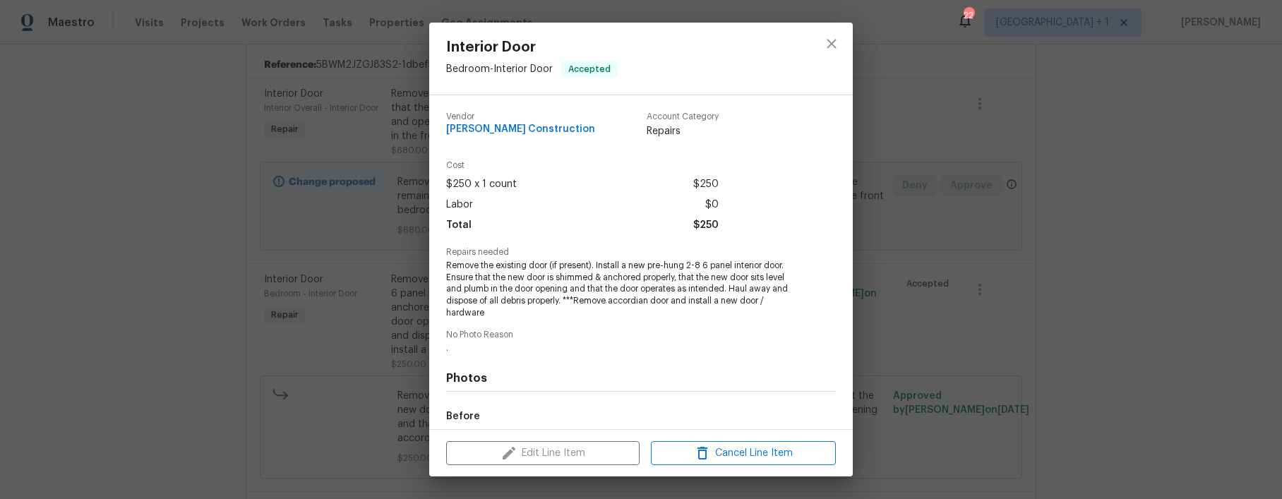
click at [606, 345] on span "." at bounding box center [621, 348] width 351 height 12
click at [828, 45] on icon "close" at bounding box center [831, 43] width 17 height 17
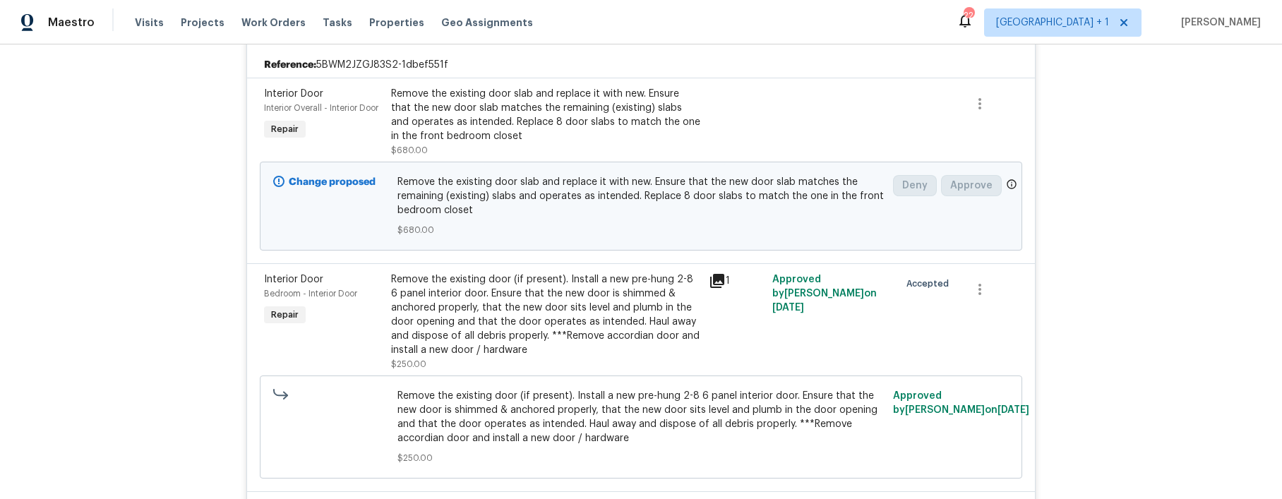
click at [593, 288] on div "Remove the existing door (if present). Install a new pre-hung 2-8 6 panel inter…" at bounding box center [545, 314] width 309 height 85
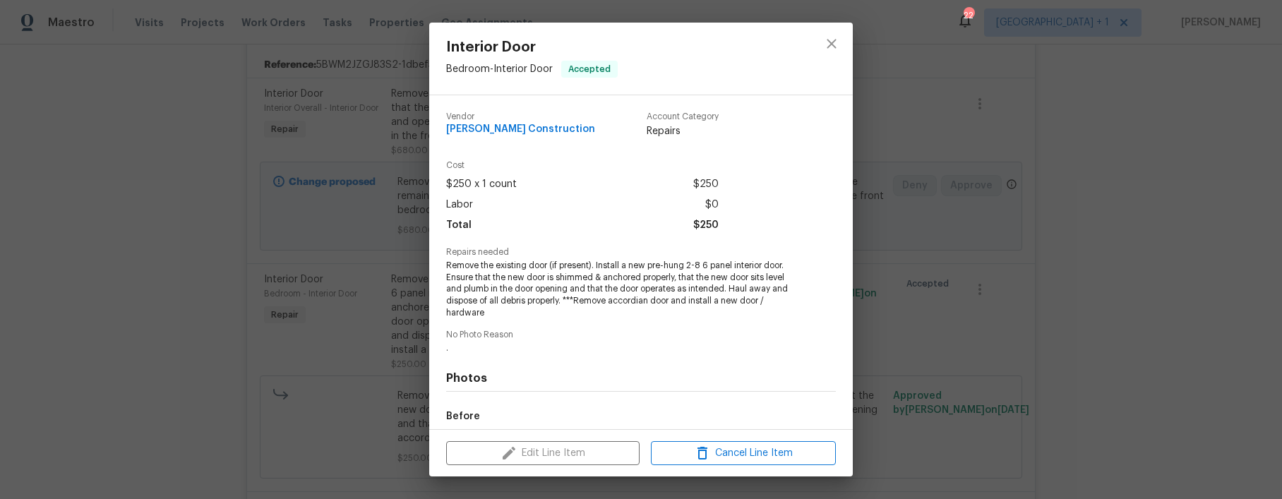
click at [526, 452] on div "Edit Line Item Cancel Line Item" at bounding box center [641, 453] width 424 height 47
click at [570, 316] on span "Remove the existing door (if present). Install a new pre-hung 2-8 6 panel inter…" at bounding box center [621, 289] width 351 height 59
click at [838, 49] on icon "close" at bounding box center [831, 43] width 17 height 17
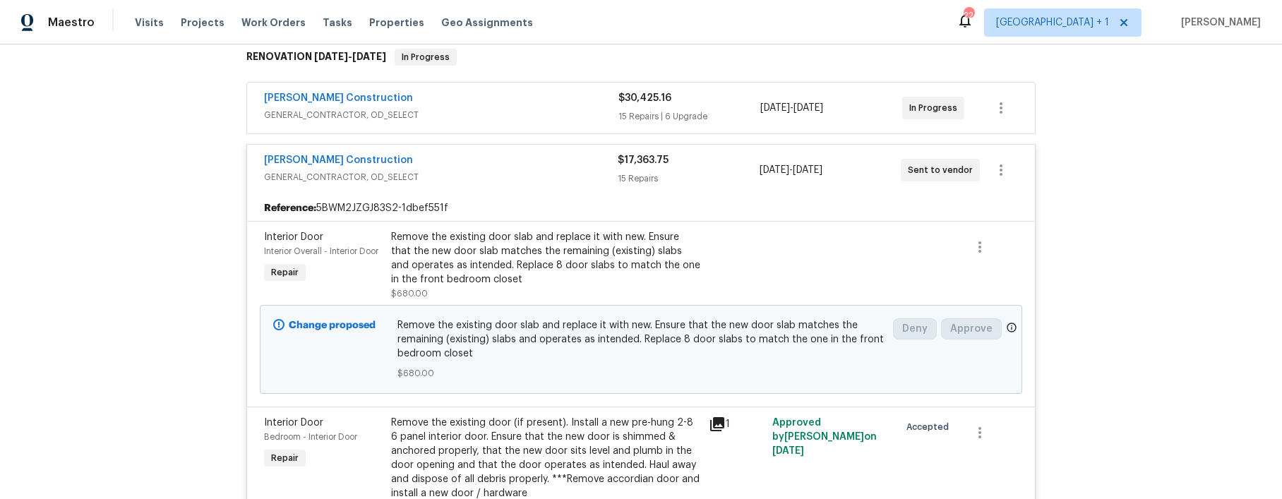
scroll to position [253, 0]
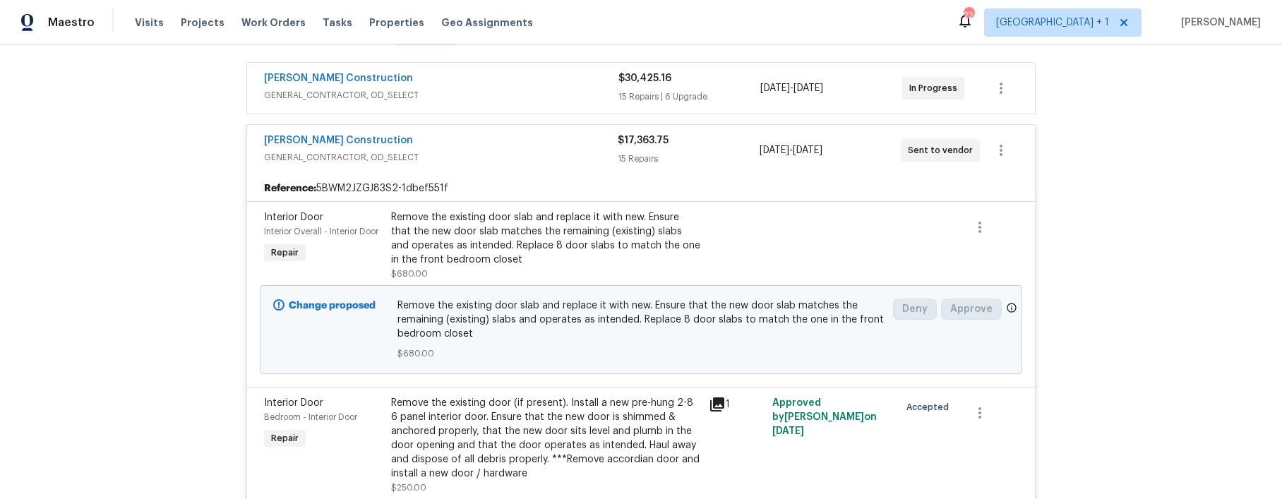
click at [591, 238] on div "Remove the existing door slab and replace it with new. Ensure that the new door…" at bounding box center [545, 238] width 309 height 56
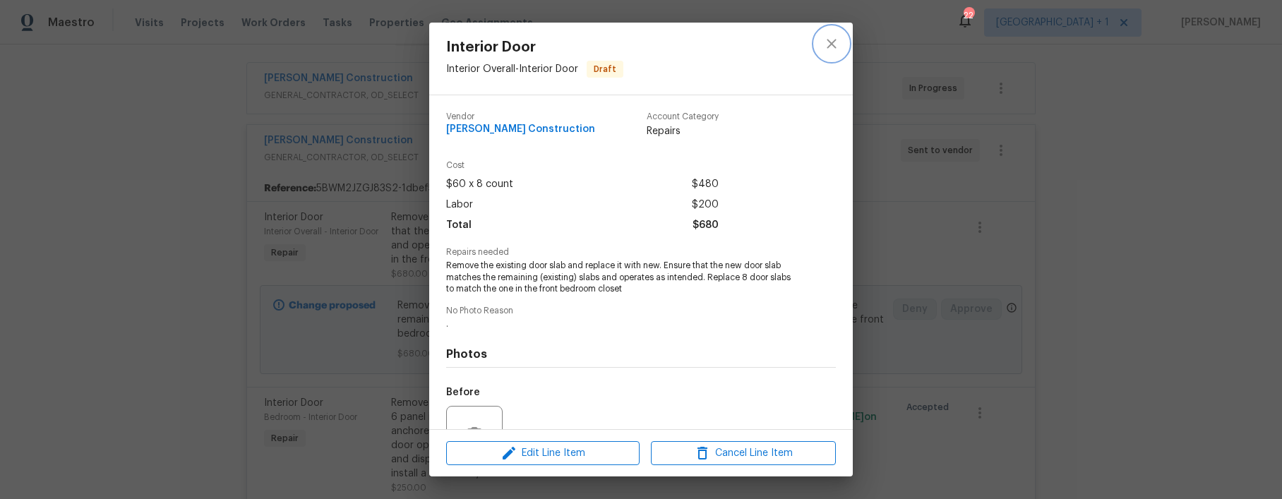
click at [828, 49] on icon "close" at bounding box center [831, 43] width 17 height 17
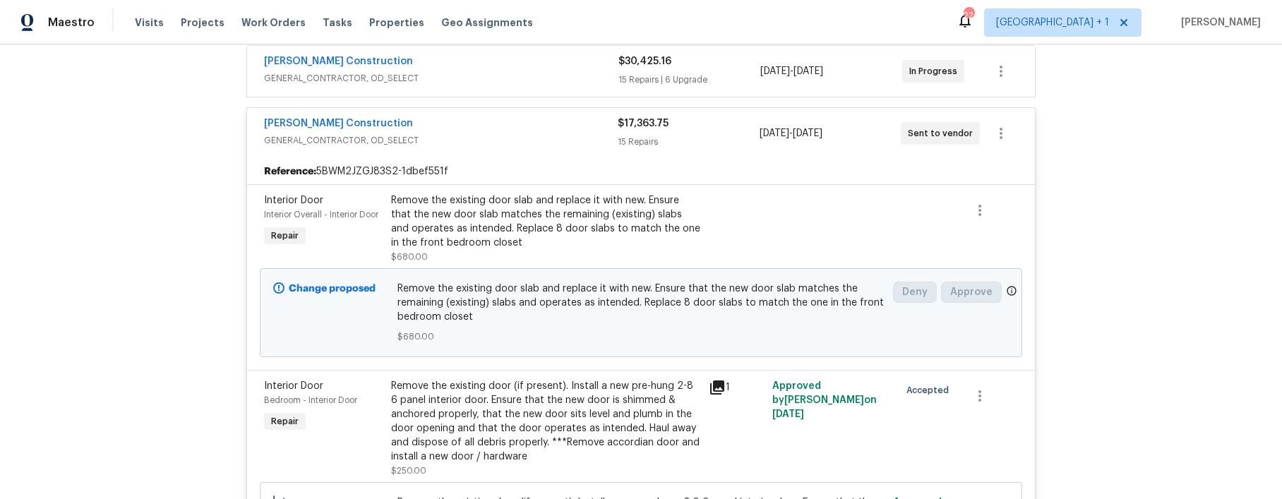
scroll to position [271, 0]
click at [590, 221] on div "Remove the existing door slab and replace it with new. Ensure that the new door…" at bounding box center [545, 220] width 309 height 56
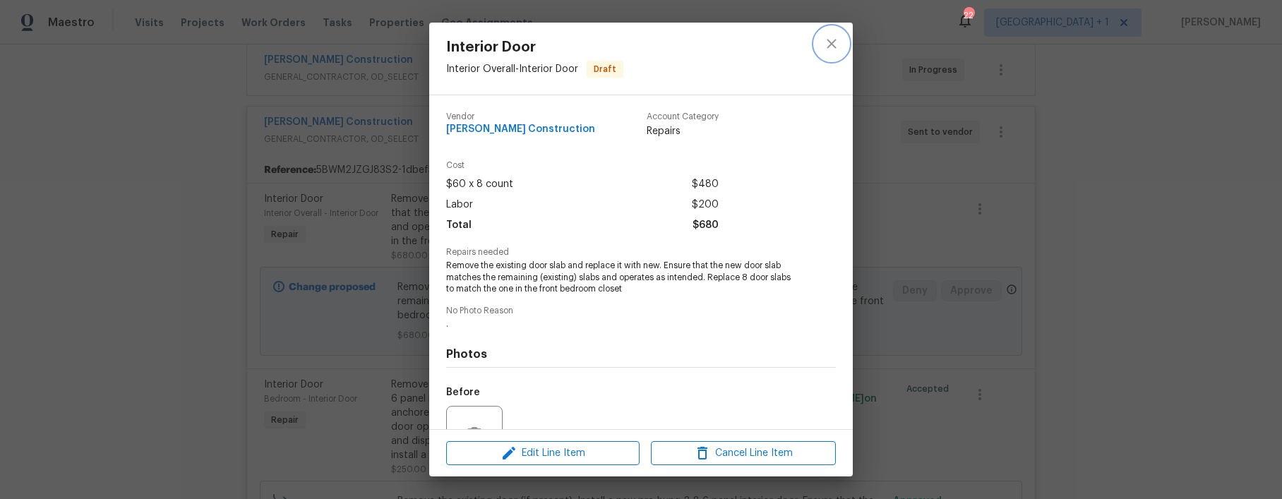
click at [834, 45] on icon "close" at bounding box center [831, 43] width 9 height 9
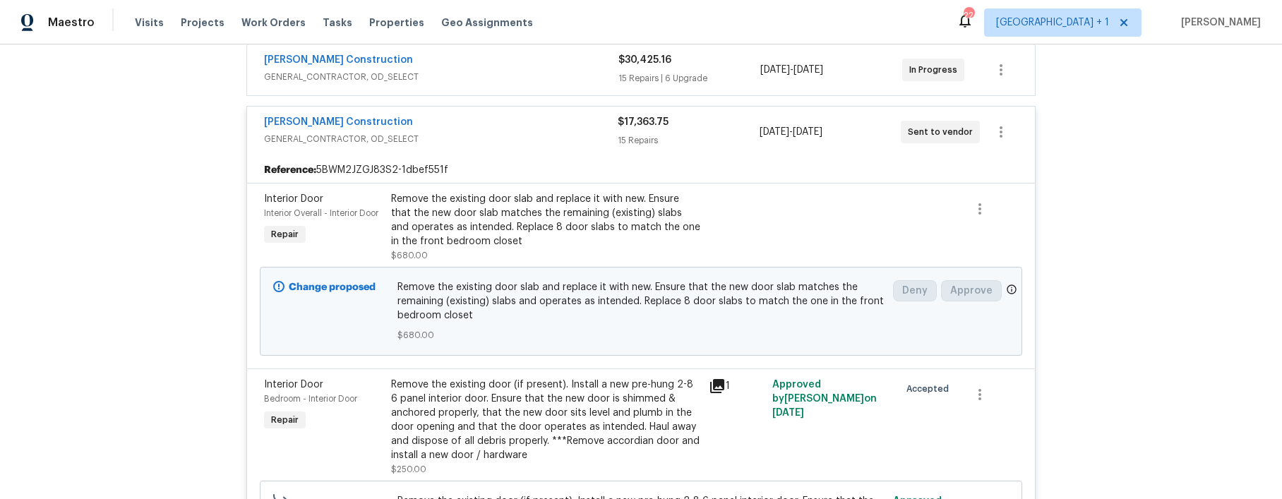
click at [536, 400] on div "Remove the existing door (if present). Install a new pre-hung 2-8 6 panel inter…" at bounding box center [545, 420] width 309 height 85
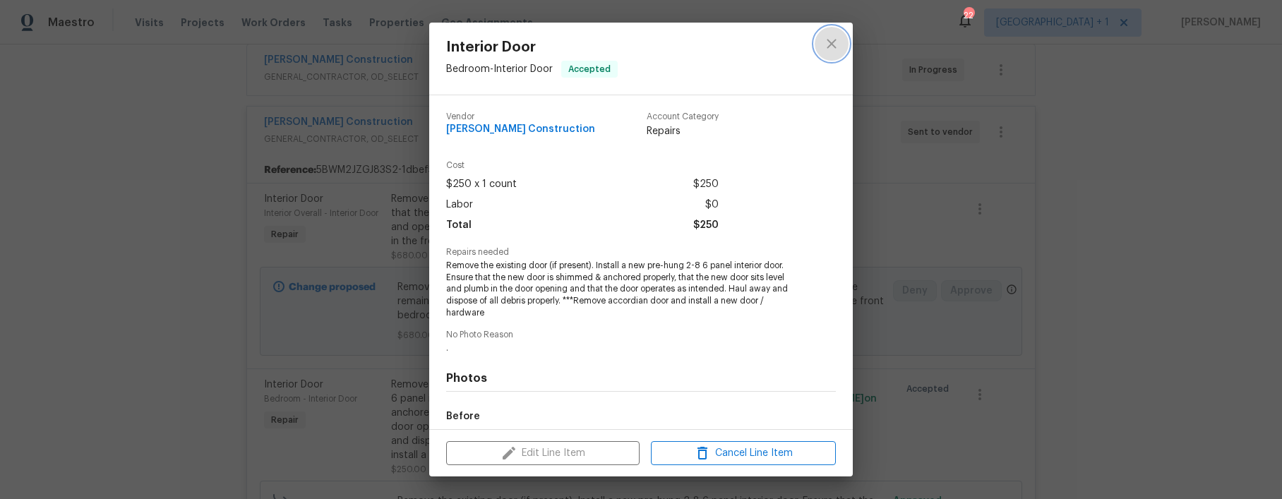
click at [827, 43] on icon "close" at bounding box center [831, 43] width 17 height 17
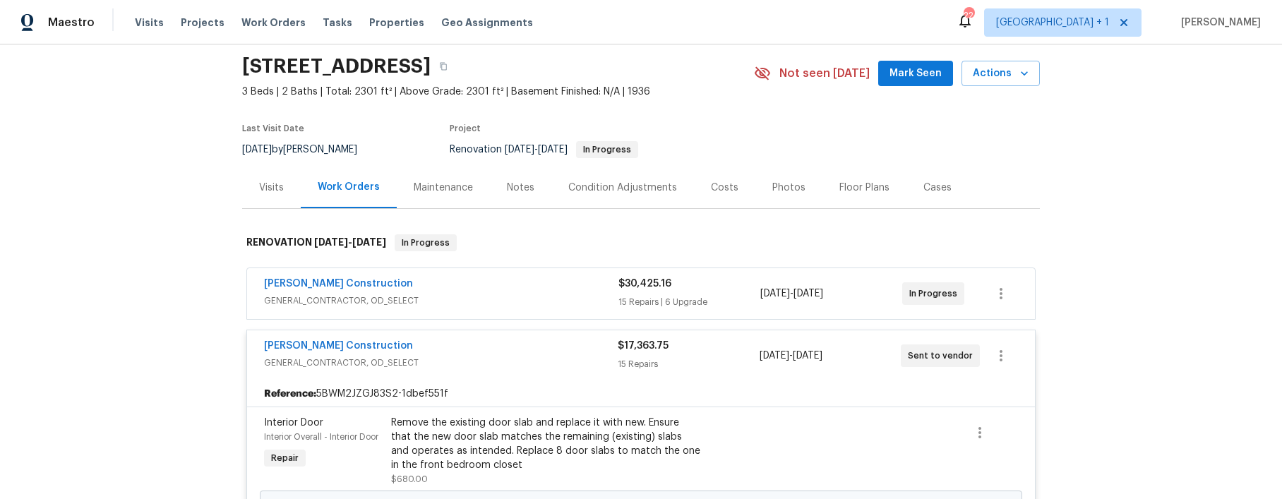
scroll to position [0, 0]
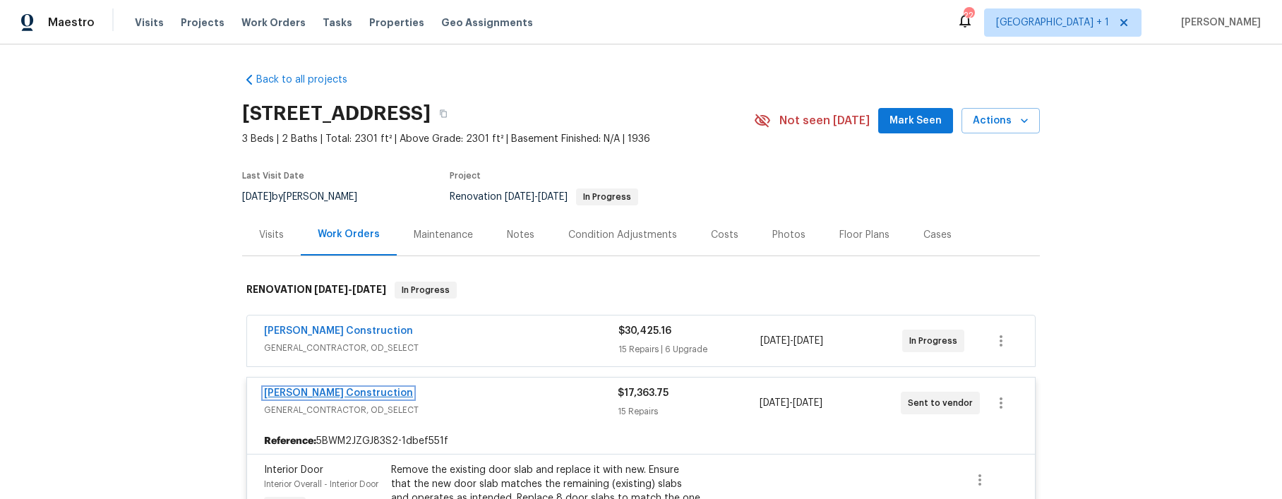
click at [318, 395] on link "[PERSON_NAME] Construction" at bounding box center [338, 393] width 149 height 10
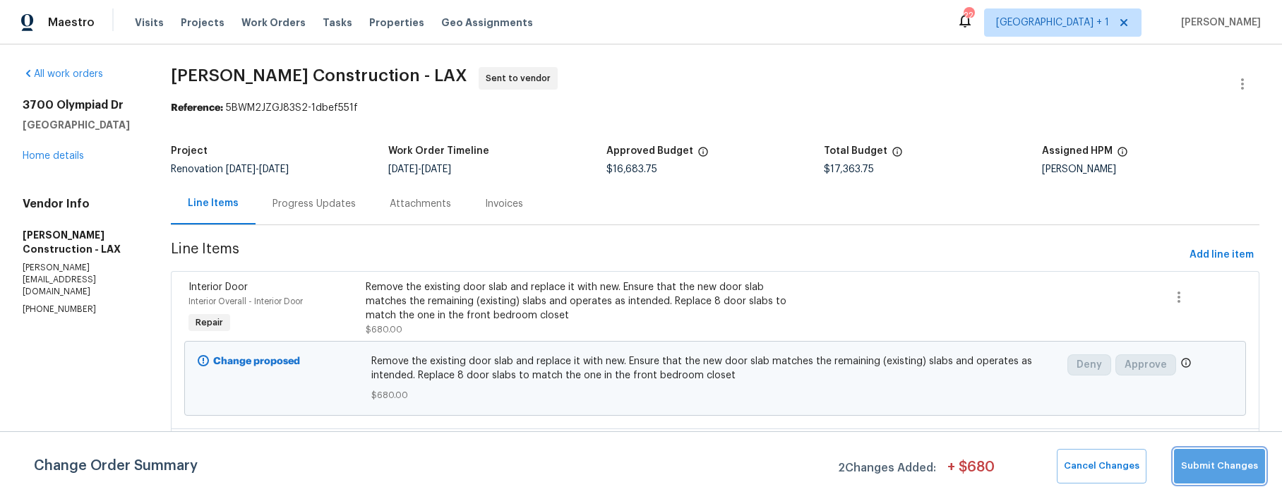
click at [1224, 464] on span "Submit Changes" at bounding box center [1219, 466] width 77 height 16
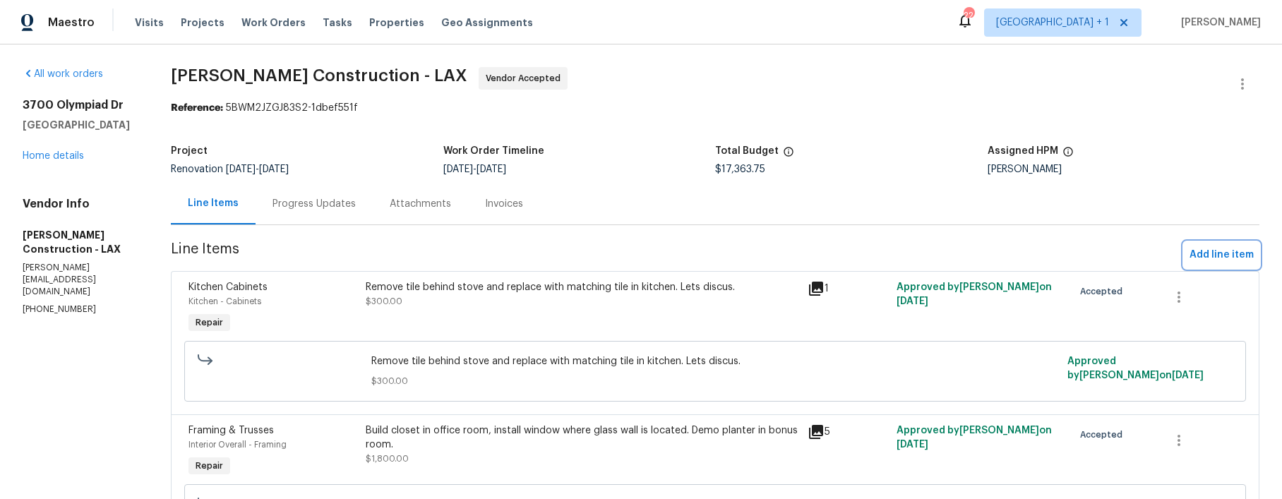
click at [1211, 251] on span "Add line item" at bounding box center [1221, 255] width 64 height 18
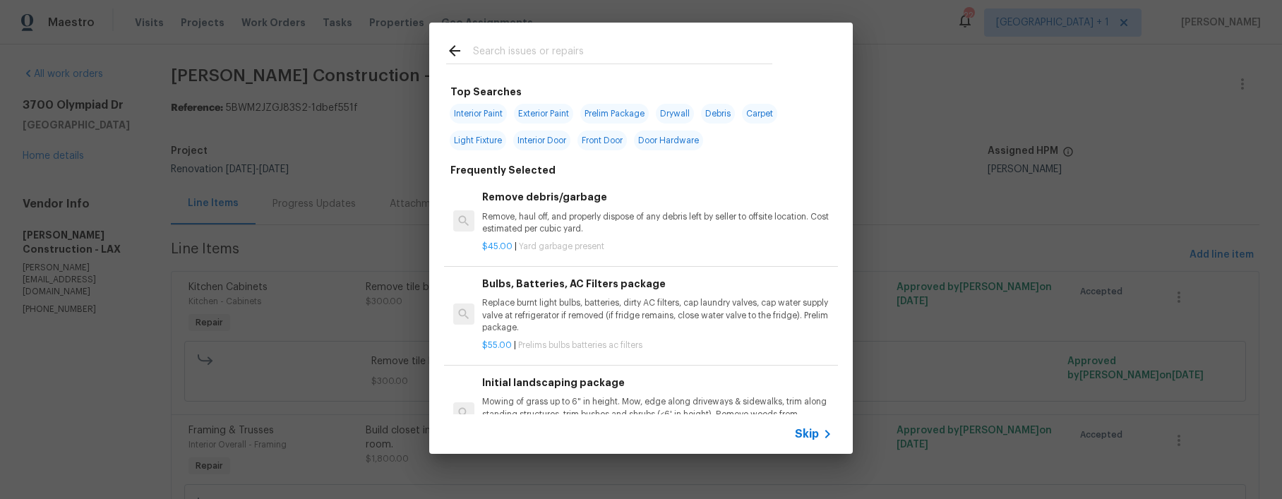
click at [810, 434] on span "Skip" at bounding box center [807, 434] width 24 height 14
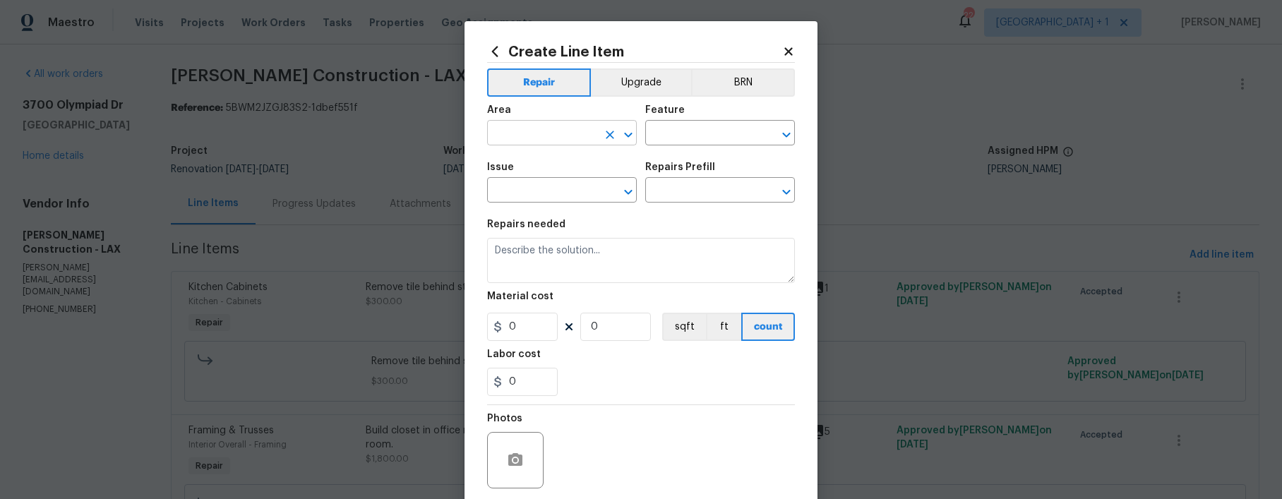
click at [512, 136] on input "text" at bounding box center [542, 135] width 110 height 22
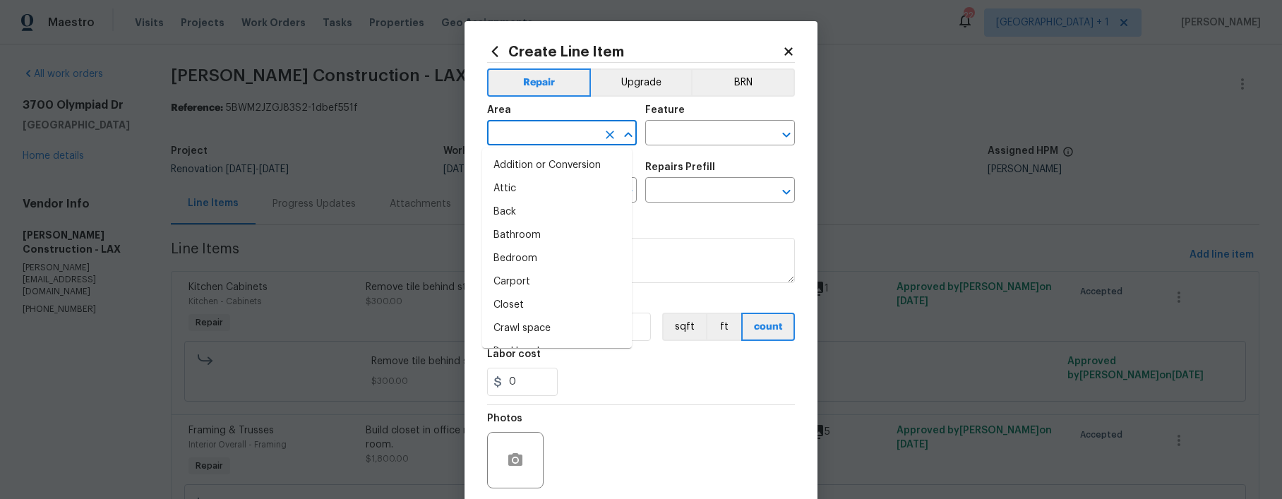
type input "D"
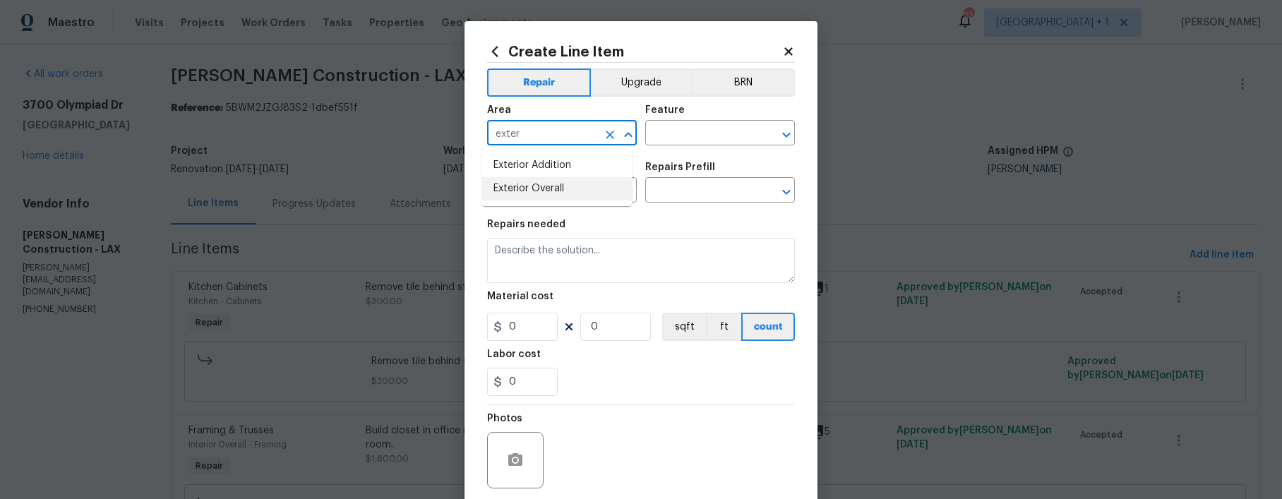
click at [541, 179] on li "Exterior Overall" at bounding box center [557, 188] width 150 height 23
type input "Exterior Overall"
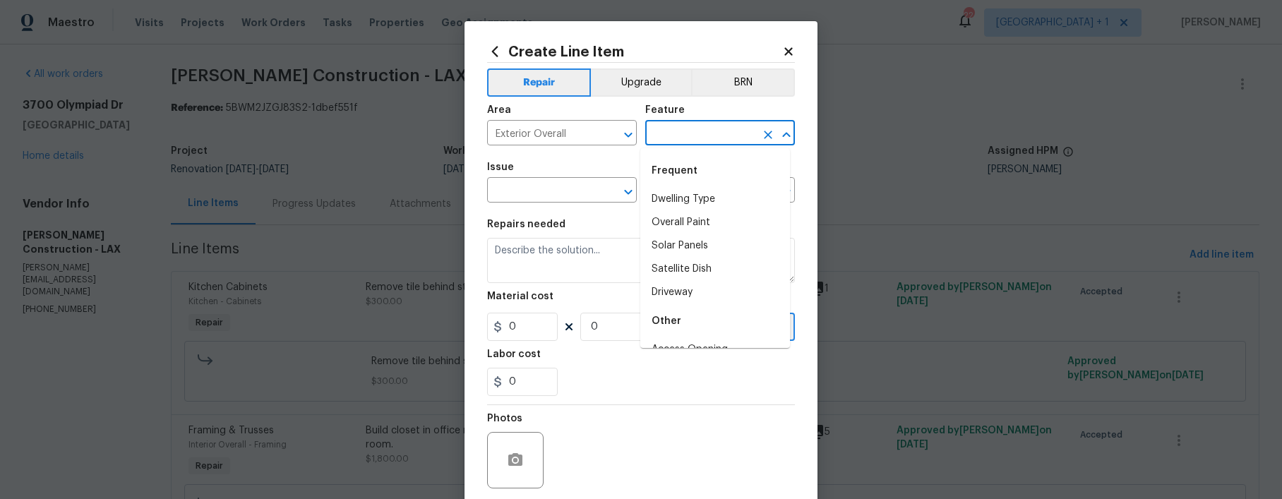
click at [673, 135] on input "text" at bounding box center [700, 135] width 110 height 22
click at [700, 192] on li "Exterior Door" at bounding box center [715, 199] width 150 height 23
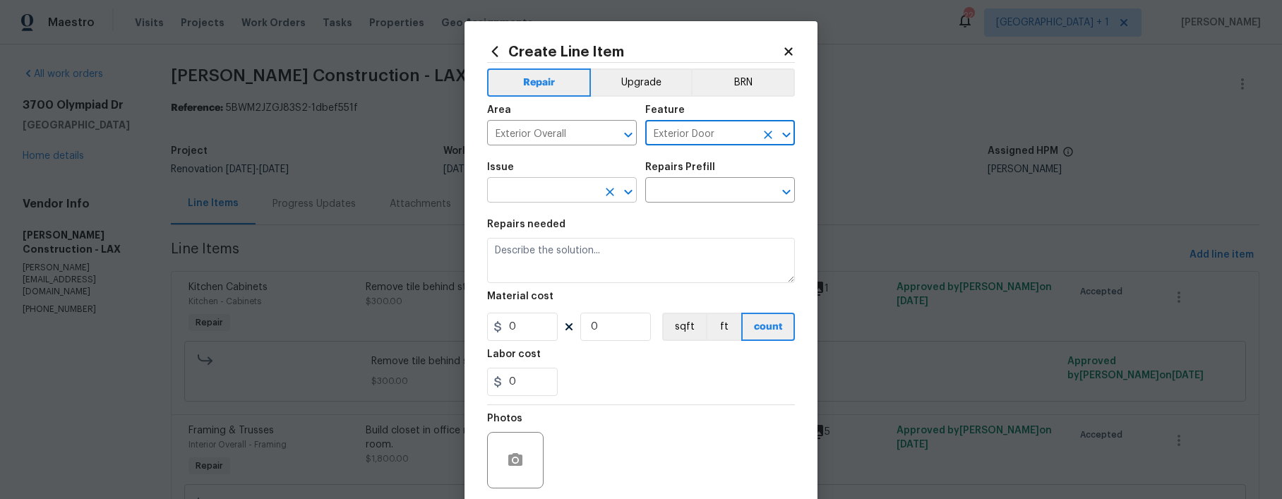
type input "Exterior Door"
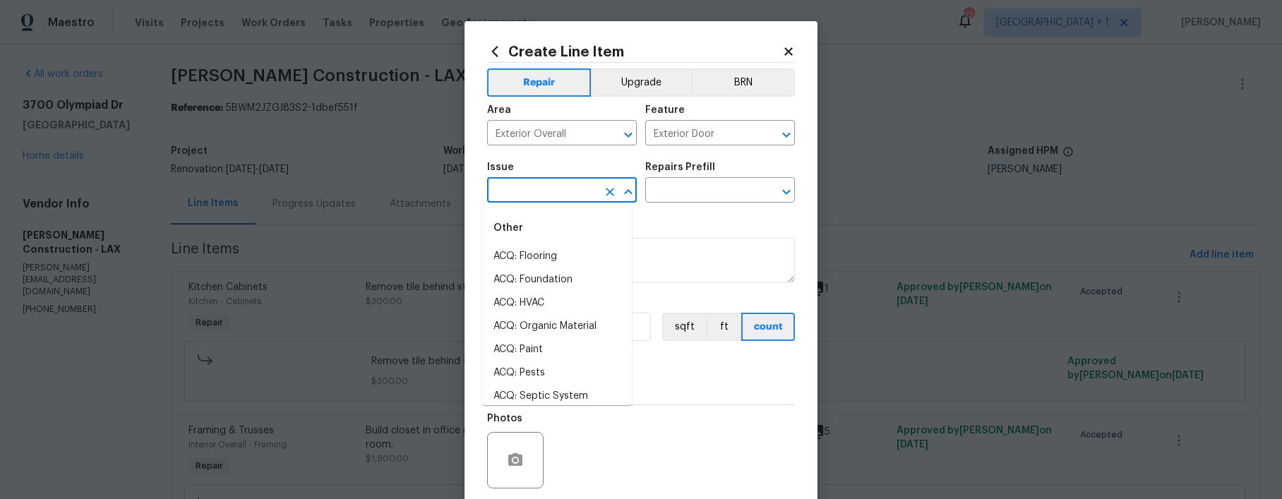
click at [544, 196] on input "text" at bounding box center [542, 192] width 110 height 22
click at [560, 277] on li "Exterior Door Hardware" at bounding box center [557, 279] width 150 height 23
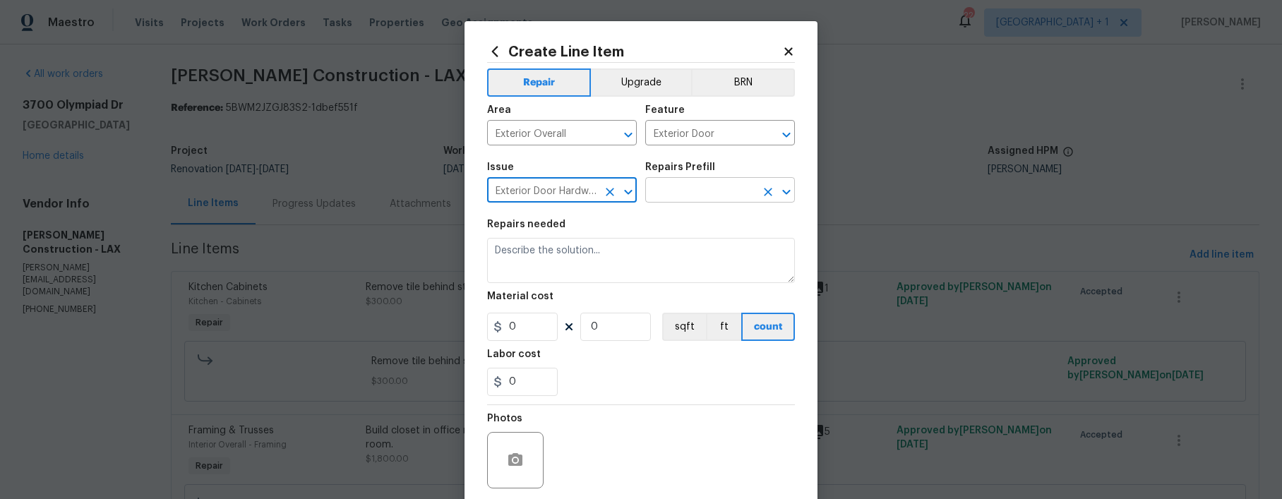
type input "Exterior Door Hardware"
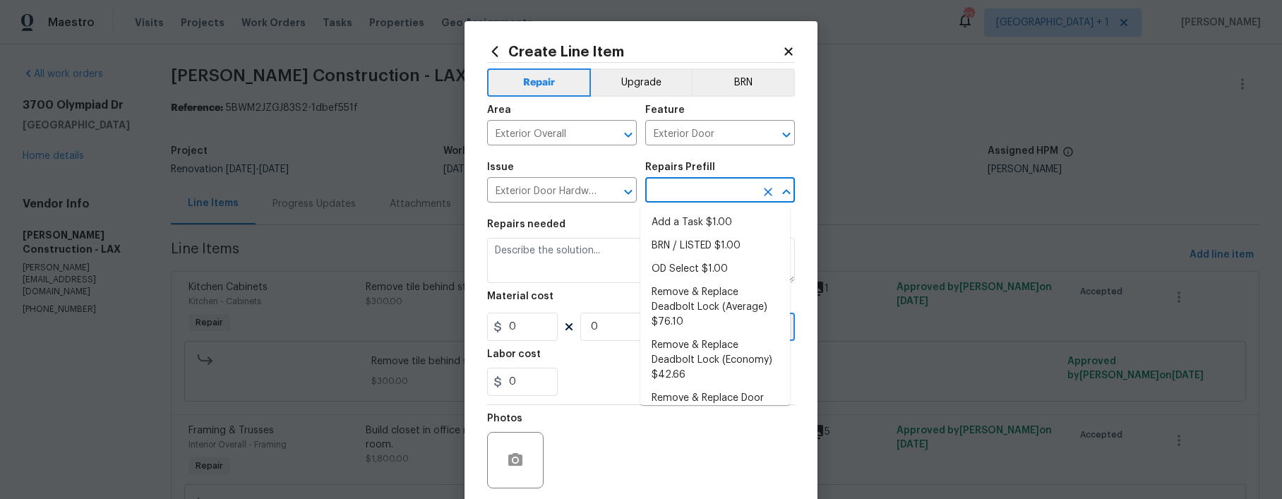
click at [673, 191] on input "text" at bounding box center [700, 192] width 110 height 22
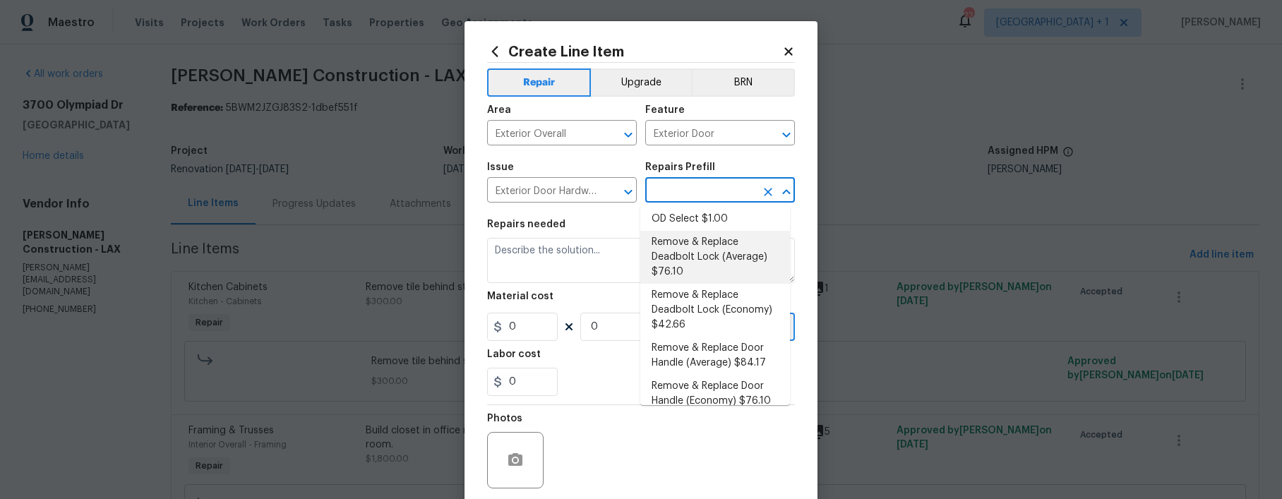
scroll to position [47, 0]
click at [697, 264] on li "Remove & Replace Deadbolt Lock (Average) $76.10" at bounding box center [715, 260] width 150 height 53
type input "Interior Door"
type input "Remove & Replace Deadbolt Lock (Average) $76.10"
type textarea "Remove the exisiting deadbolt lock and replace with new. Haul away and dispose …"
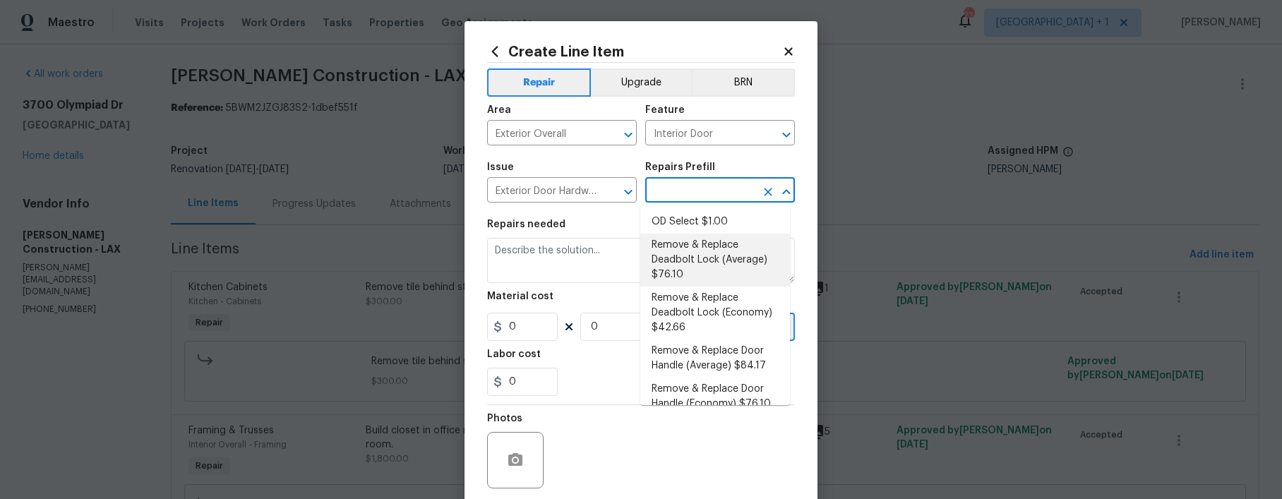
type input "76.1"
type input "1"
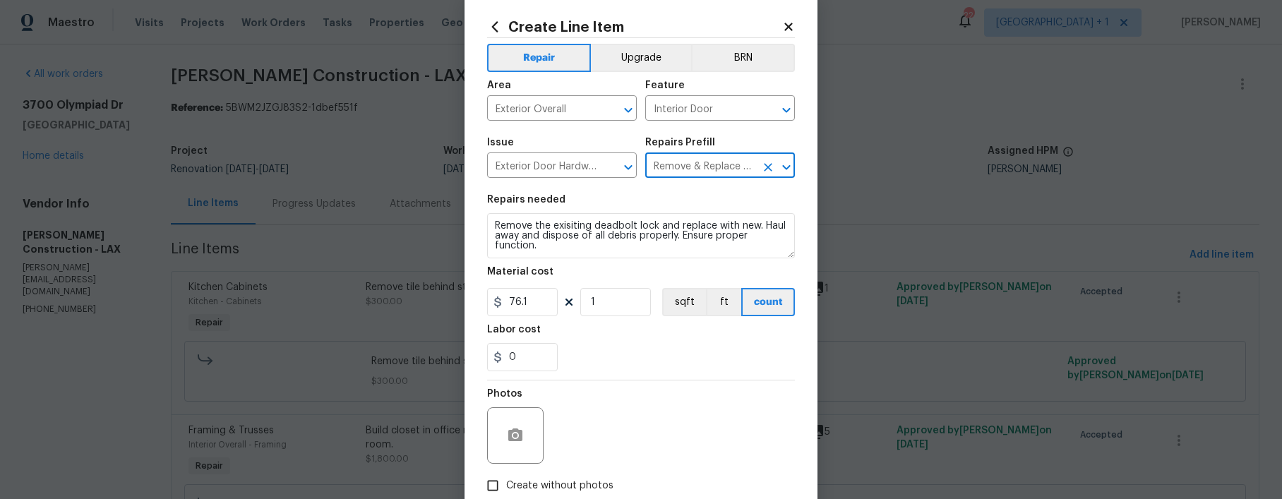
scroll to position [97, 0]
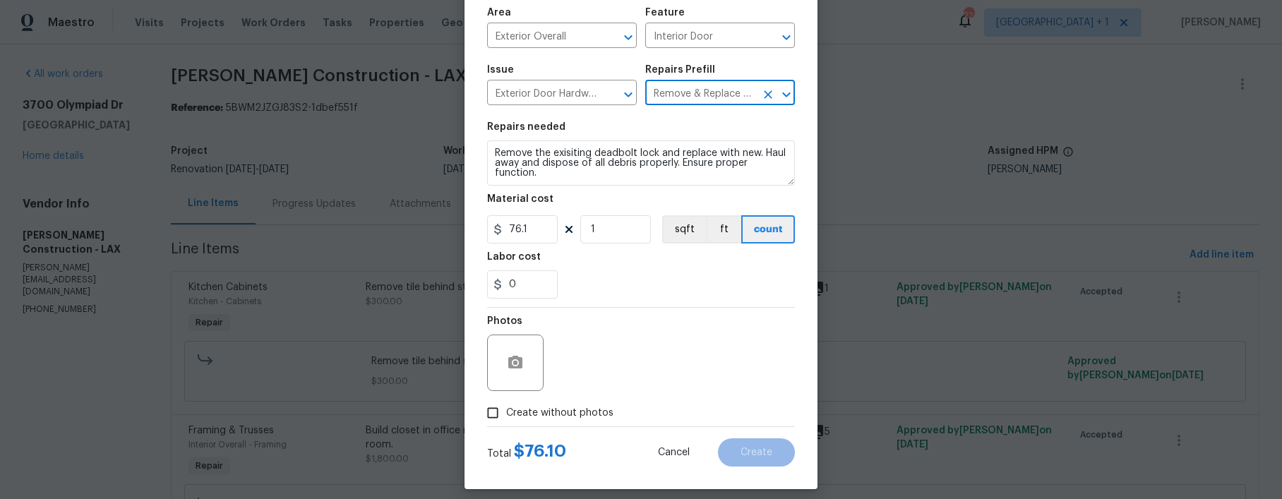
click at [491, 416] on input "Create without photos" at bounding box center [492, 413] width 27 height 27
checkbox input "true"
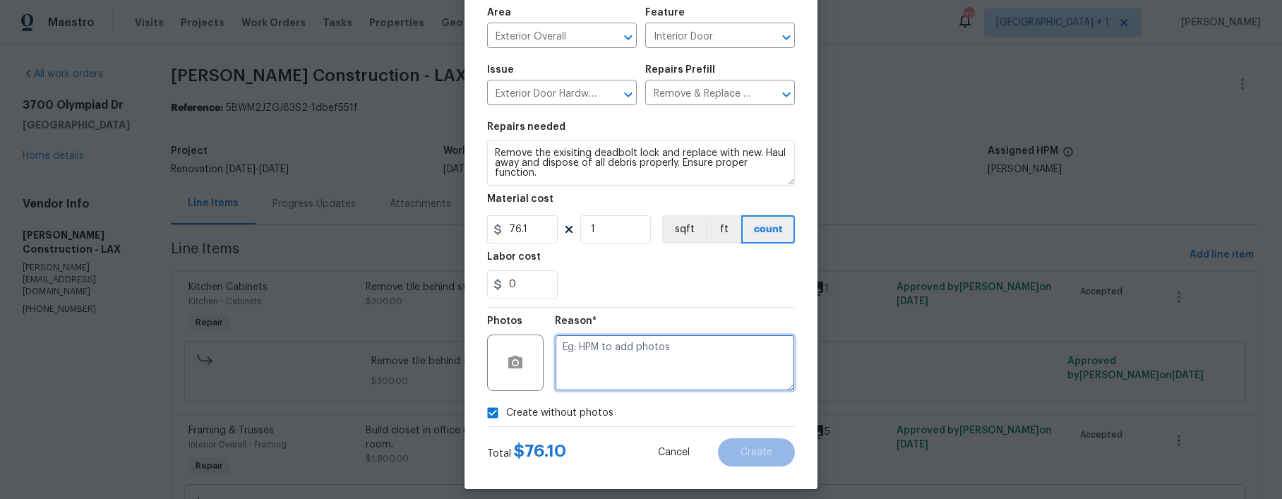
click at [575, 372] on textarea at bounding box center [675, 363] width 240 height 56
type textarea "."
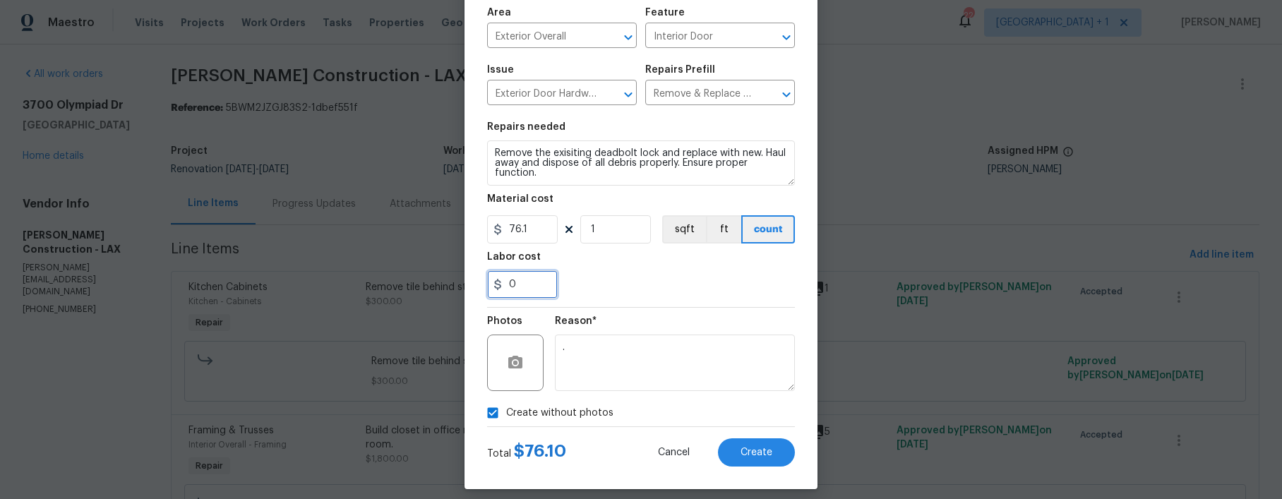
drag, startPoint x: 523, startPoint y: 294, endPoint x: 501, endPoint y: 291, distance: 22.2
click at [501, 291] on input "0" at bounding box center [522, 284] width 71 height 28
type input "50"
click at [615, 268] on div "Labor cost" at bounding box center [641, 261] width 308 height 18
click at [754, 454] on span "Create" at bounding box center [756, 453] width 32 height 11
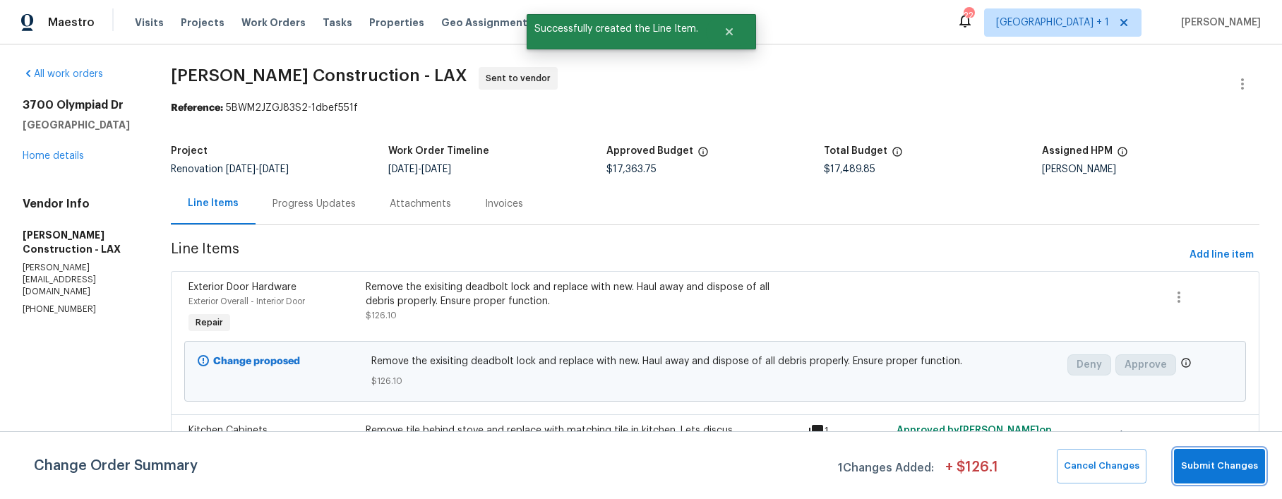
click at [1241, 468] on span "Submit Changes" at bounding box center [1219, 466] width 77 height 16
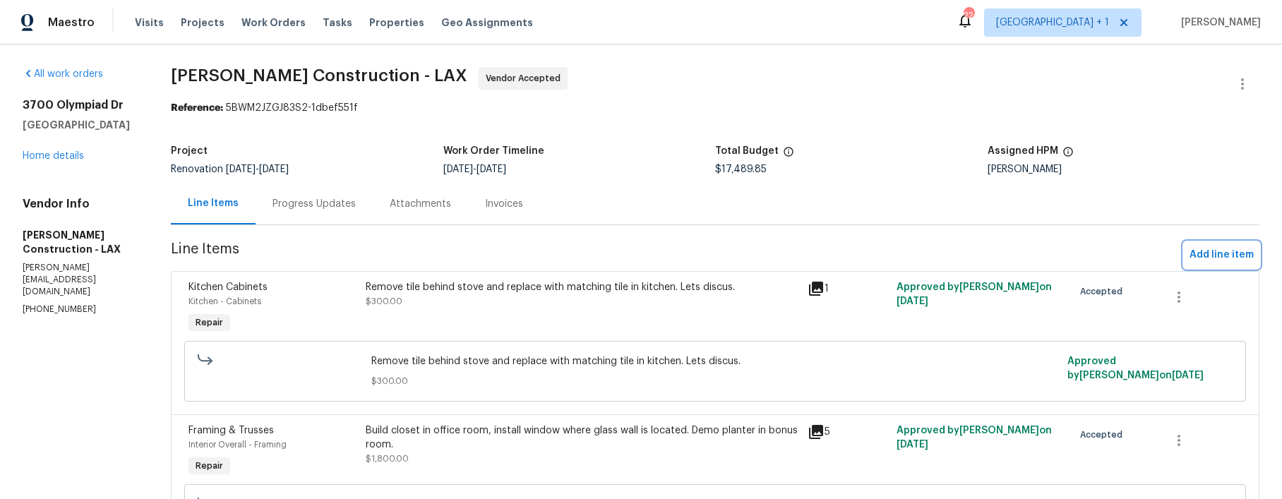
click at [1201, 252] on span "Add line item" at bounding box center [1221, 255] width 64 height 18
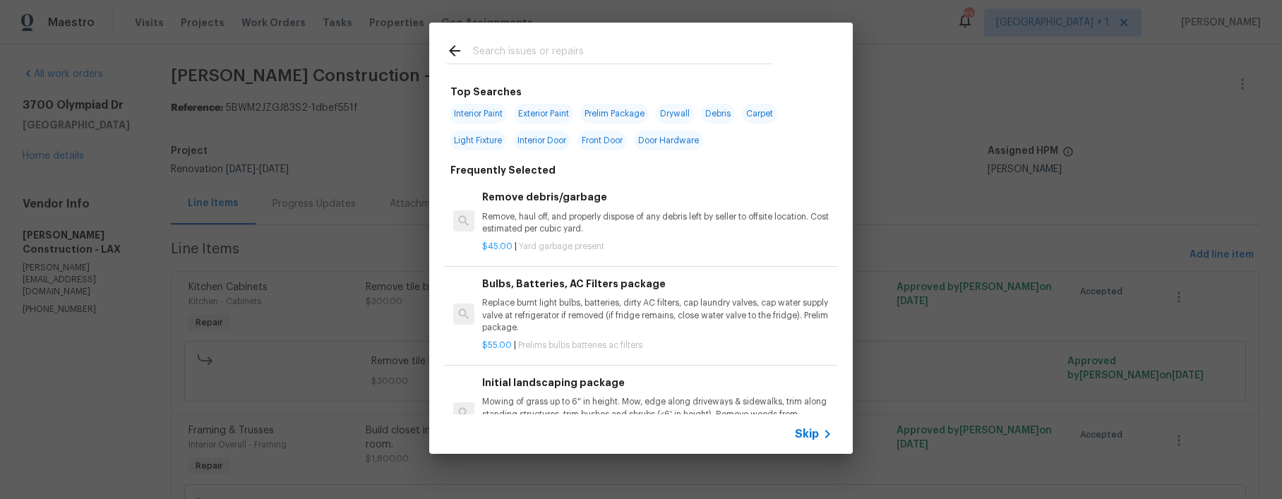
click at [815, 432] on span "Skip" at bounding box center [807, 434] width 24 height 14
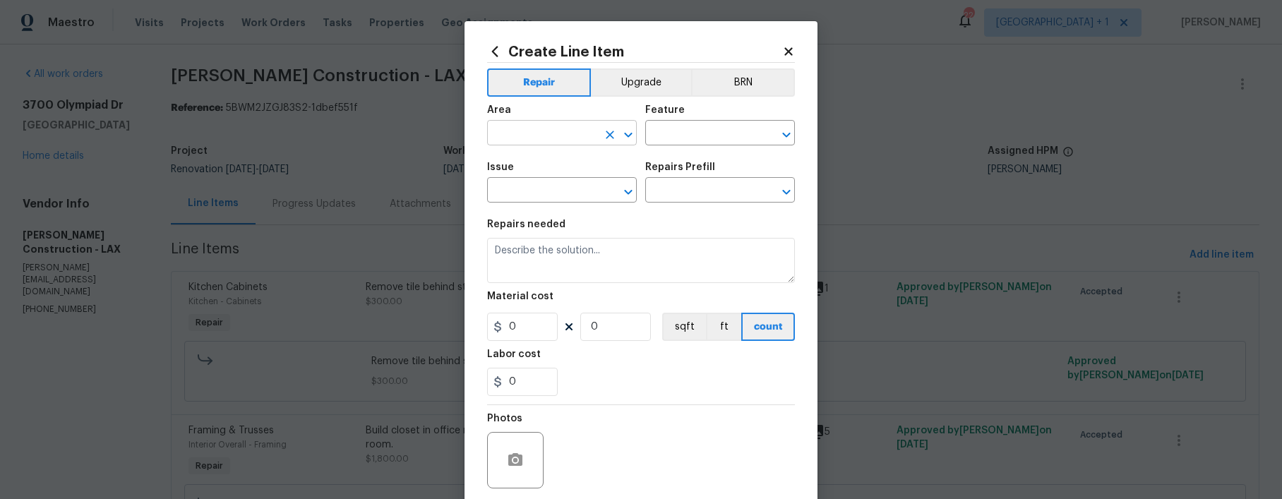
click at [534, 143] on input "text" at bounding box center [542, 135] width 110 height 22
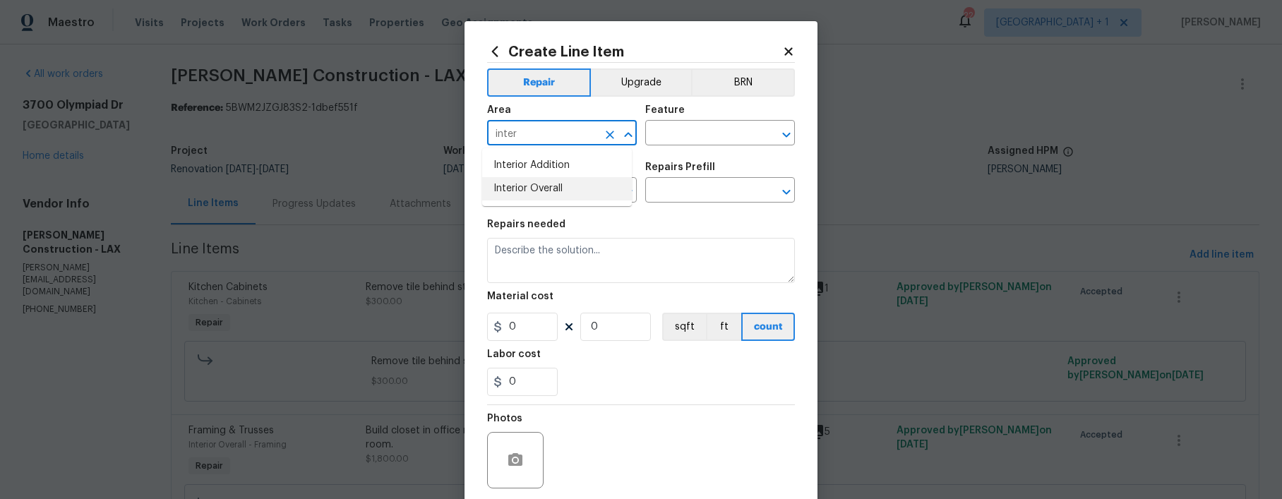
click at [527, 183] on li "Interior Overall" at bounding box center [557, 188] width 150 height 23
type input "Interior Overall"
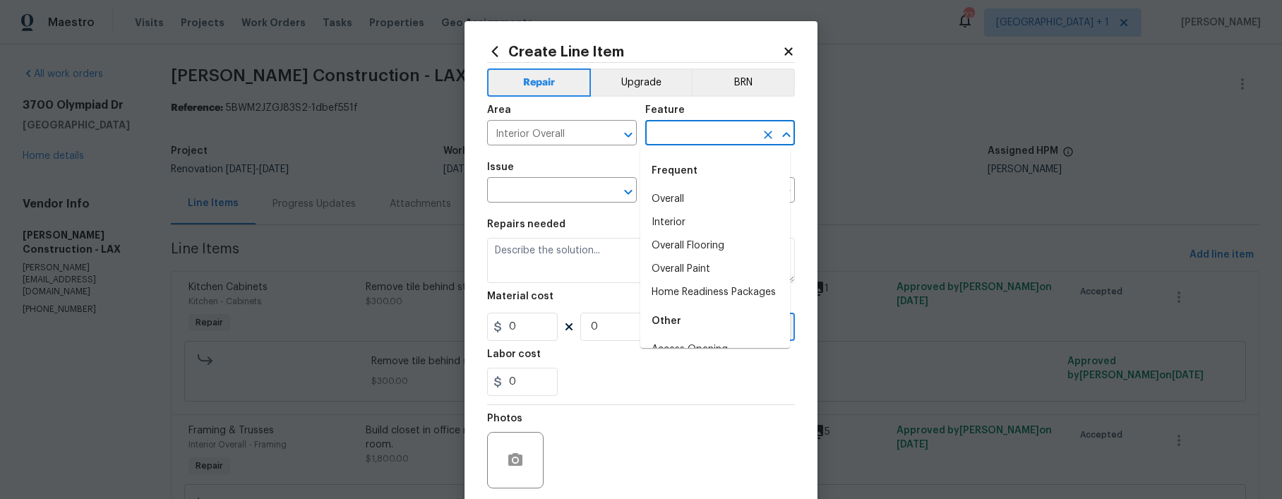
click at [683, 133] on input "text" at bounding box center [700, 135] width 110 height 22
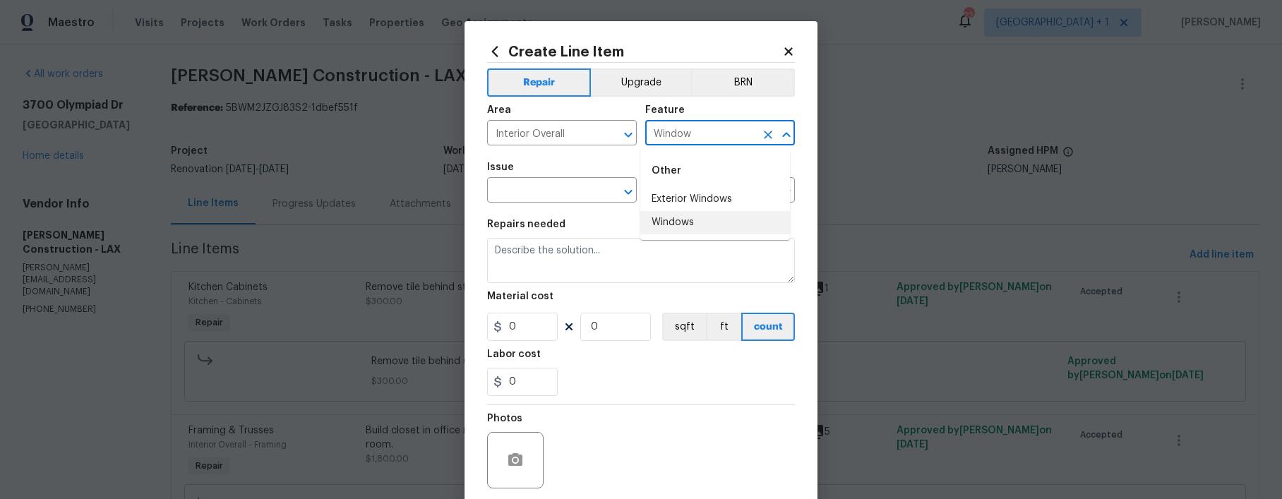
click at [673, 229] on li "Windows" at bounding box center [715, 222] width 150 height 23
type input "Windows"
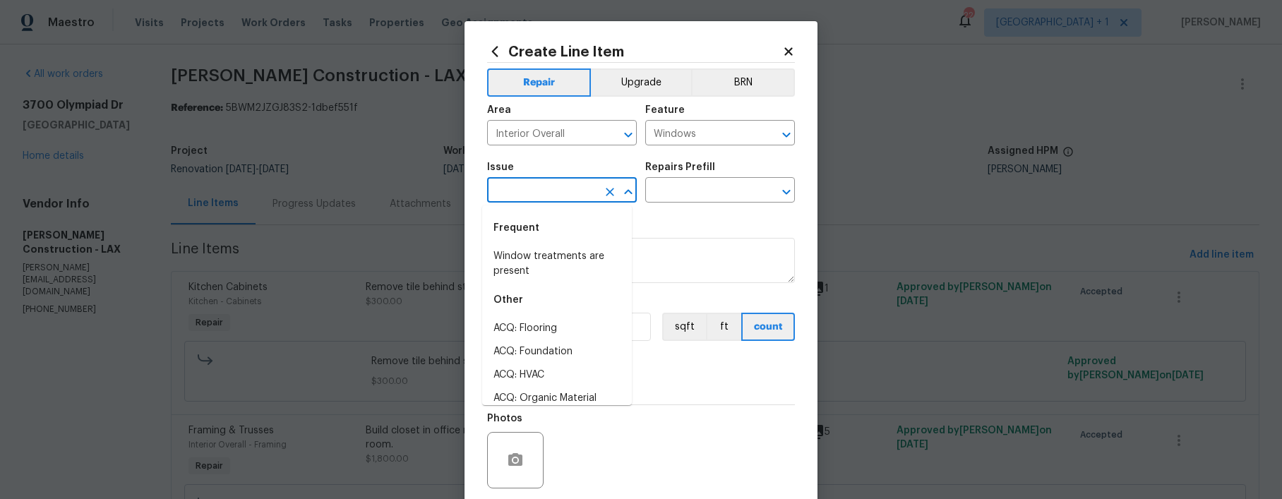
click at [563, 190] on input "text" at bounding box center [542, 192] width 110 height 22
click at [560, 344] on li "Windows & Skylights" at bounding box center [557, 351] width 150 height 23
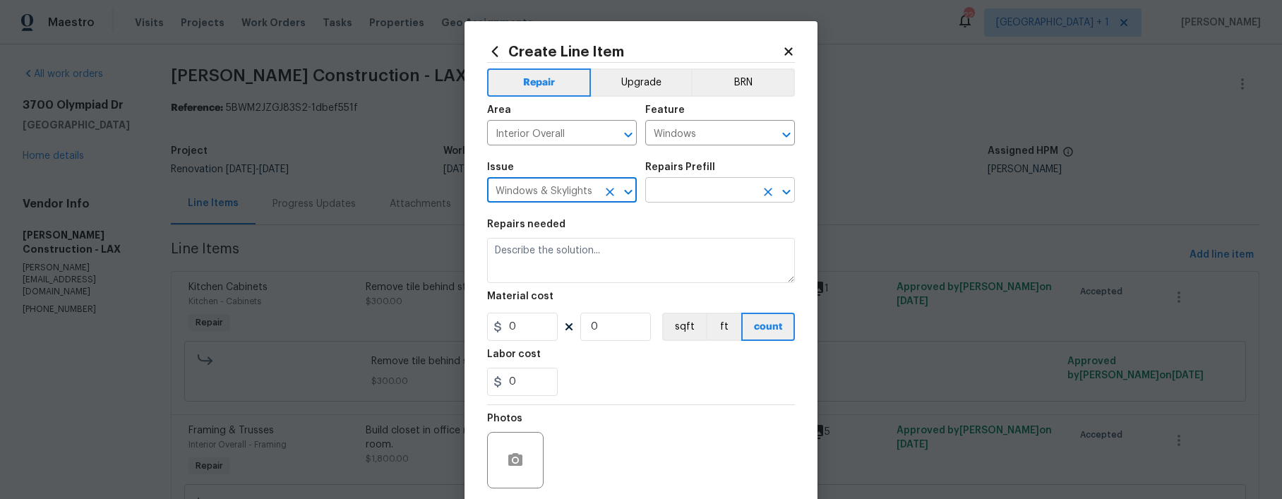
type input "Windows & Skylights"
click at [661, 186] on input "text" at bounding box center [700, 192] width 110 height 22
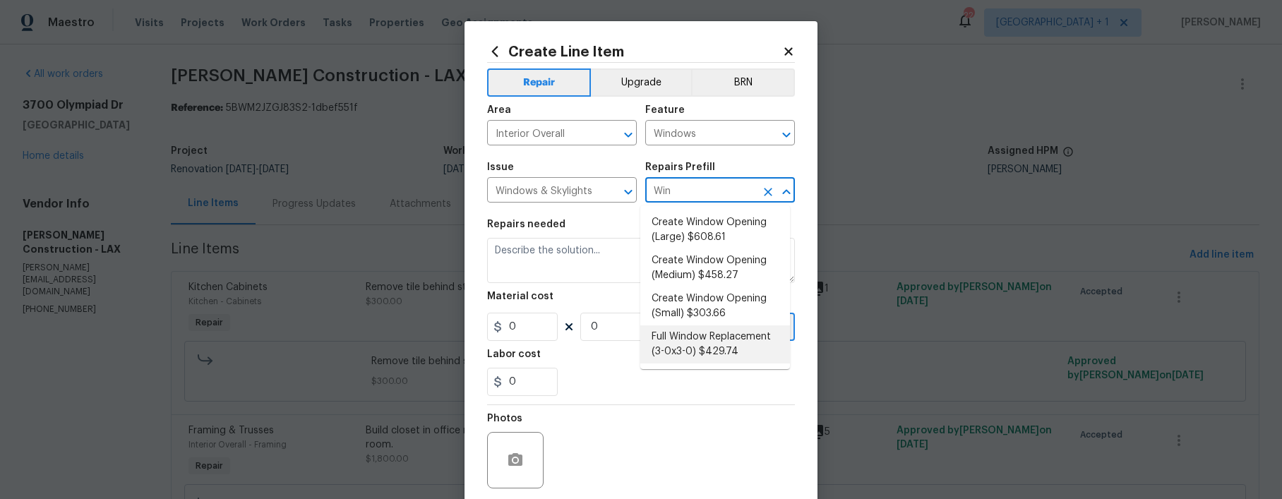
click at [692, 343] on li "Full Window Replacement (3-0x3-0) $429.74" at bounding box center [715, 344] width 150 height 38
type input "Full Window Replacement (3-0x3-0) $429.74"
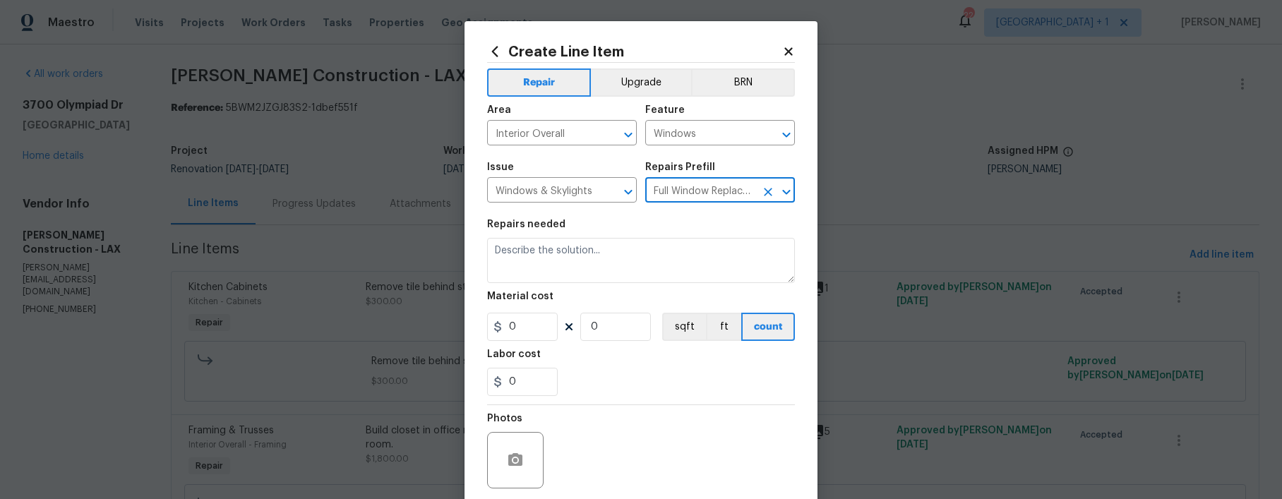
type textarea "Remove and replace the 3-0 x 3-0 vinyl double hung, dual pane window with new. …"
type input "1"
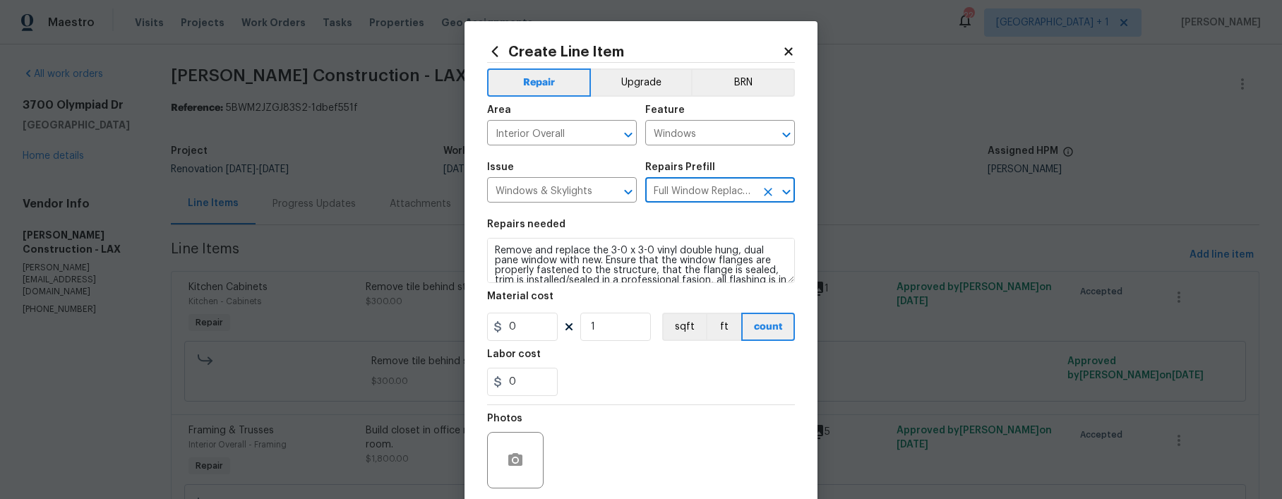
type input "429.74"
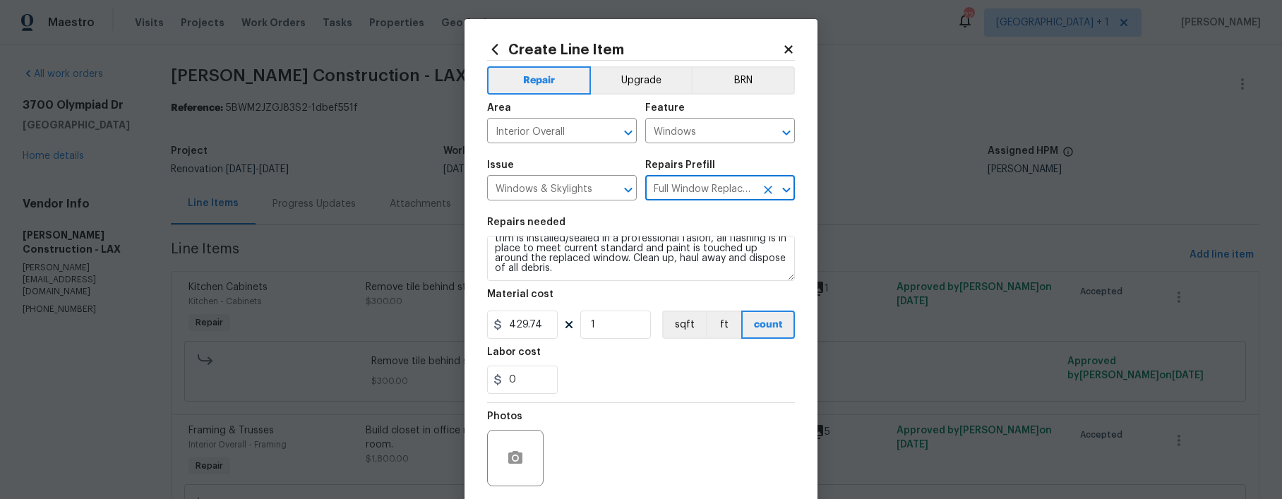
scroll to position [3, 0]
type input "Full Window Replacement (3-0x3-0) $429.74"
click at [670, 277] on textarea "Remove and replace the 3-0 x 3-0 vinyl double hung, dual pane window with new. …" at bounding box center [641, 257] width 308 height 45
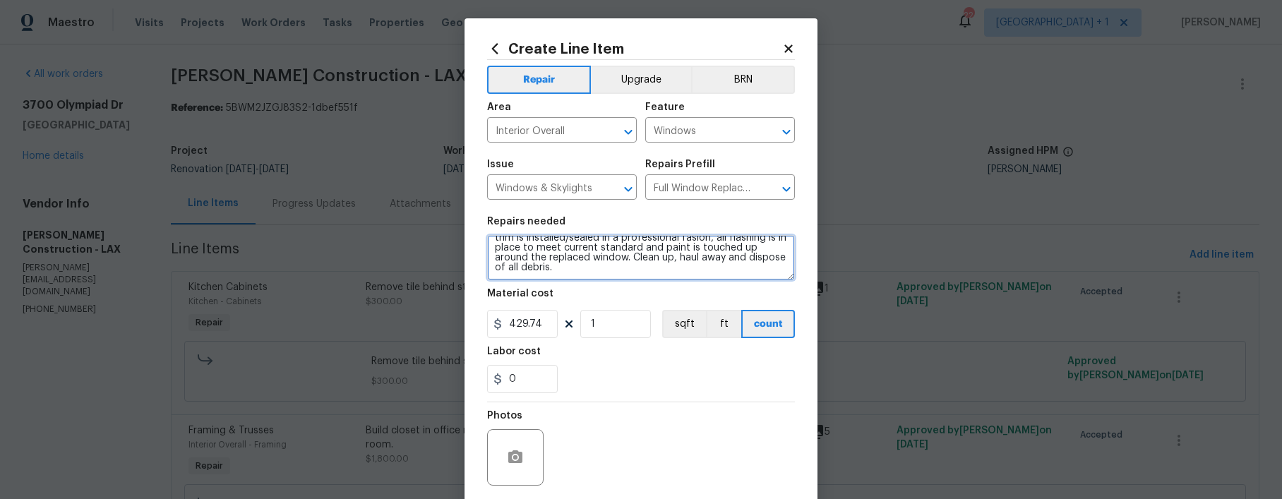
scroll to position [52, 0]
type textarea "Remove and replace the 3-0 x 3-0 vinyl double hung, dual pane window with new. …"
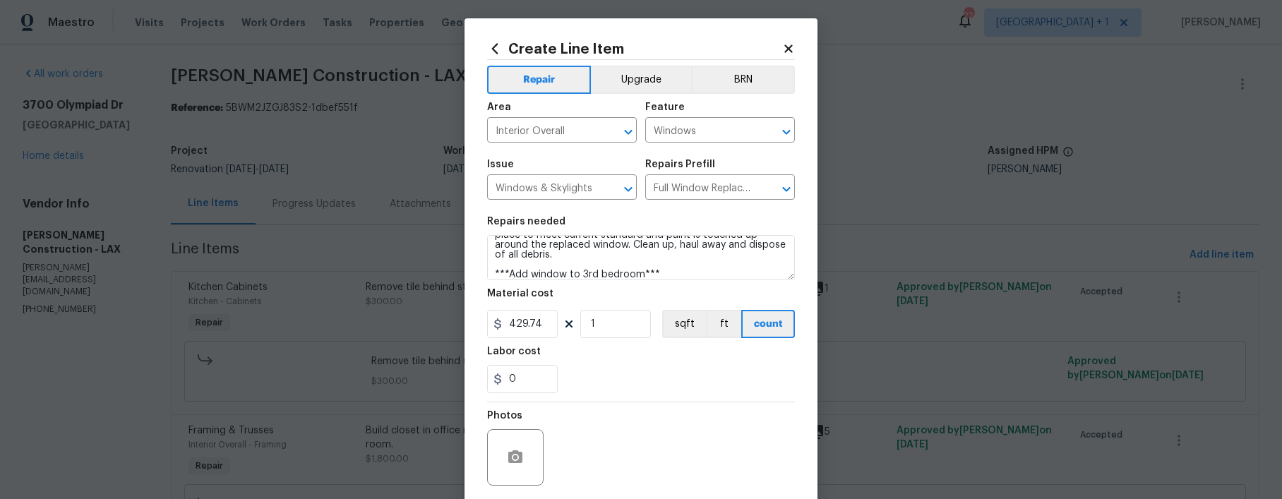
click at [580, 364] on div "Labor cost" at bounding box center [641, 356] width 308 height 18
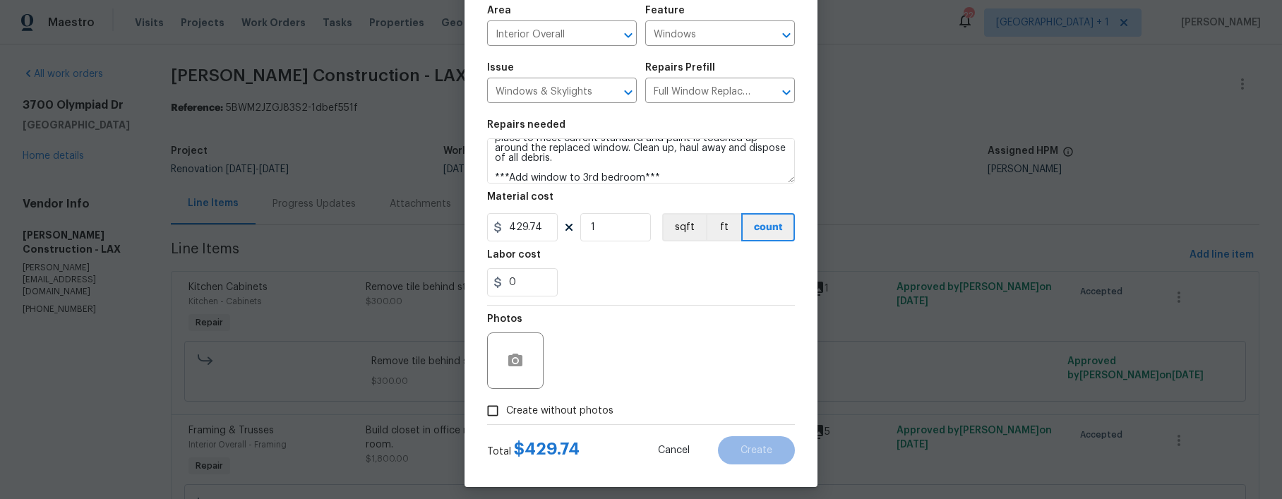
scroll to position [109, 0]
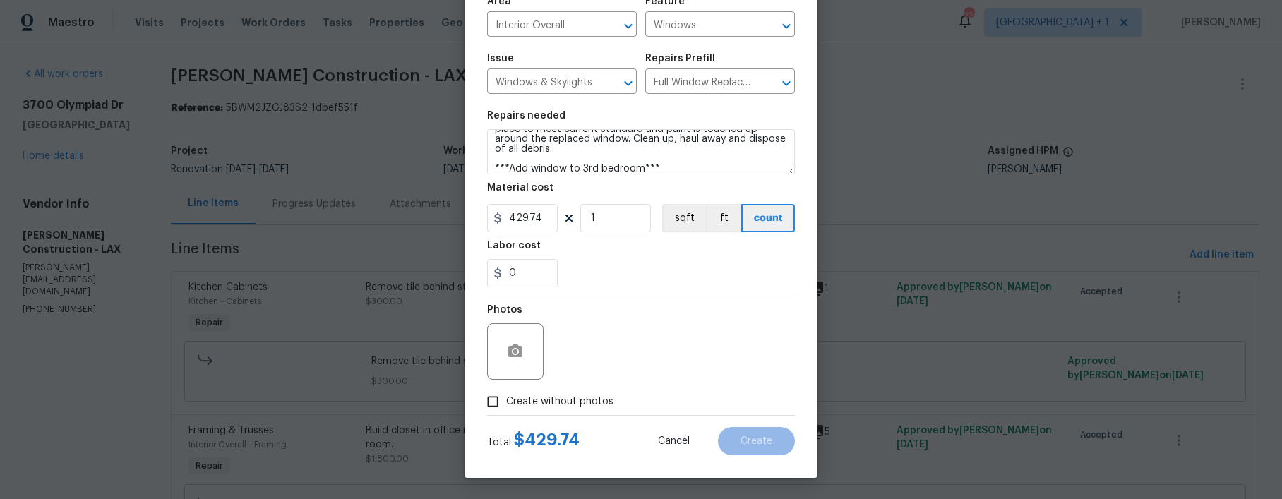
click at [488, 403] on input "Create without photos" at bounding box center [492, 401] width 27 height 27
checkbox input "true"
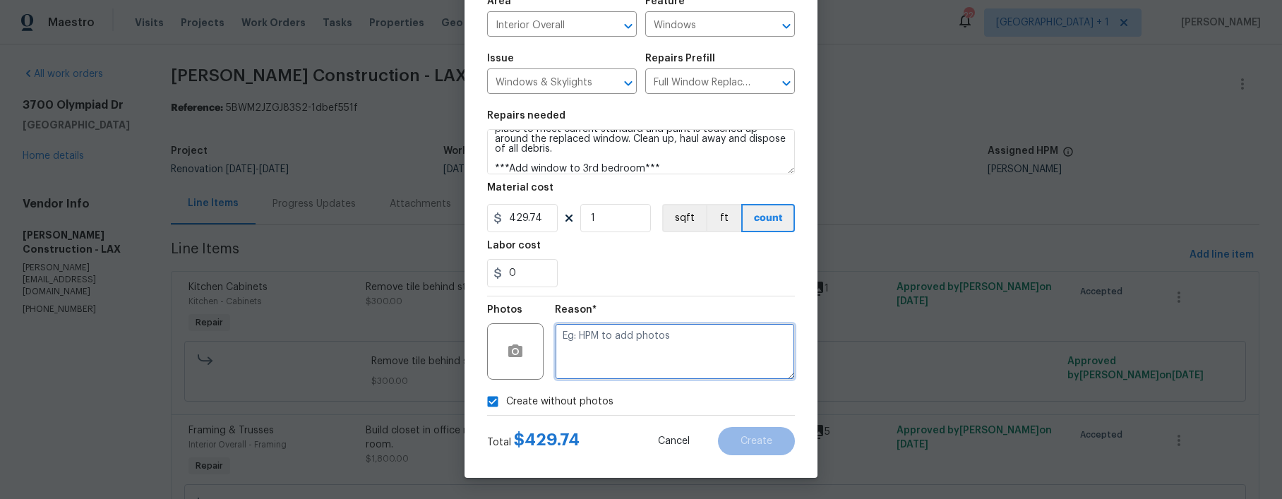
click at [647, 361] on textarea at bounding box center [675, 351] width 240 height 56
type textarea "."
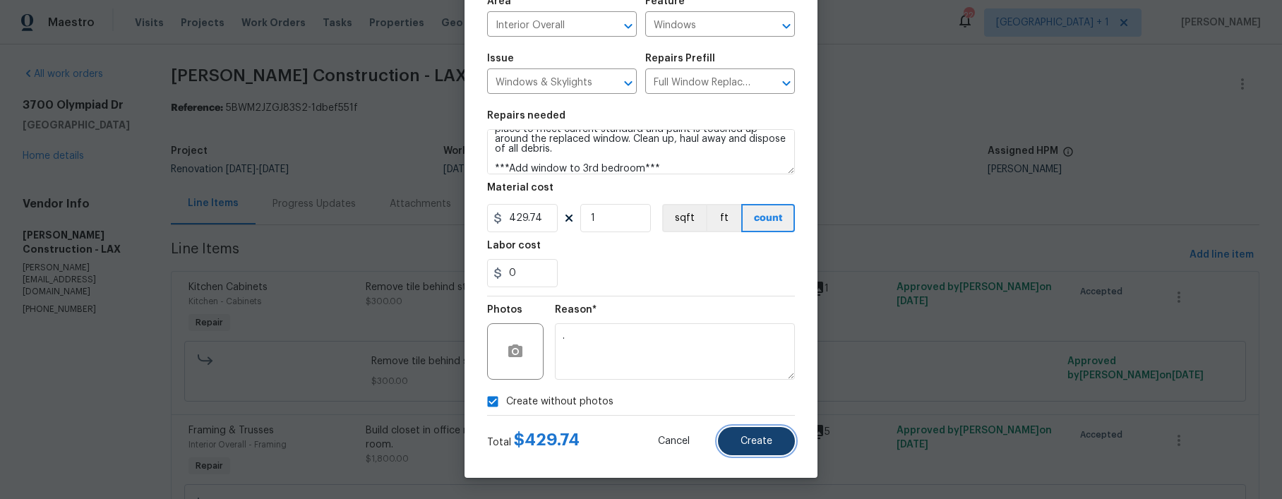
click at [777, 443] on button "Create" at bounding box center [756, 441] width 77 height 28
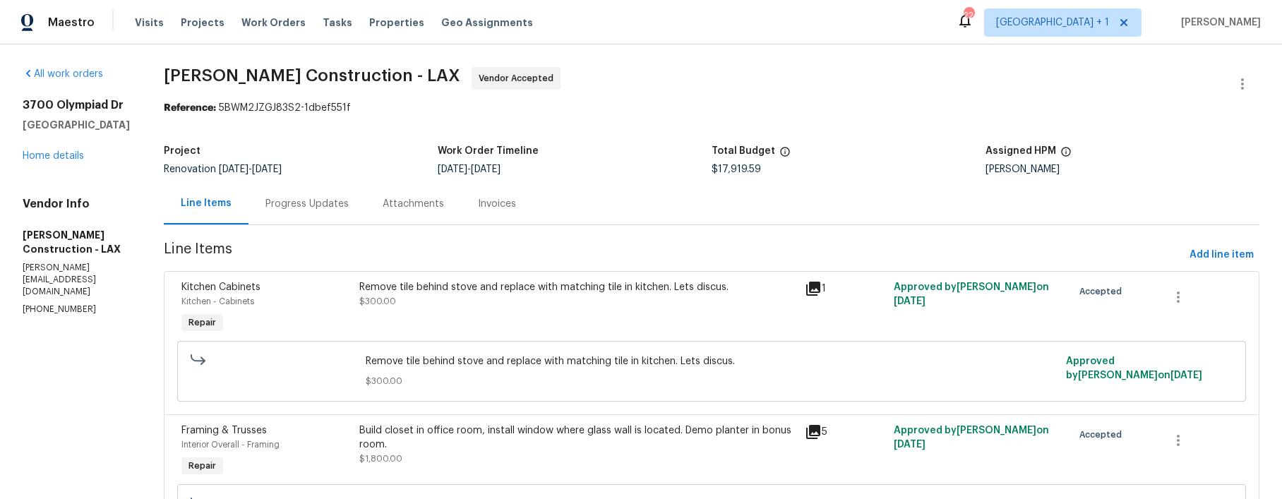
click at [83, 152] on div "3700 Olympiad Dr View Park, CA 90043 Home details" at bounding box center [76, 130] width 107 height 65
click at [81, 153] on link "Home details" at bounding box center [53, 156] width 61 height 10
